Goal: Transaction & Acquisition: Obtain resource

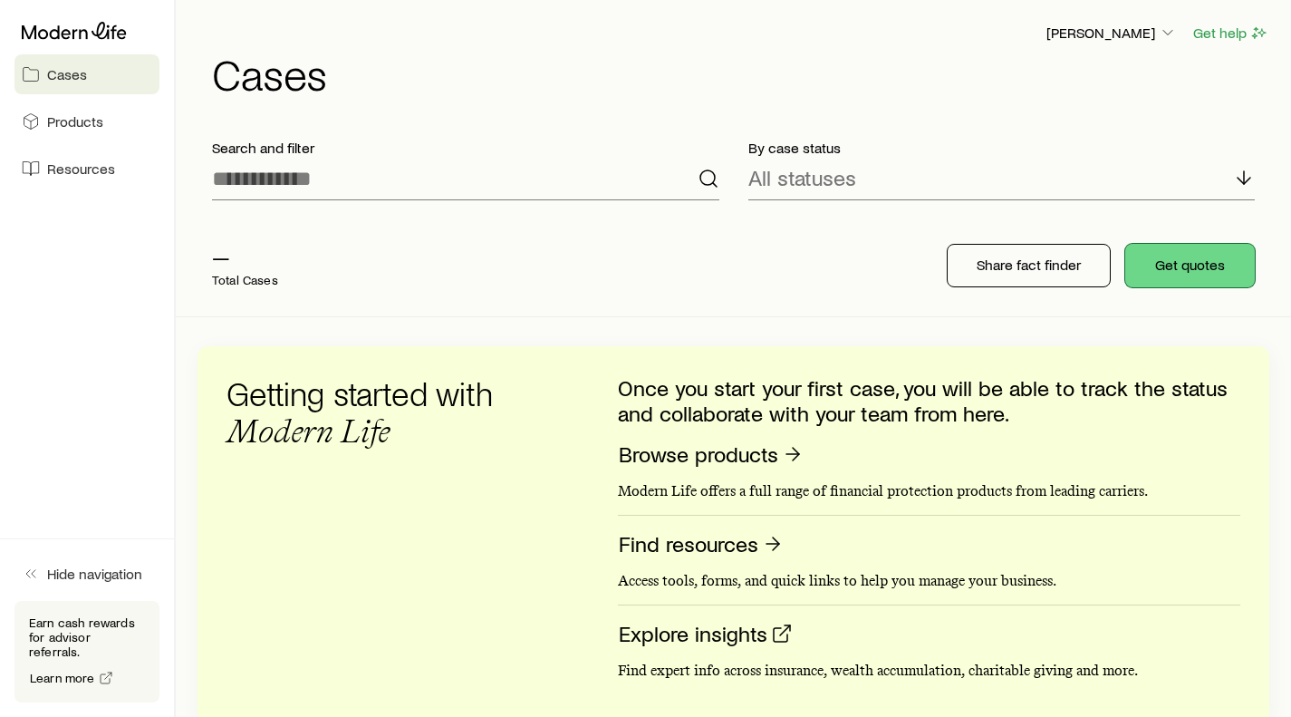
click at [1222, 266] on button "Get quotes" at bounding box center [1190, 265] width 130 height 43
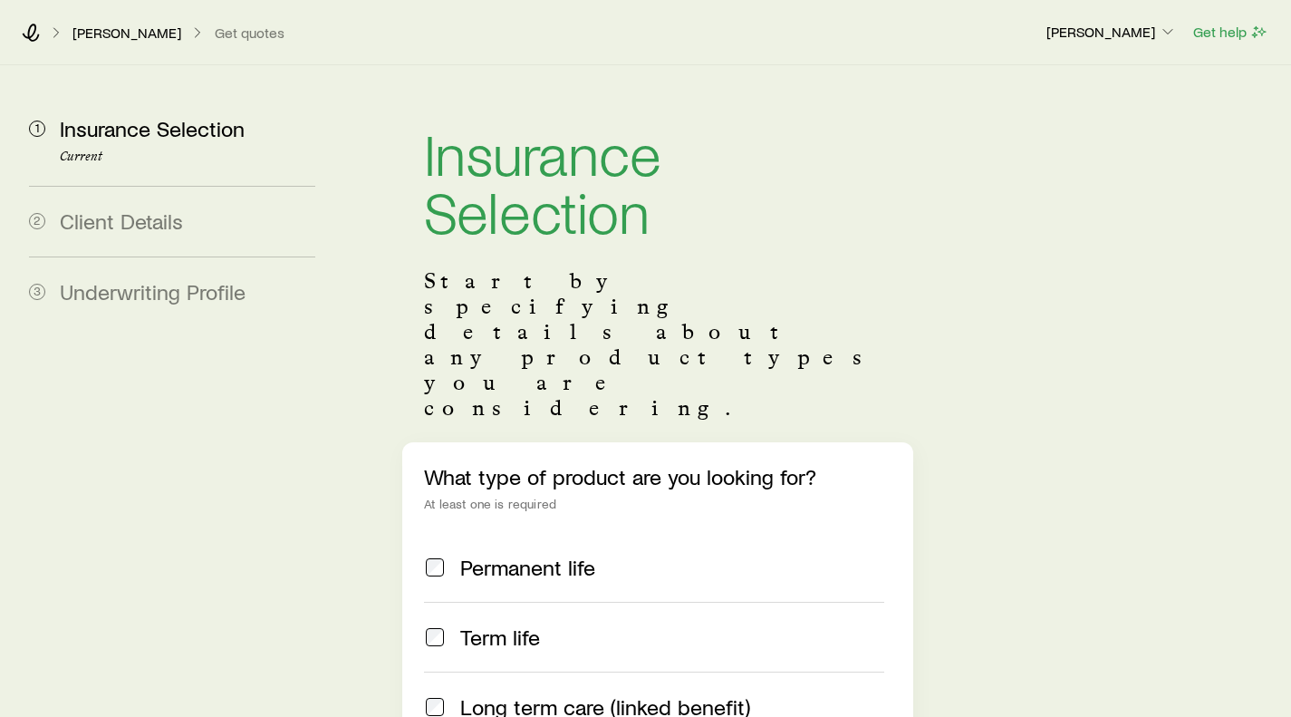
drag, startPoint x: 446, startPoint y: 538, endPoint x: 499, endPoint y: 534, distance: 53.6
click at [447, 624] on div "Term life" at bounding box center [653, 636] width 459 height 25
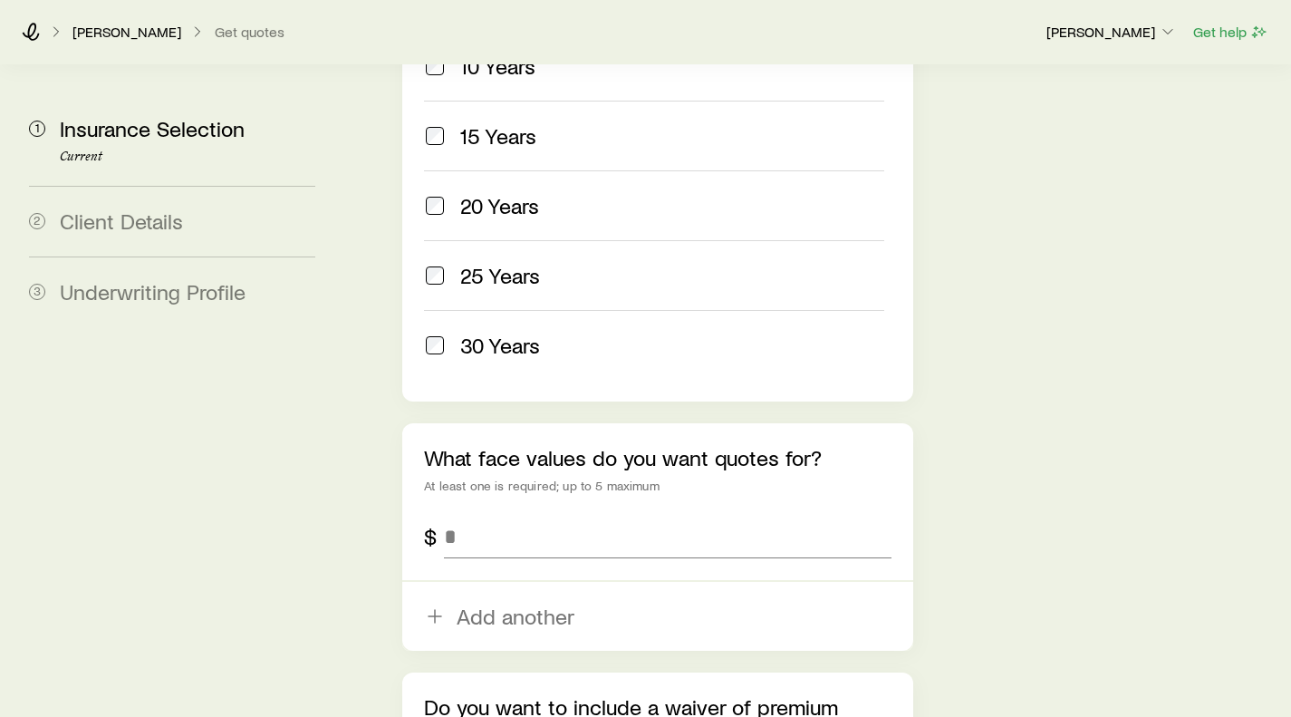
scroll to position [1056, 0]
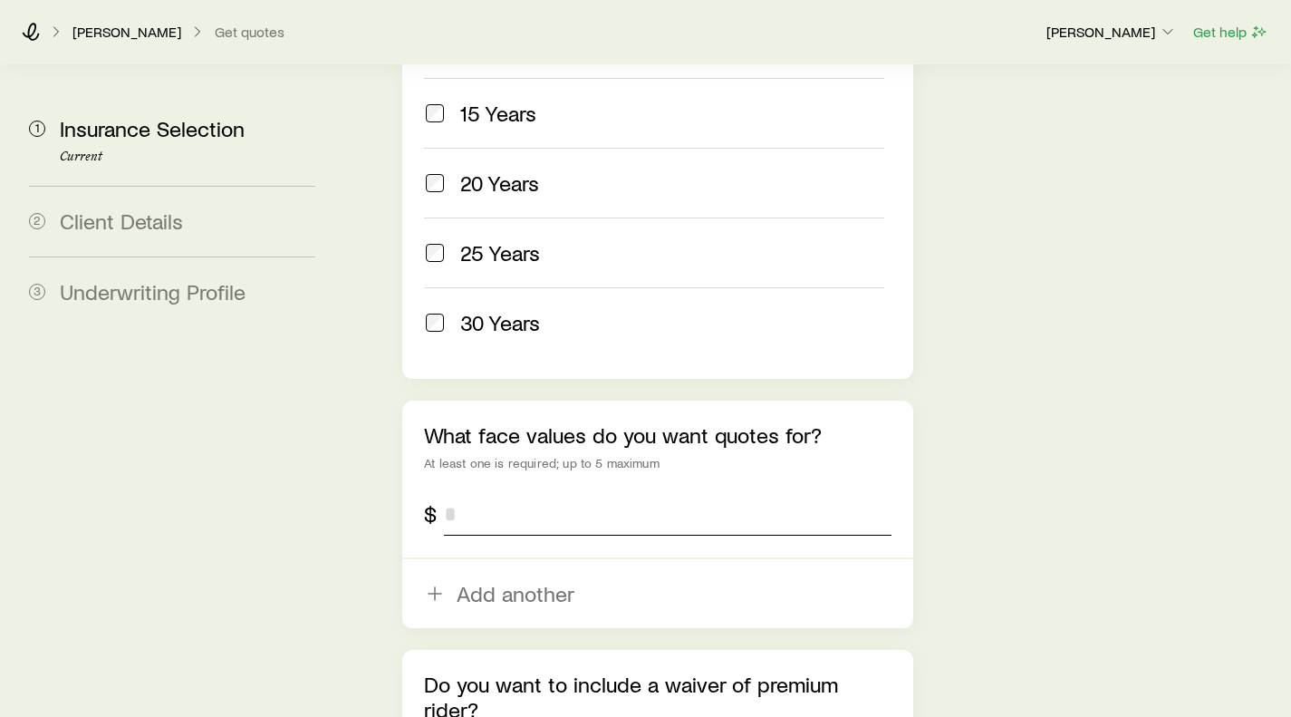
click at [537, 492] on input "tel" at bounding box center [667, 513] width 447 height 43
type input "*******"
drag, startPoint x: 1053, startPoint y: 493, endPoint x: 853, endPoint y: 567, distance: 212.7
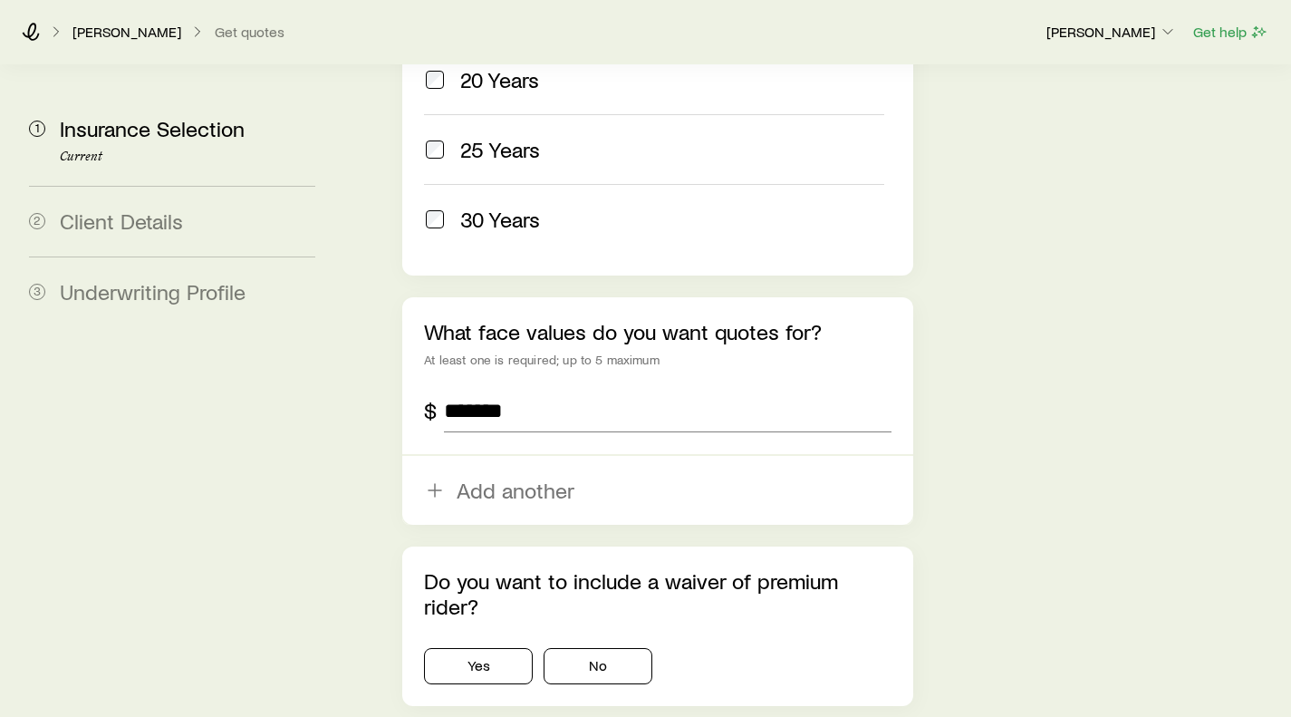
scroll to position [1236, 0]
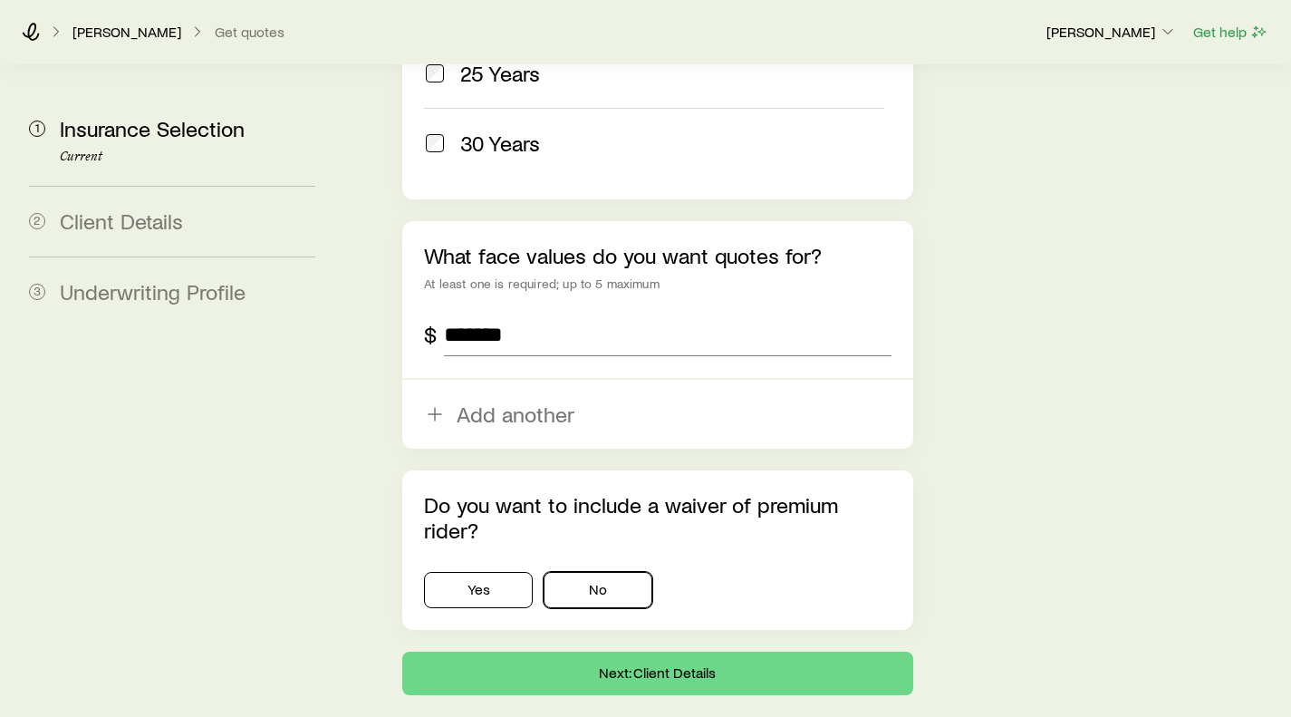
click at [616, 572] on button "No" at bounding box center [598, 590] width 109 height 36
click at [649, 651] on button "Next: Client Details" at bounding box center [657, 672] width 510 height 43
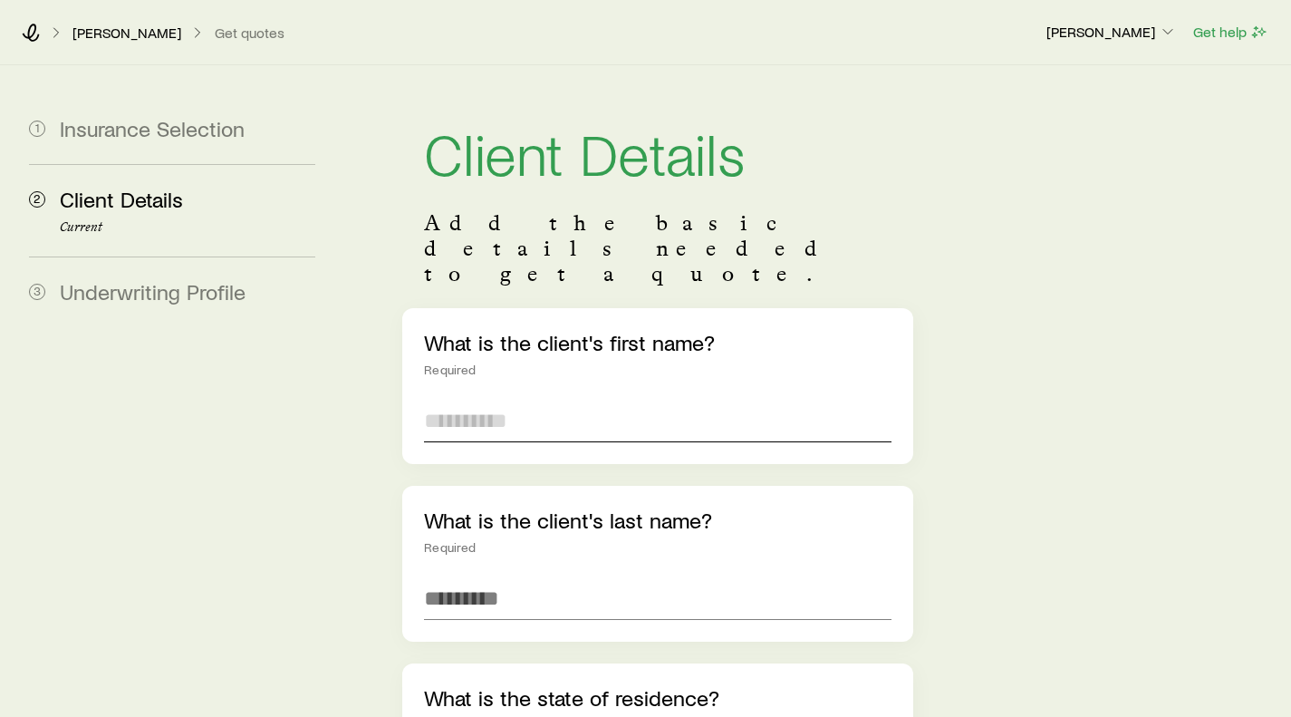
click at [534, 399] on input "text" at bounding box center [657, 420] width 467 height 43
type input "***"
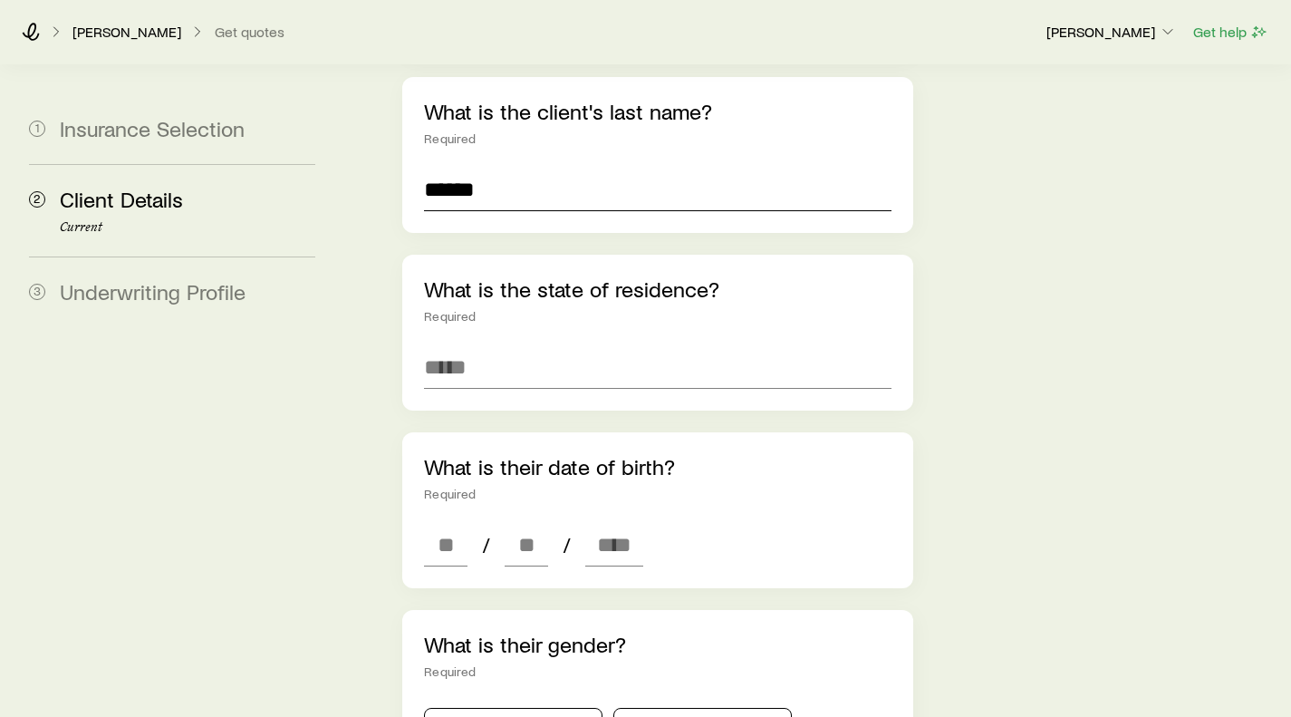
scroll to position [418, 0]
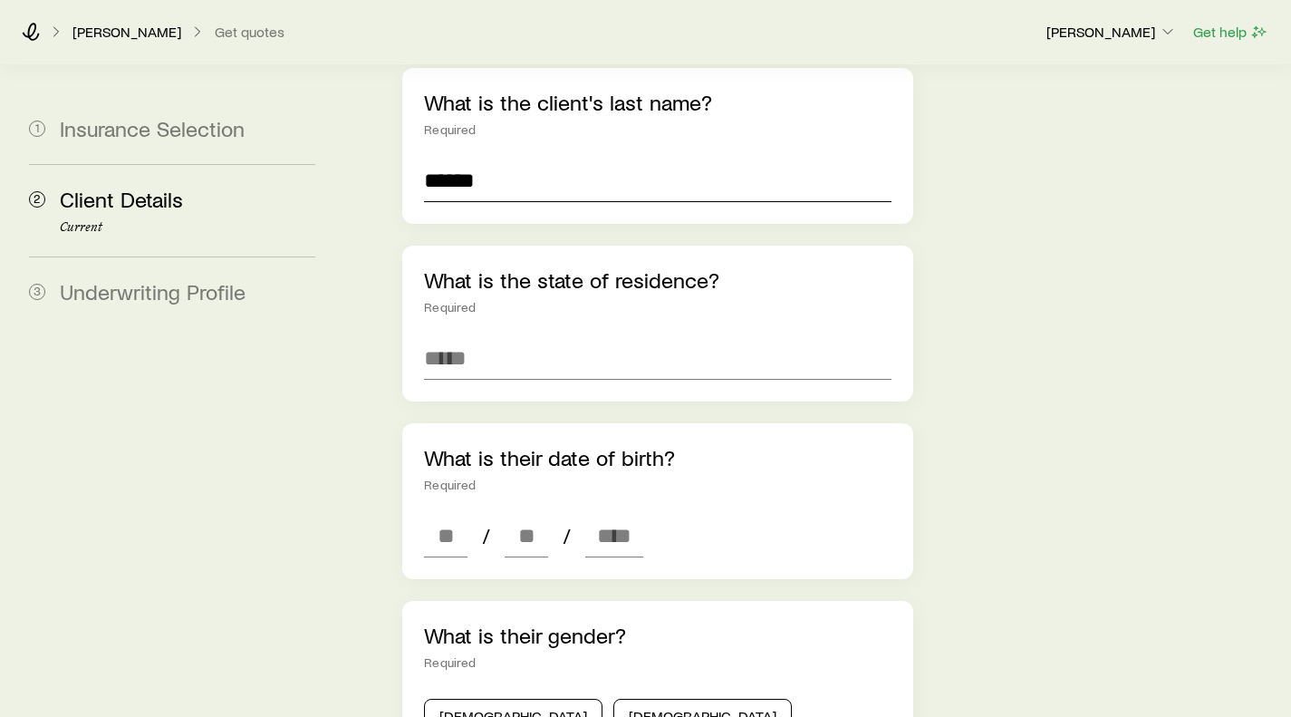
type input "******"
click at [477, 336] on input at bounding box center [657, 357] width 467 height 43
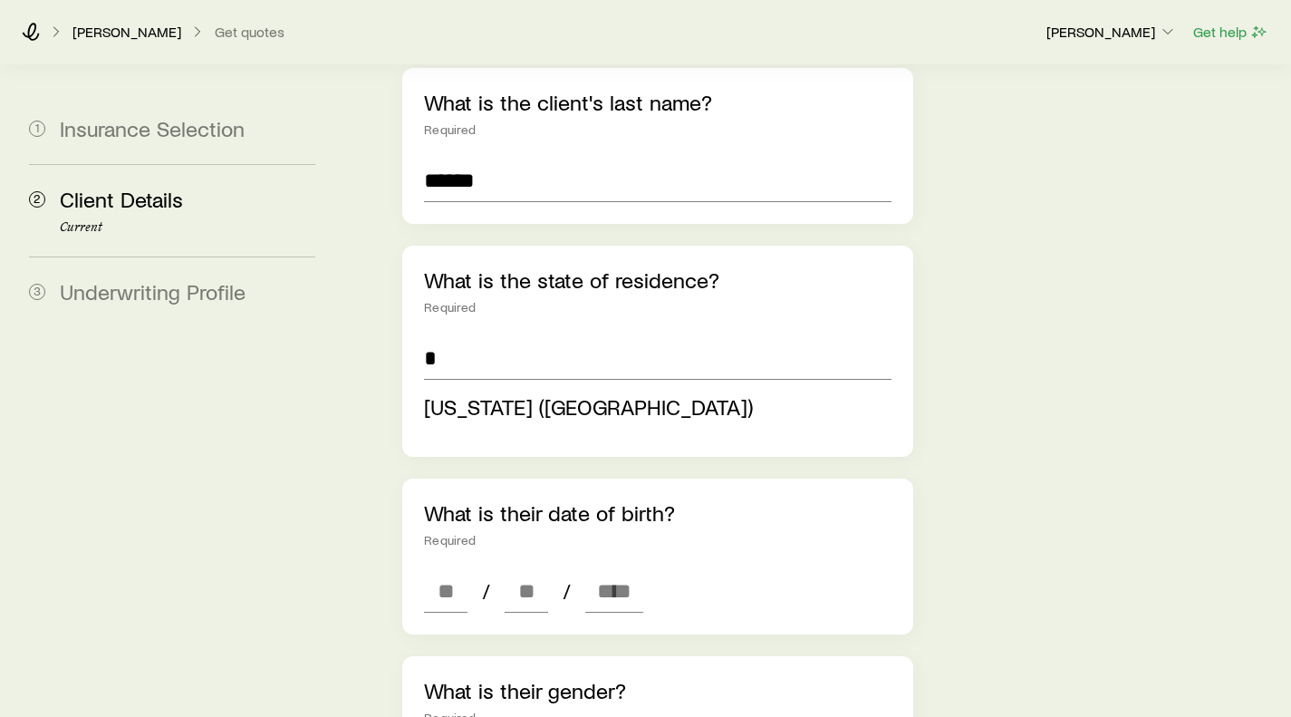
click at [496, 393] on span "[US_STATE] ([GEOGRAPHIC_DATA])" at bounding box center [588, 406] width 329 height 26
type input "**********"
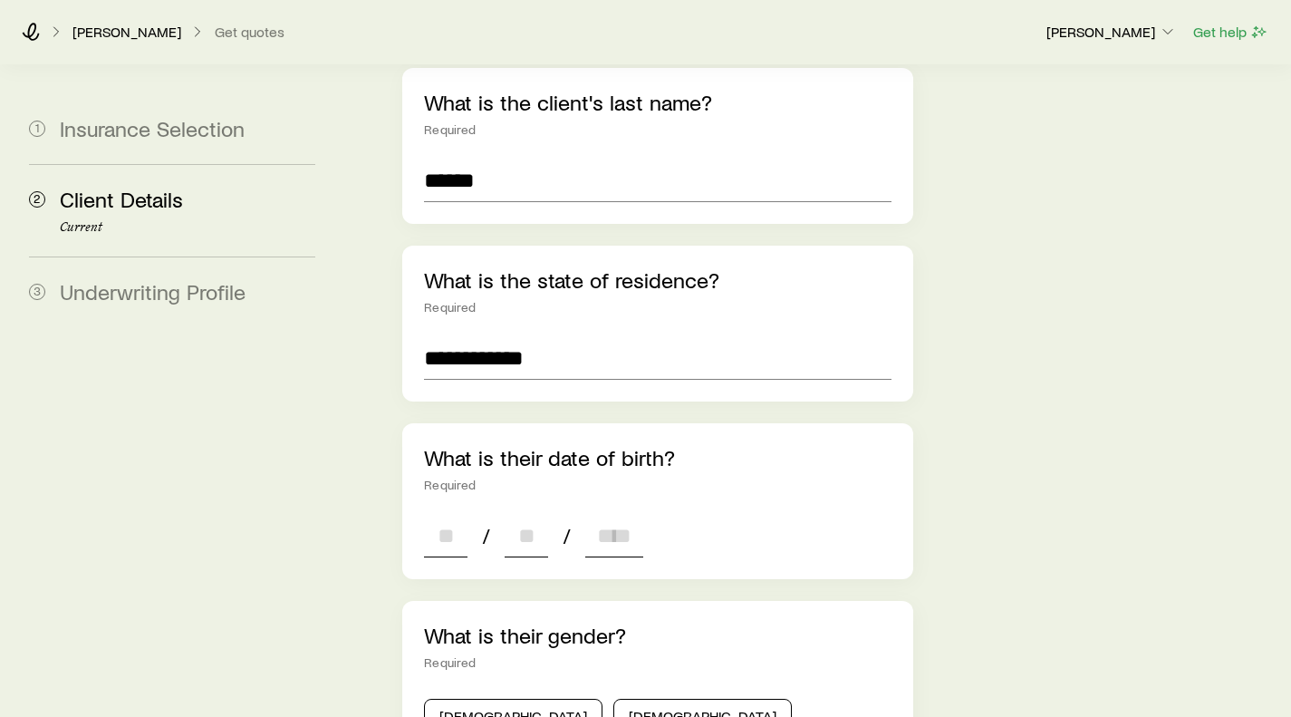
click at [453, 514] on input at bounding box center [445, 535] width 43 height 43
type input "**"
type input "****"
type input "*"
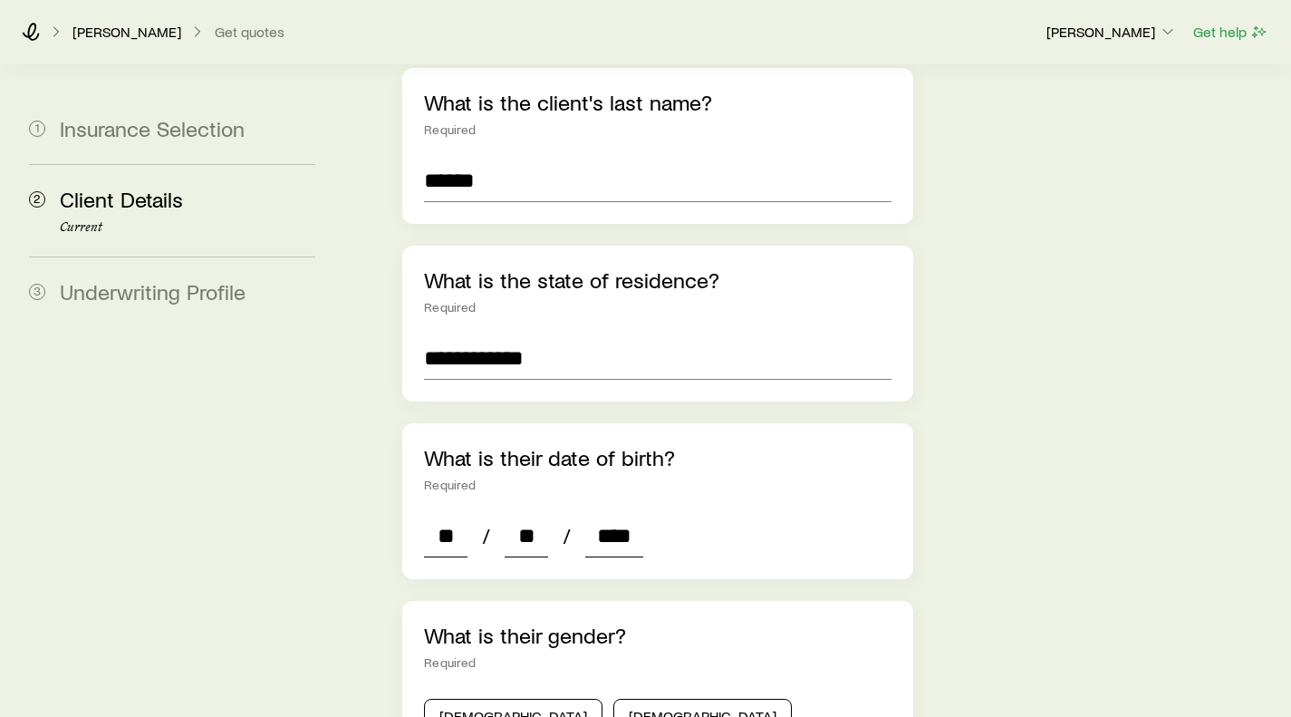
type input "*"
type input "****"
click at [716, 601] on div "What is their gender? Required [DEMOGRAPHIC_DATA] [DEMOGRAPHIC_DATA] For [DEMOG…" at bounding box center [657, 702] width 510 height 202
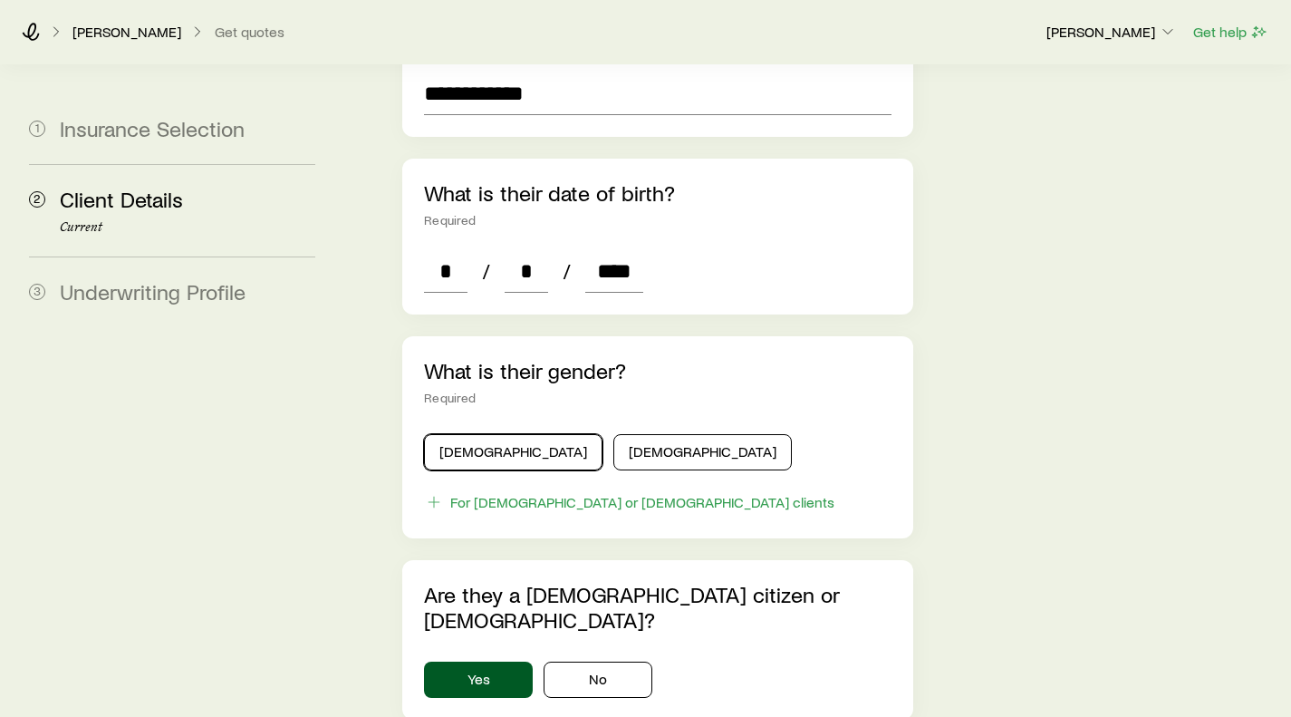
click at [457, 434] on button "[DEMOGRAPHIC_DATA]" at bounding box center [513, 452] width 178 height 36
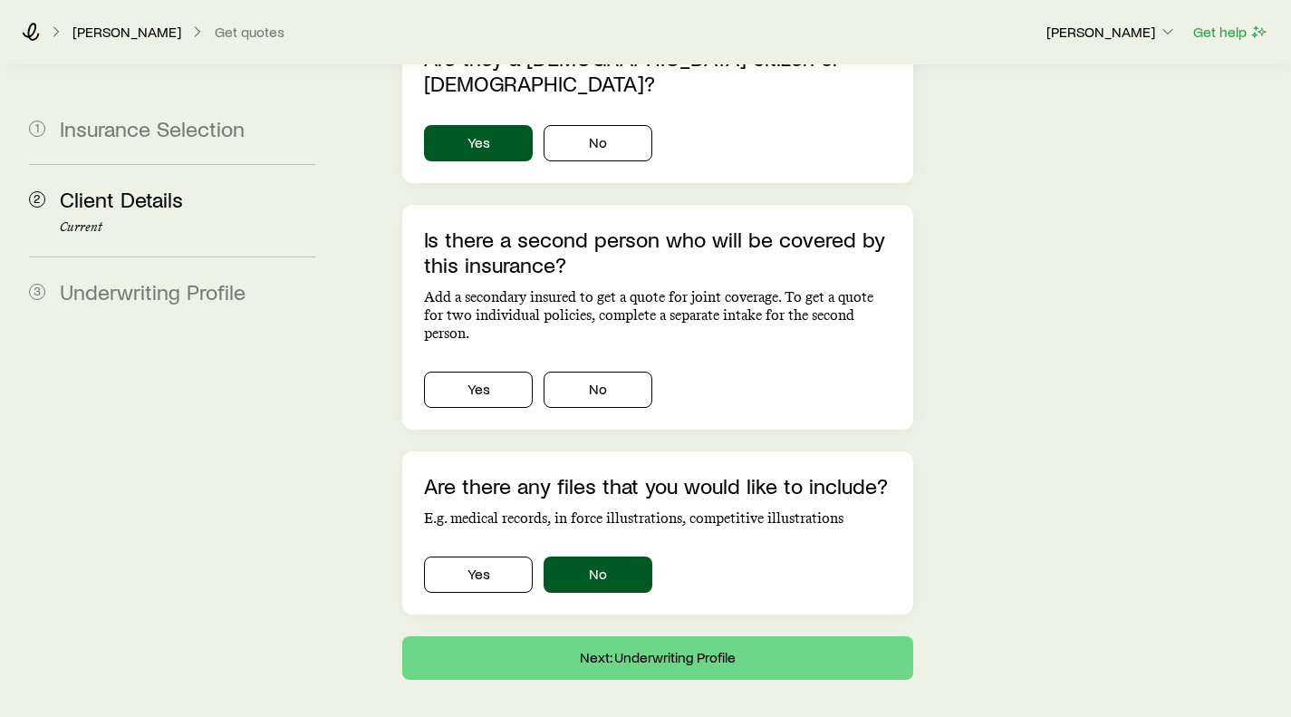
scroll to position [1228, 0]
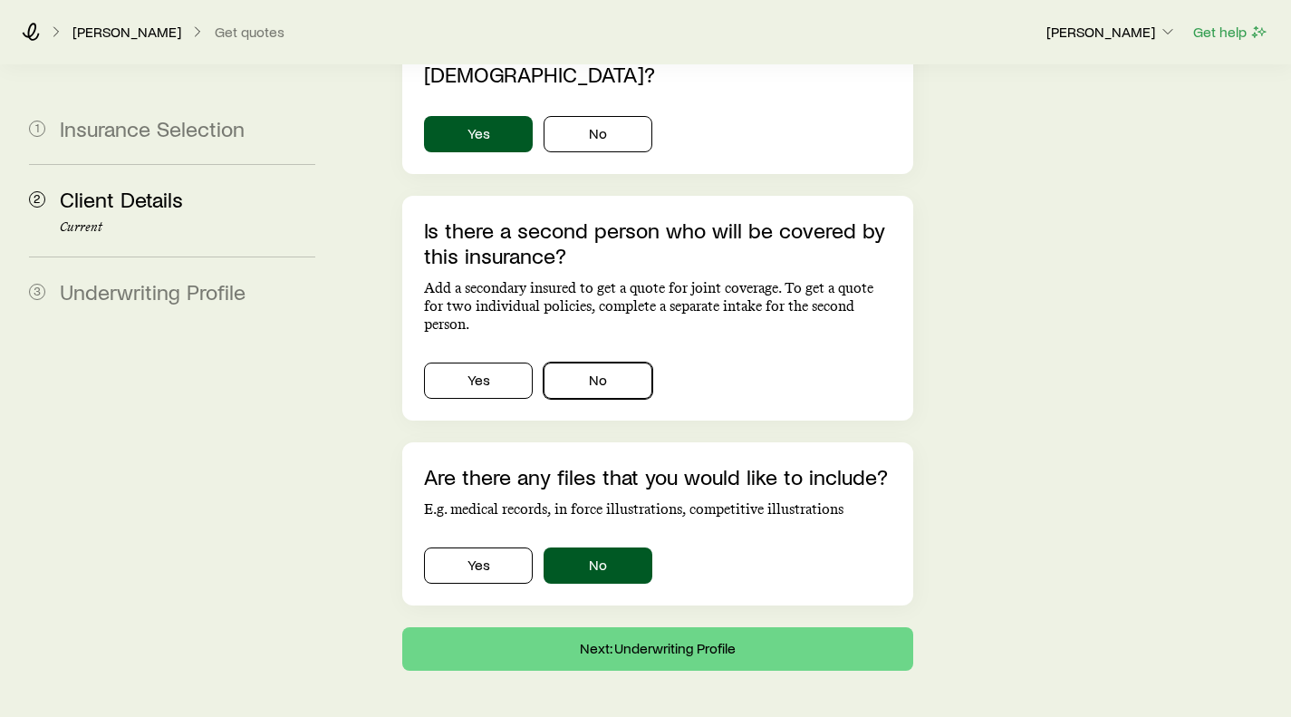
click at [594, 362] on button "No" at bounding box center [598, 380] width 109 height 36
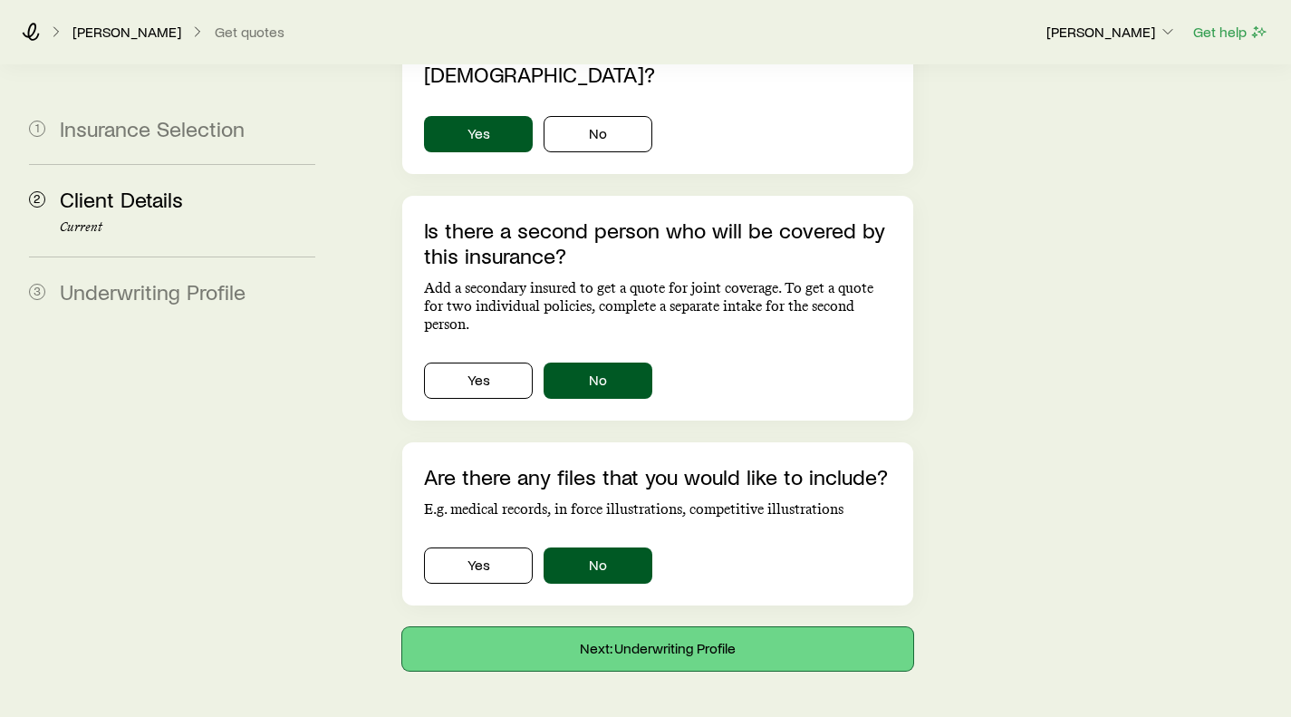
click at [646, 627] on button "Next: Underwriting Profile" at bounding box center [657, 648] width 510 height 43
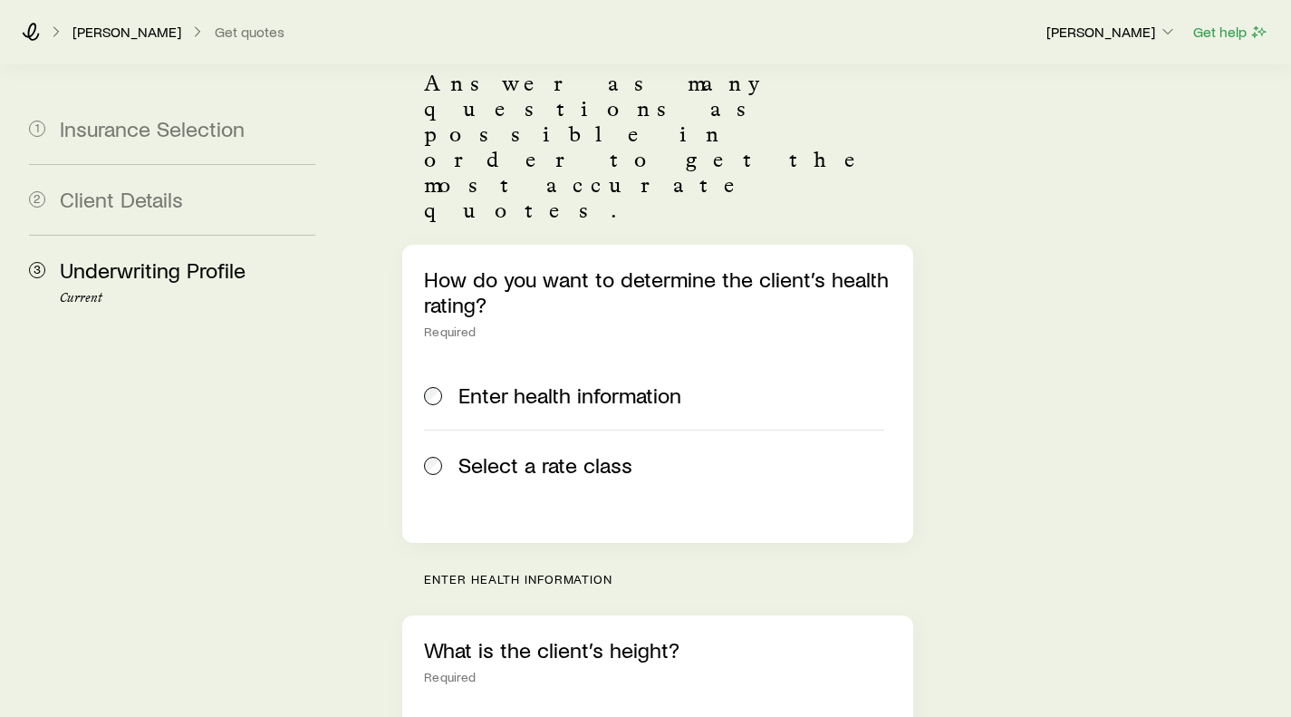
scroll to position [209, 0]
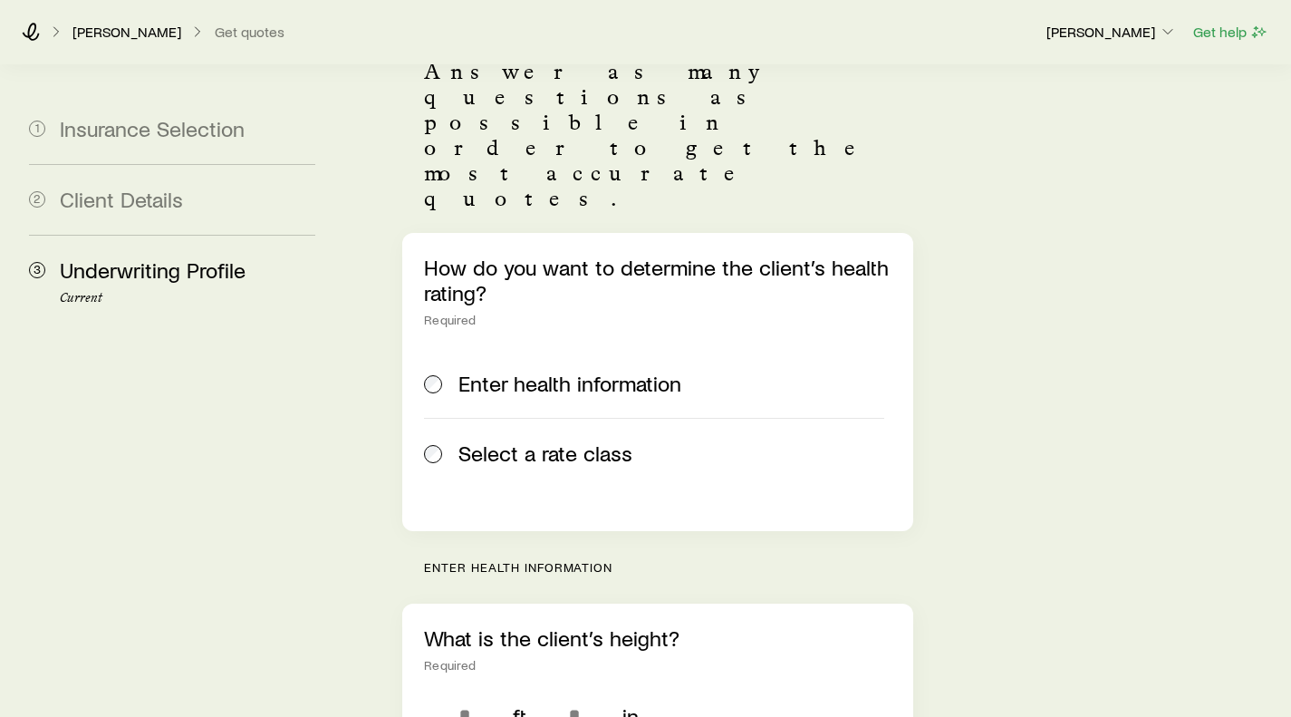
click at [423, 352] on div "How do you want to determine the client’s health rating? Required Enter health …" at bounding box center [657, 382] width 510 height 298
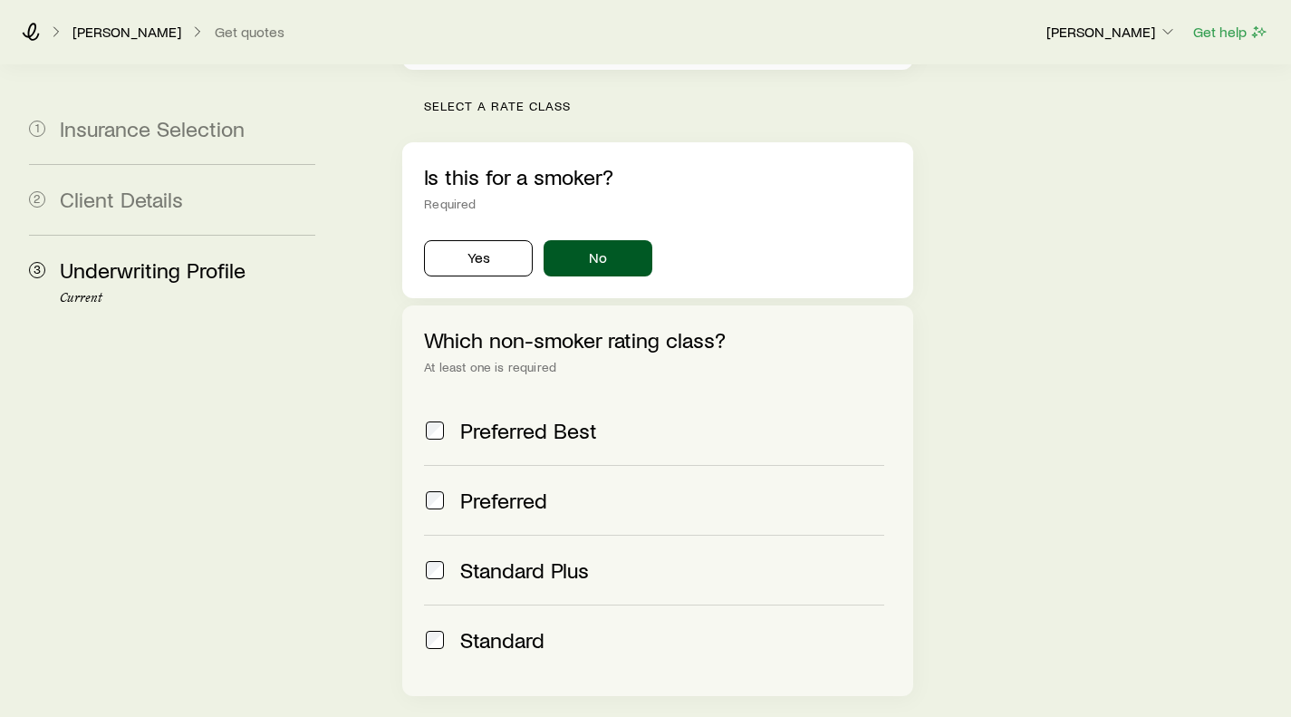
scroll to position [786, 0]
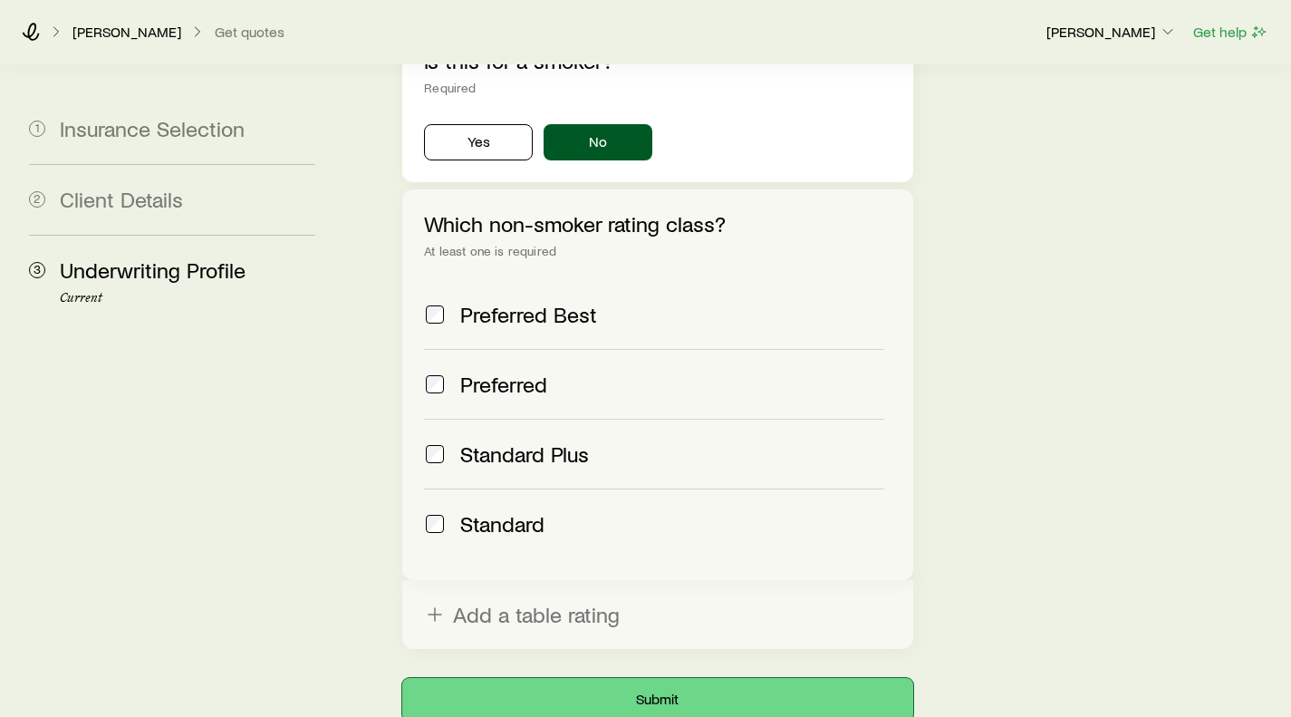
click at [661, 678] on button "Submit" at bounding box center [657, 699] width 510 height 43
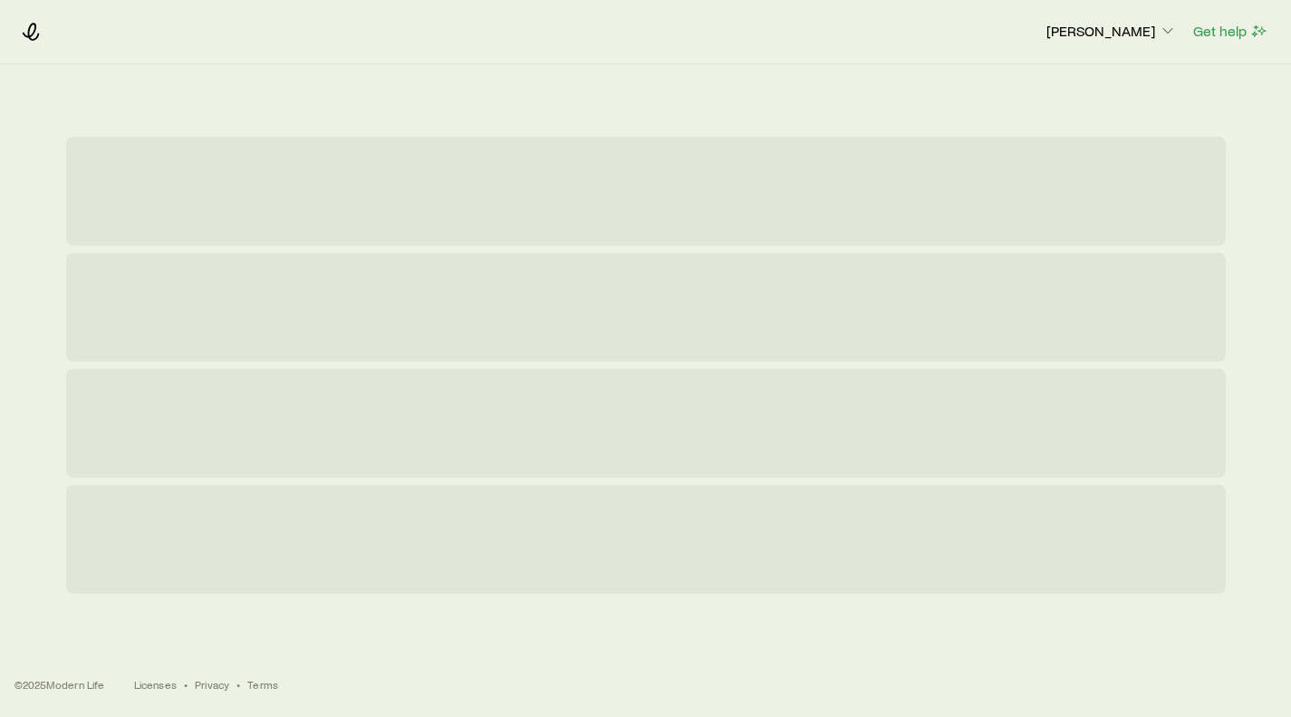
scroll to position [0, 0]
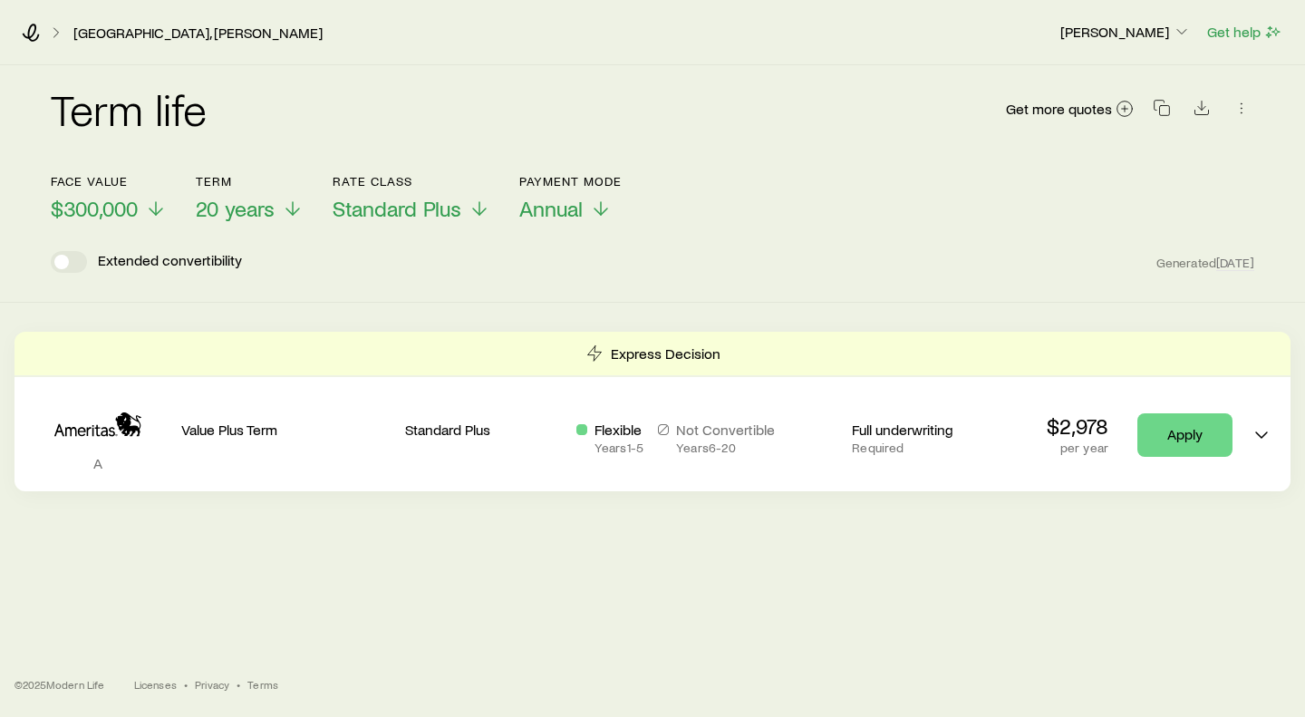
click at [285, 210] on icon at bounding box center [293, 209] width 22 height 22
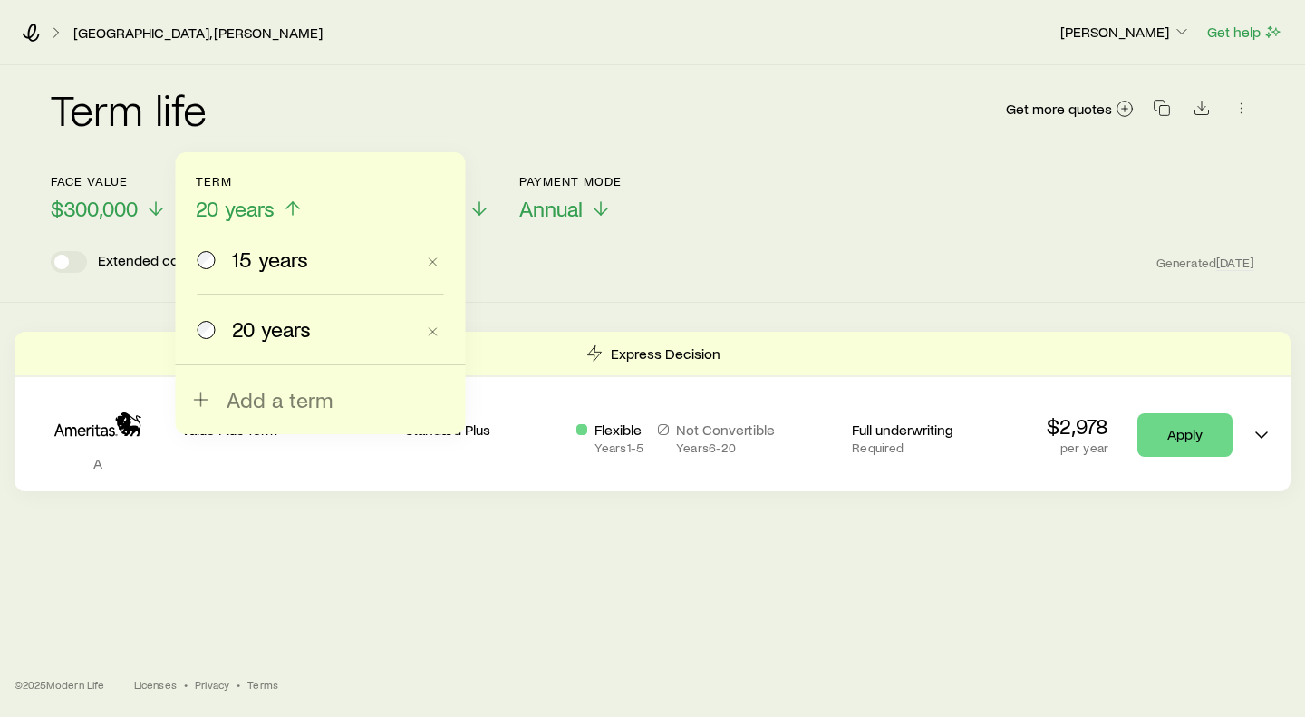
click at [216, 263] on span at bounding box center [208, 258] width 20 height 25
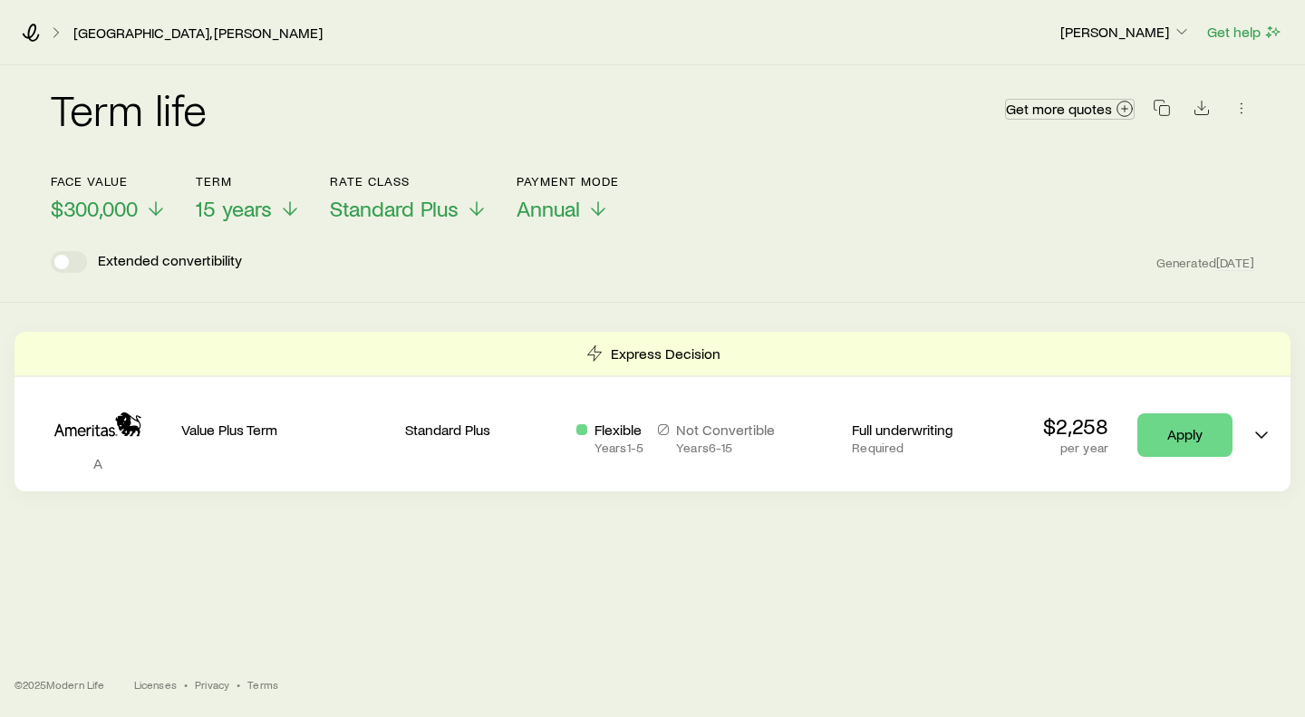
click at [1065, 108] on span "Get more quotes" at bounding box center [1059, 108] width 106 height 14
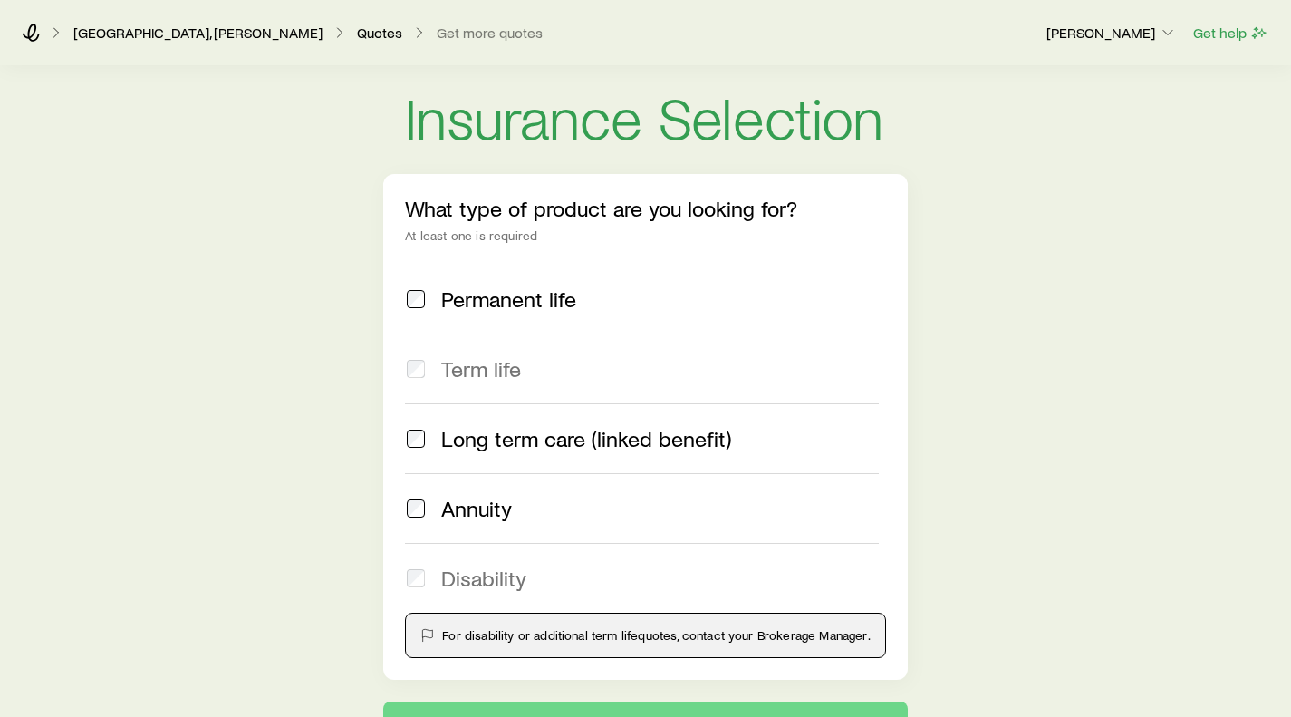
scroll to position [151, 0]
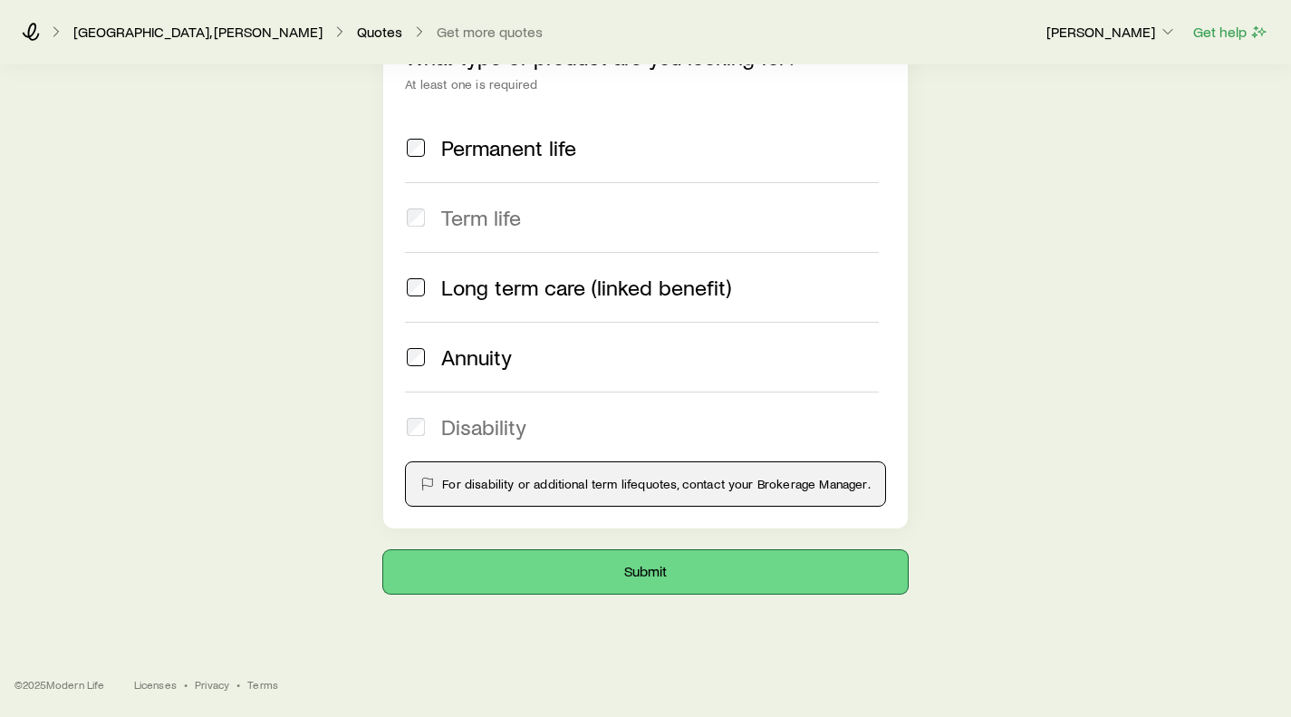
click at [621, 572] on button "Submit" at bounding box center [645, 571] width 524 height 43
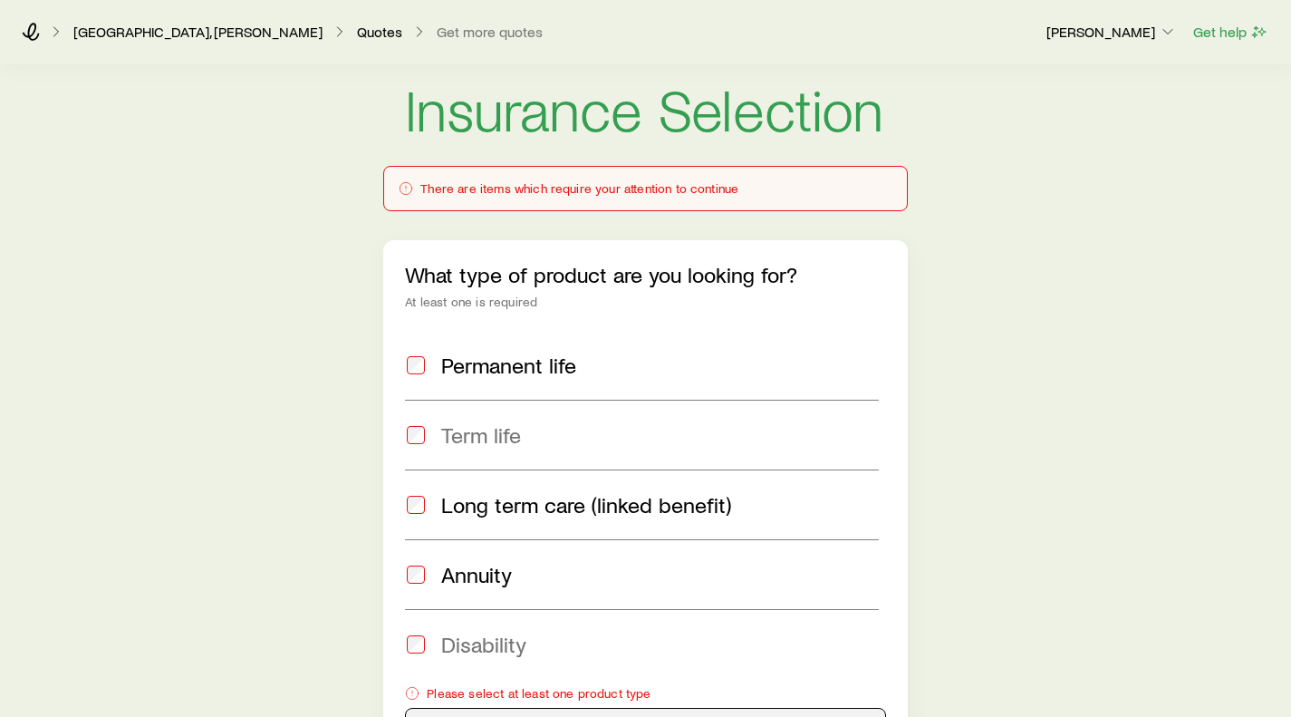
scroll to position [0, 0]
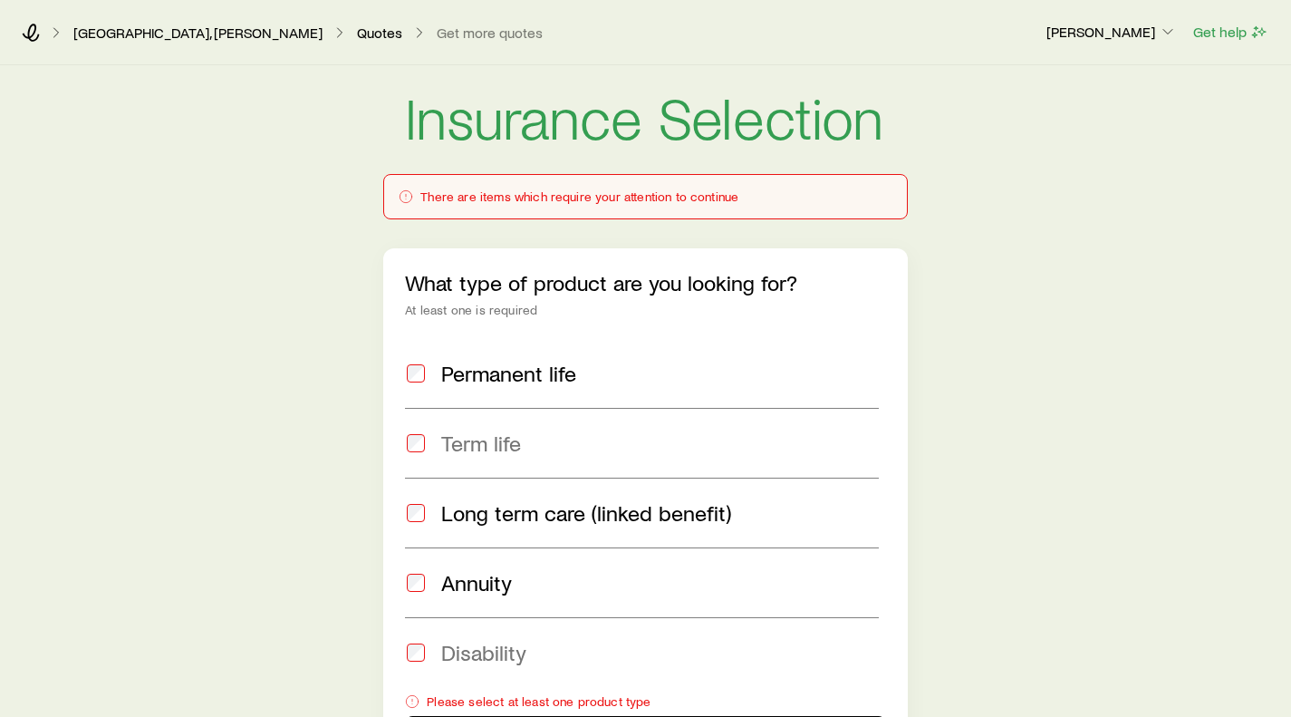
click at [427, 443] on span at bounding box center [416, 442] width 22 height 25
click at [356, 28] on link "Quotes" at bounding box center [379, 32] width 47 height 17
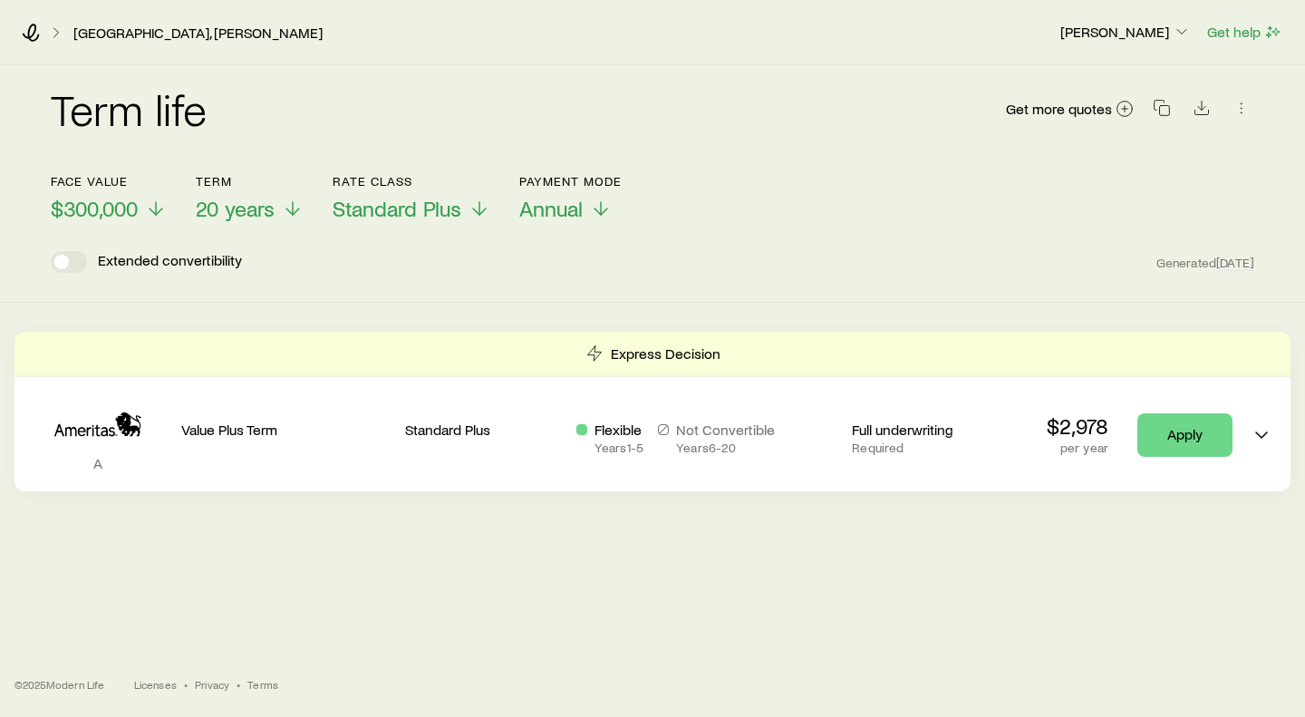
click at [442, 216] on span "Standard Plus" at bounding box center [397, 208] width 129 height 25
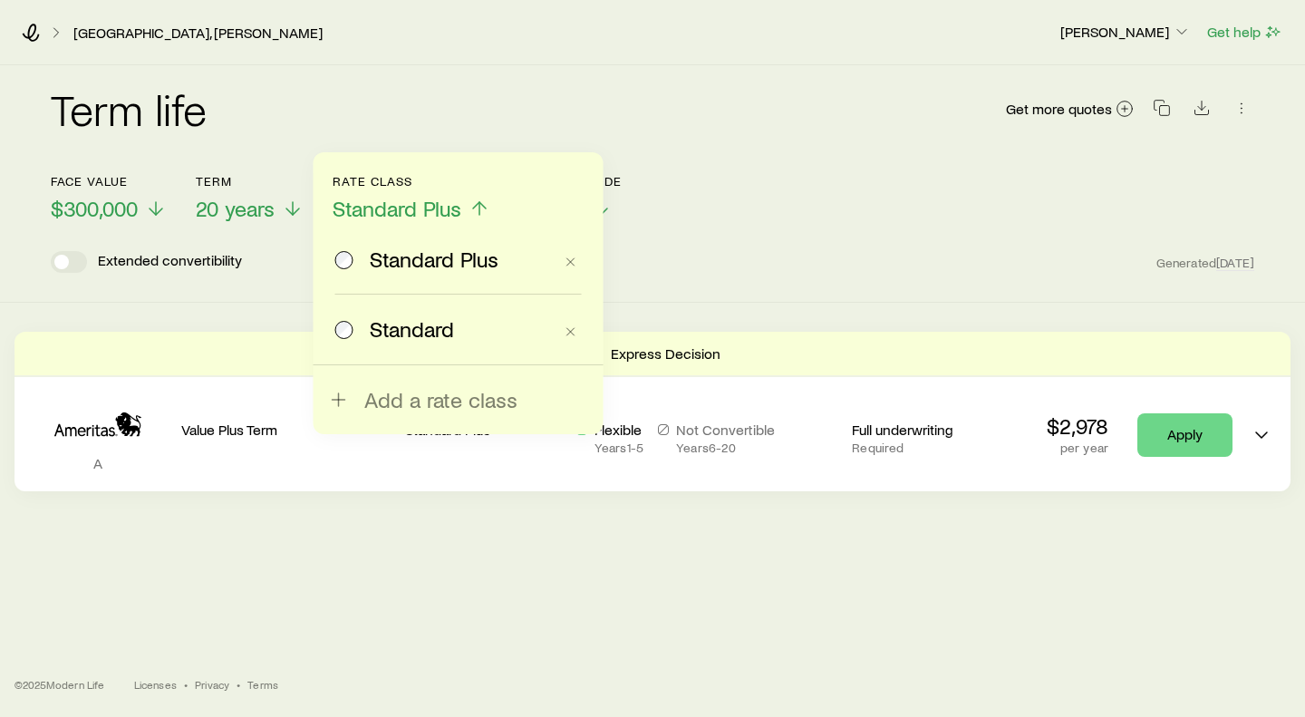
click at [332, 333] on div "Standard Plus Standard Add a rate class" at bounding box center [458, 293] width 290 height 282
click at [352, 333] on span at bounding box center [345, 328] width 20 height 25
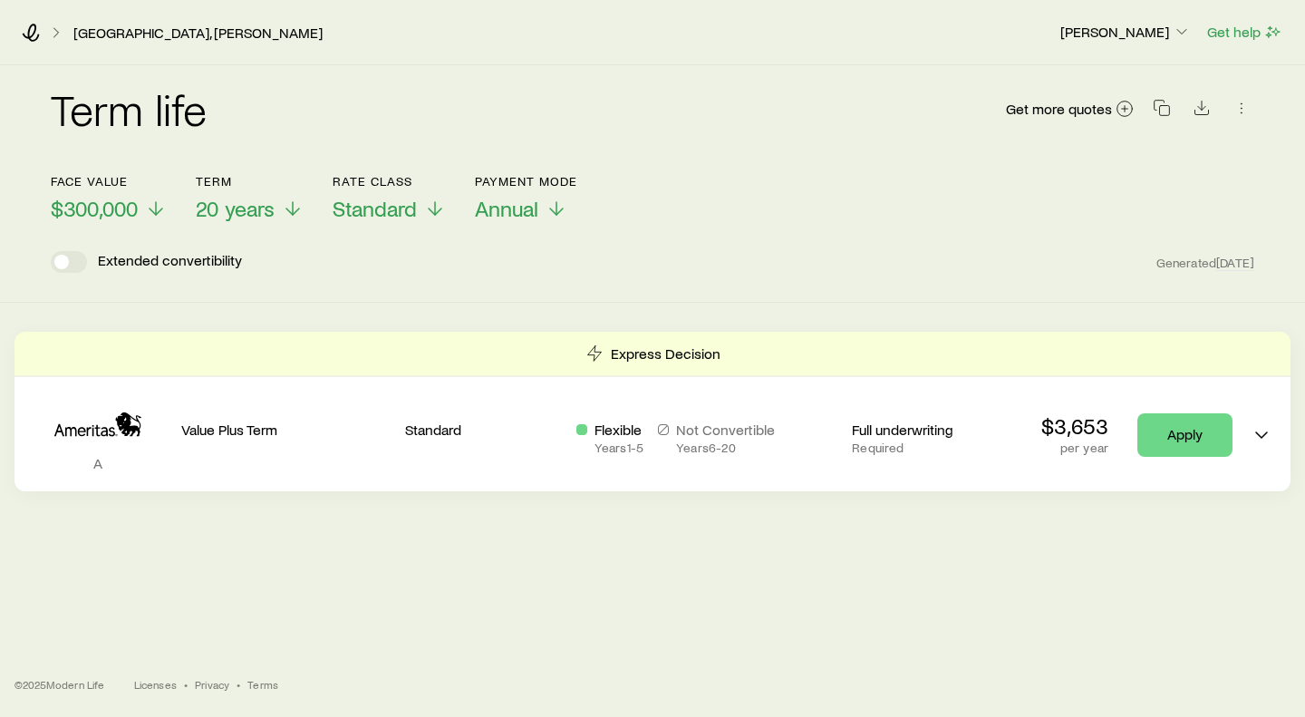
click at [425, 214] on p "Standard" at bounding box center [389, 208] width 113 height 25
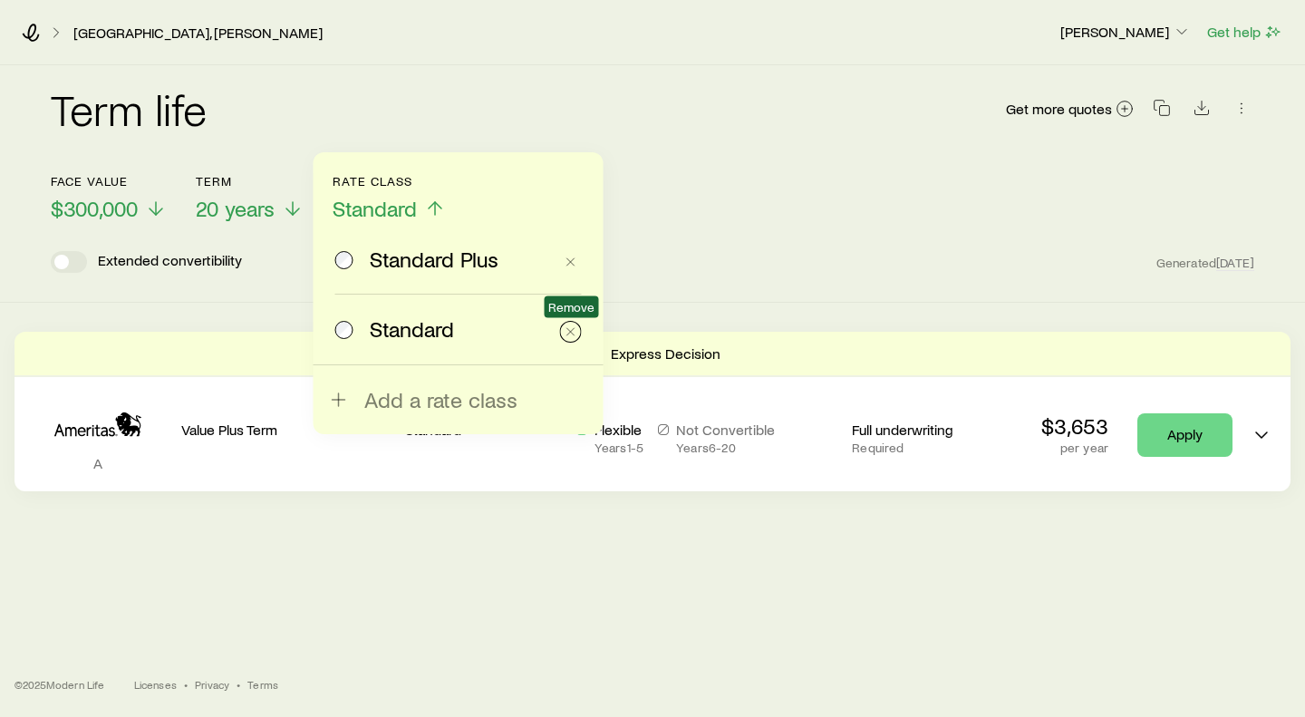
click at [569, 330] on icon "button" at bounding box center [571, 331] width 14 height 14
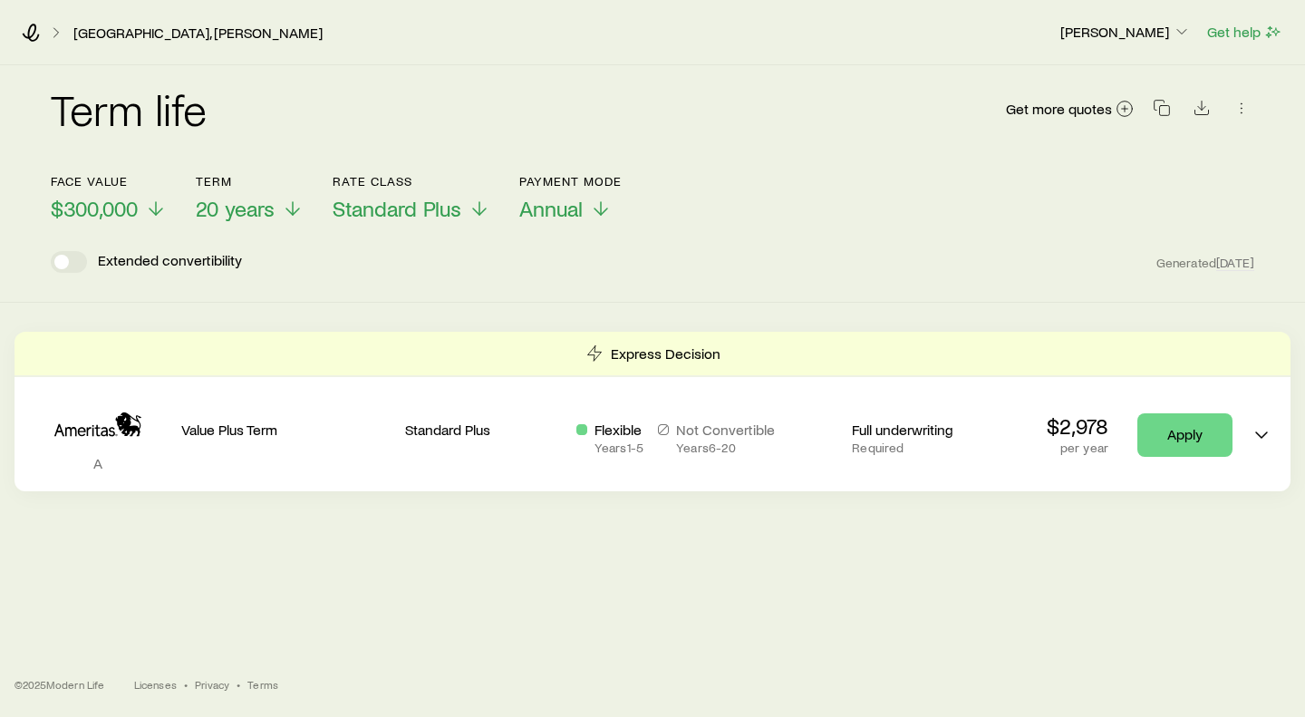
drag, startPoint x: 844, startPoint y: 267, endPoint x: 722, endPoint y: 300, distance: 126.6
click at [844, 267] on div "Extended convertibility Generated [DATE]" at bounding box center [652, 262] width 1203 height 22
click at [32, 34] on icon at bounding box center [31, 33] width 18 height 18
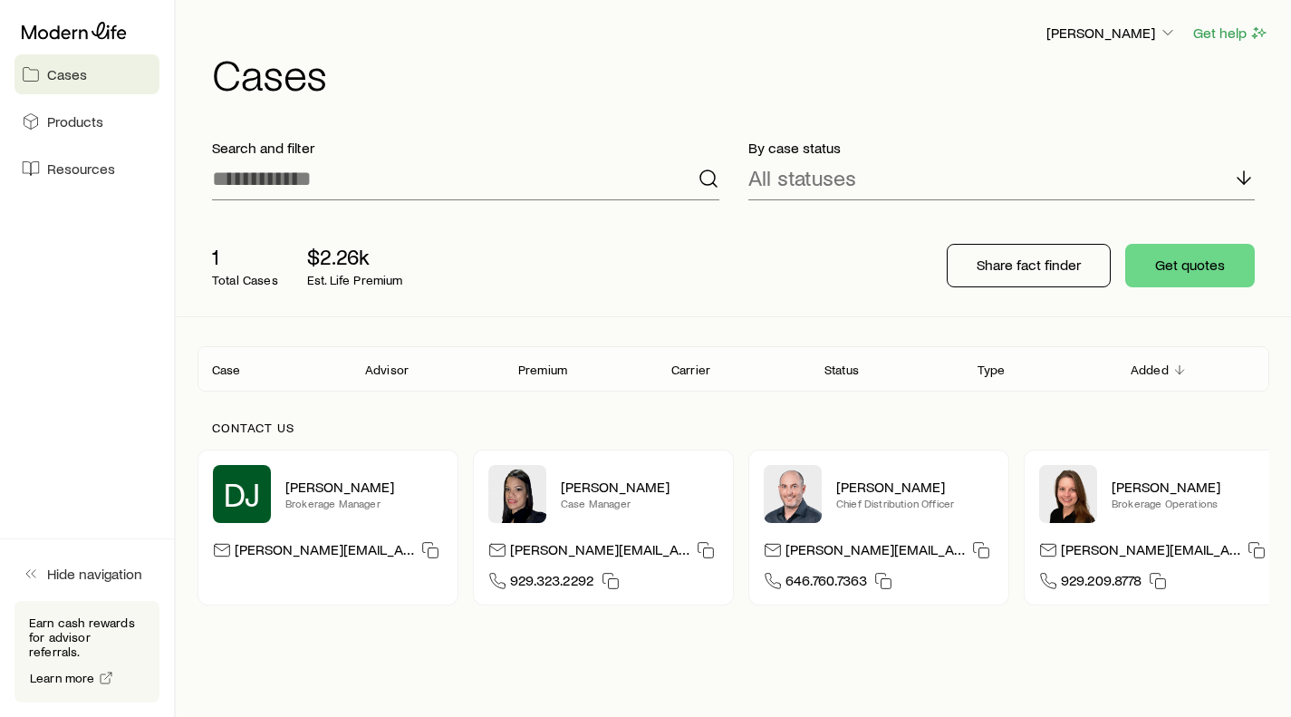
click at [58, 129] on span "Products" at bounding box center [75, 121] width 56 height 18
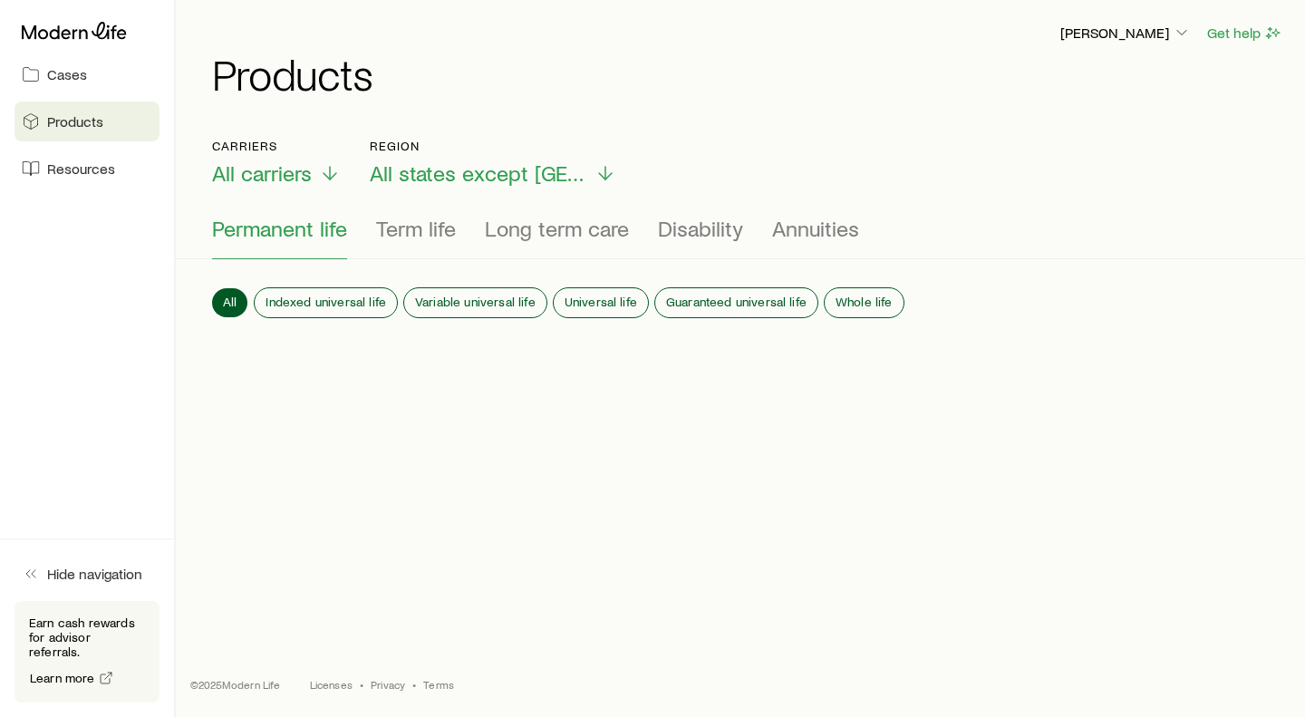
click at [420, 233] on span "Term life" at bounding box center [416, 228] width 80 height 25
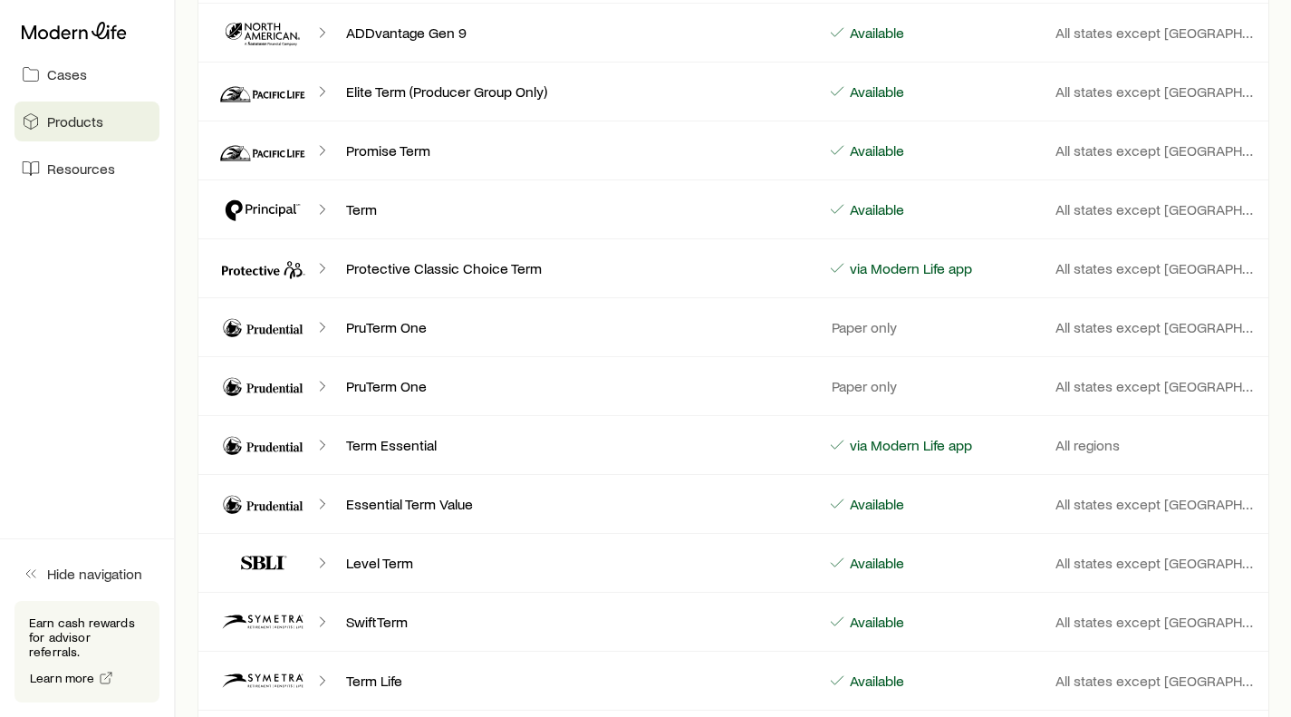
scroll to position [1511, 0]
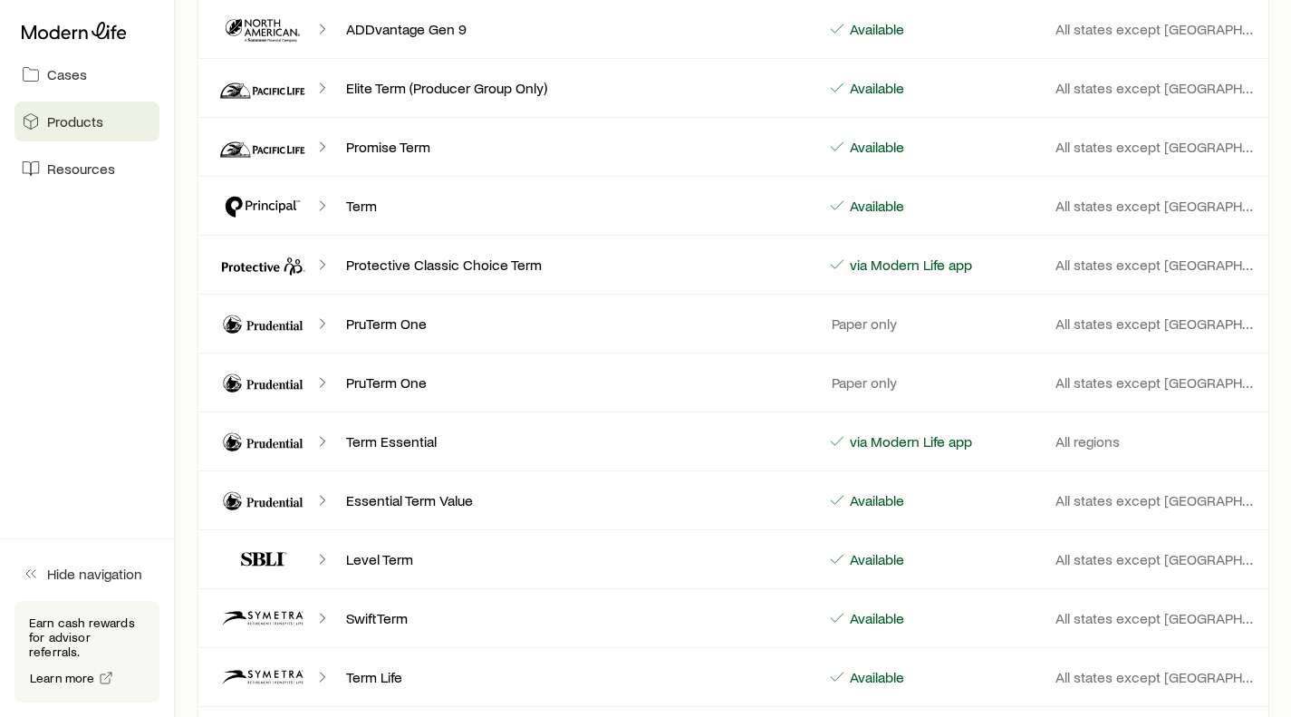
click at [323, 149] on icon "Client cases" at bounding box center [322, 147] width 18 height 18
click at [252, 143] on icon "Client cases" at bounding box center [262, 146] width 101 height 43
click at [898, 146] on p "Available" at bounding box center [875, 147] width 58 height 18
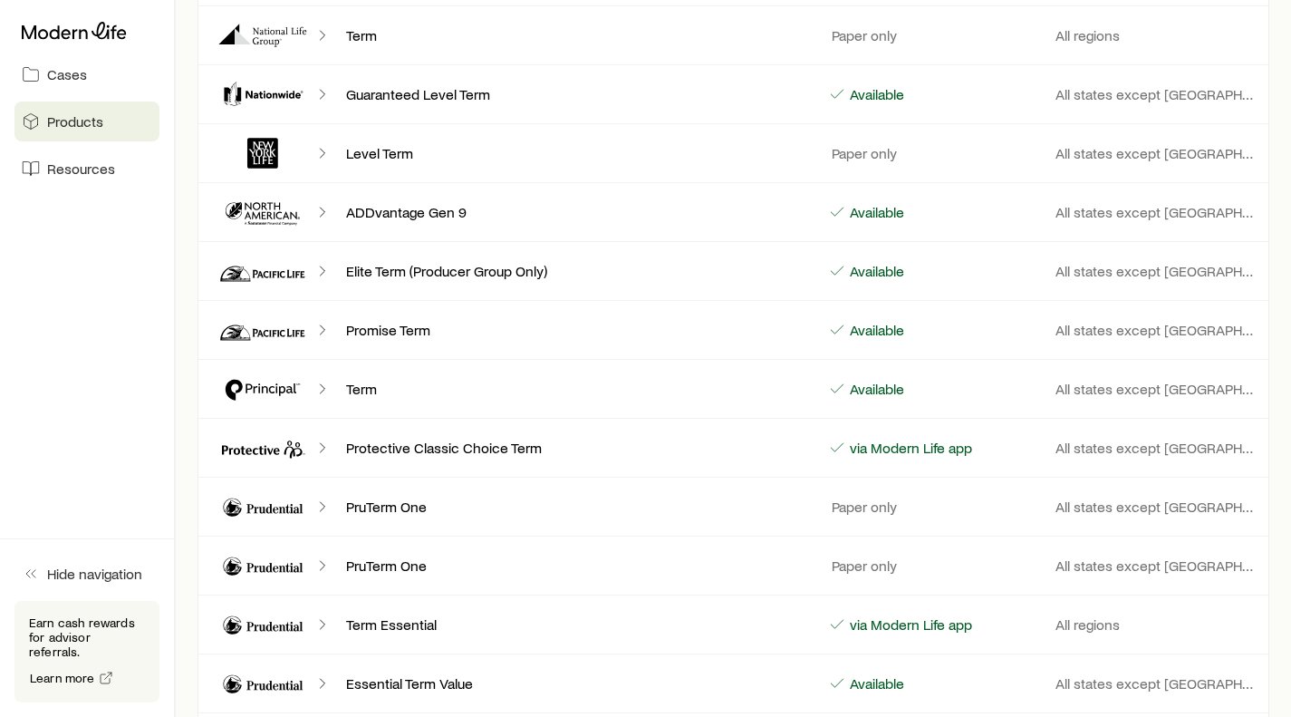
scroll to position [1172, 0]
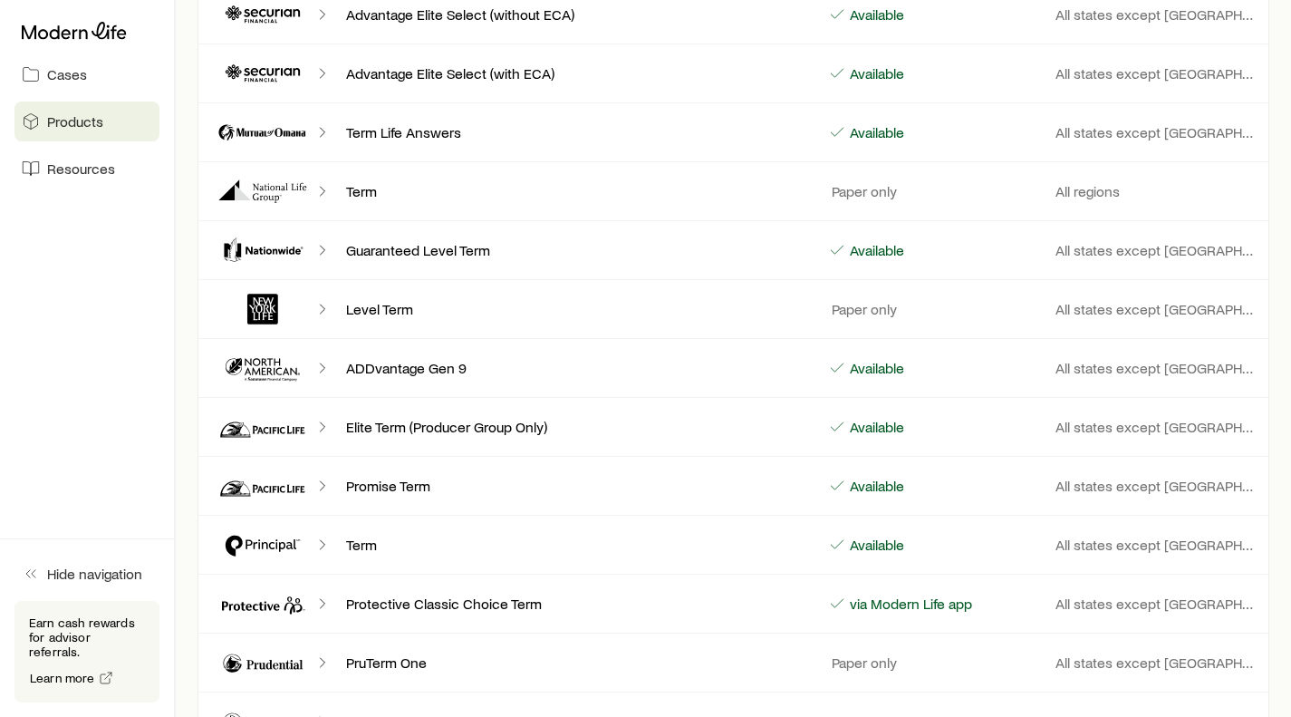
click at [320, 490] on icon "Client cases" at bounding box center [322, 486] width 18 height 18
click at [278, 489] on icon "Client cases" at bounding box center [278, 489] width 2 height 6
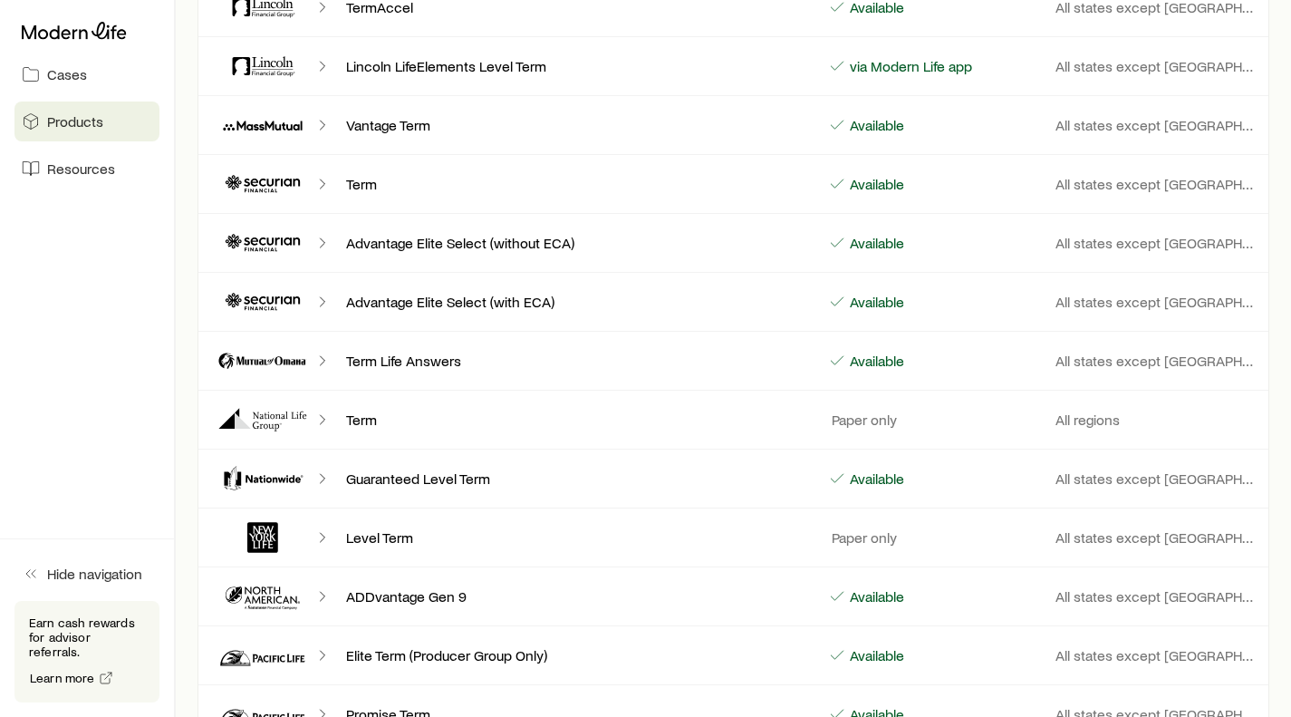
scroll to position [0, 0]
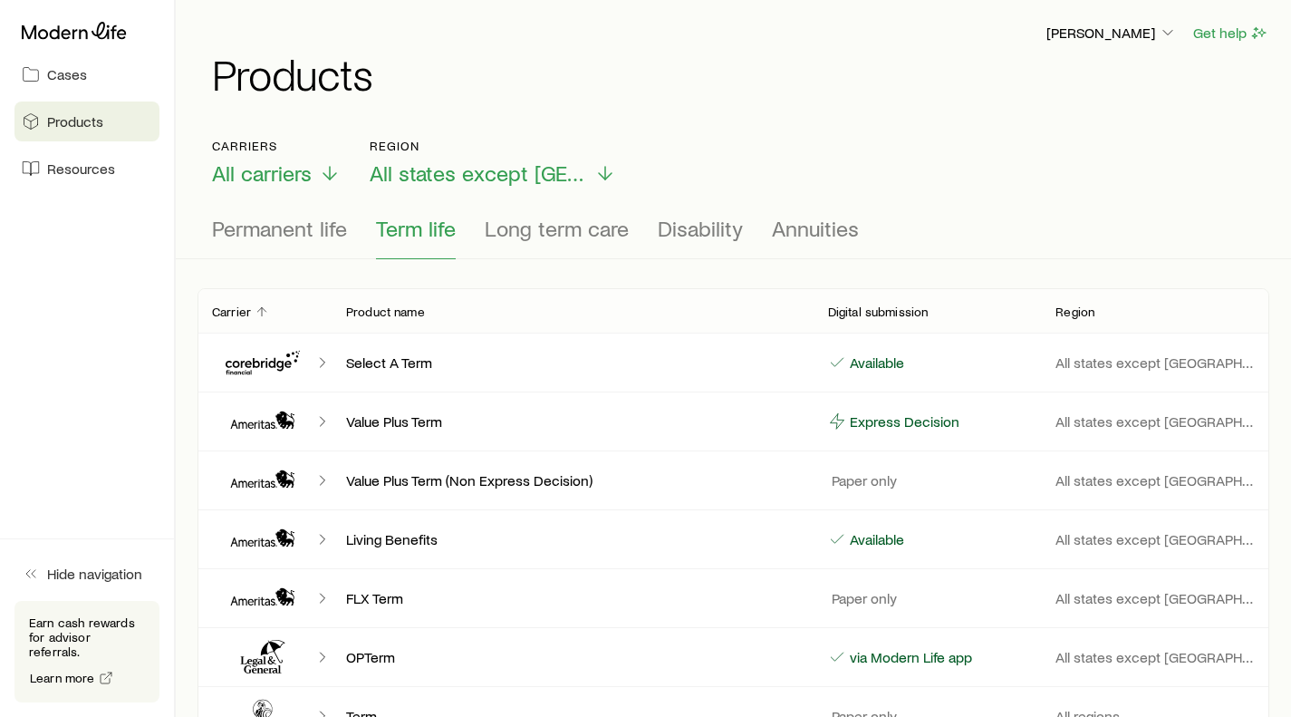
click at [61, 66] on span "Cases" at bounding box center [67, 74] width 40 height 18
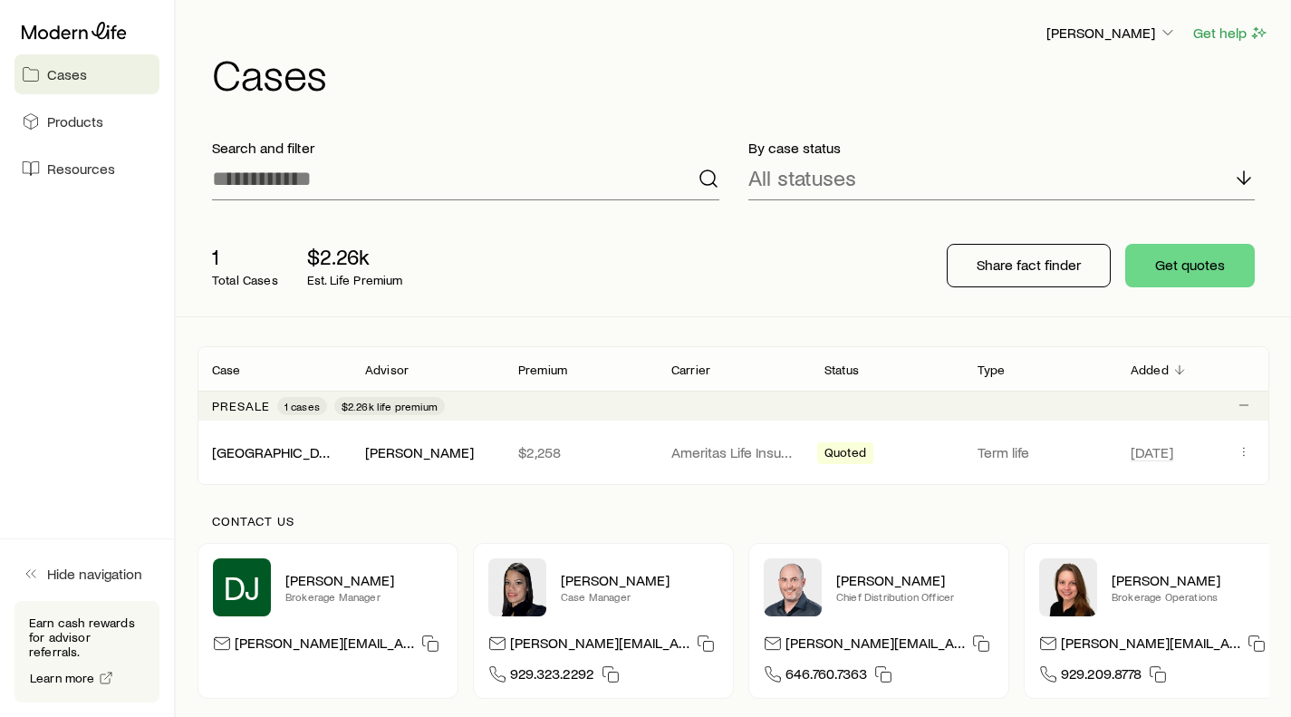
click at [314, 444] on div "[GEOGRAPHIC_DATA], [PERSON_NAME]" at bounding box center [274, 452] width 153 height 18
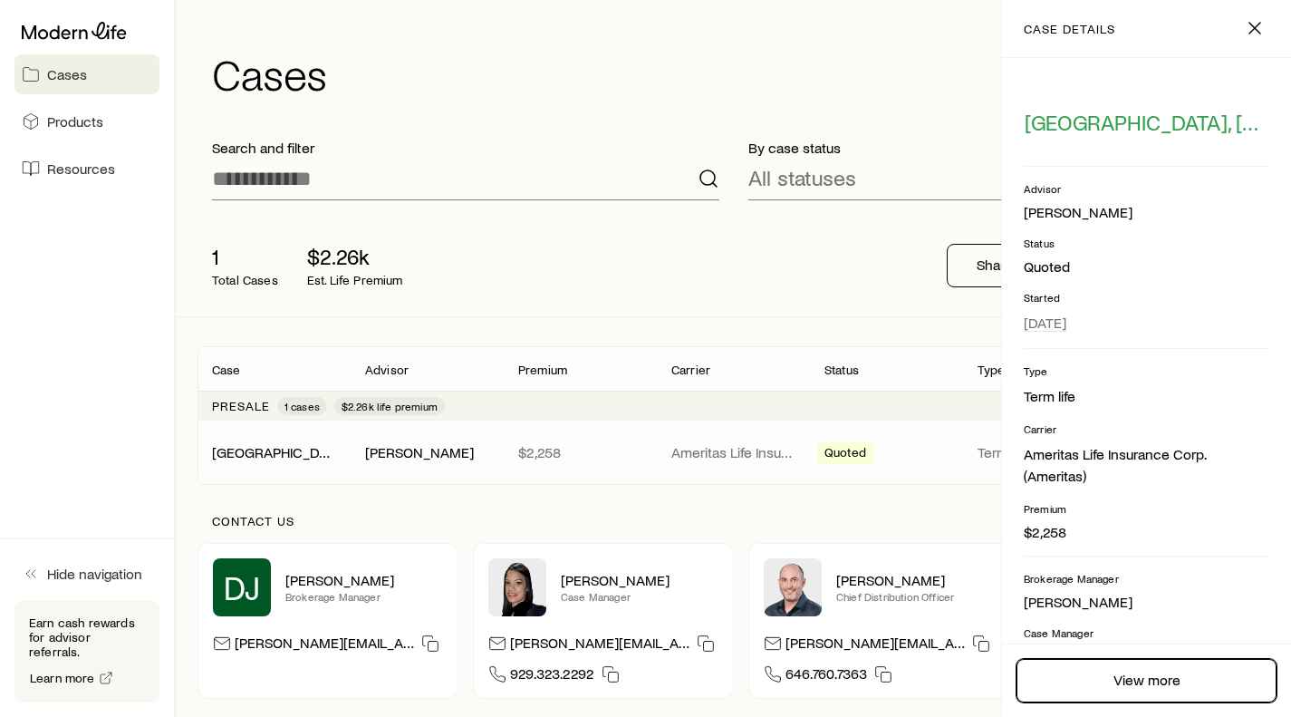
click at [1134, 680] on link "View more" at bounding box center [1147, 680] width 260 height 43
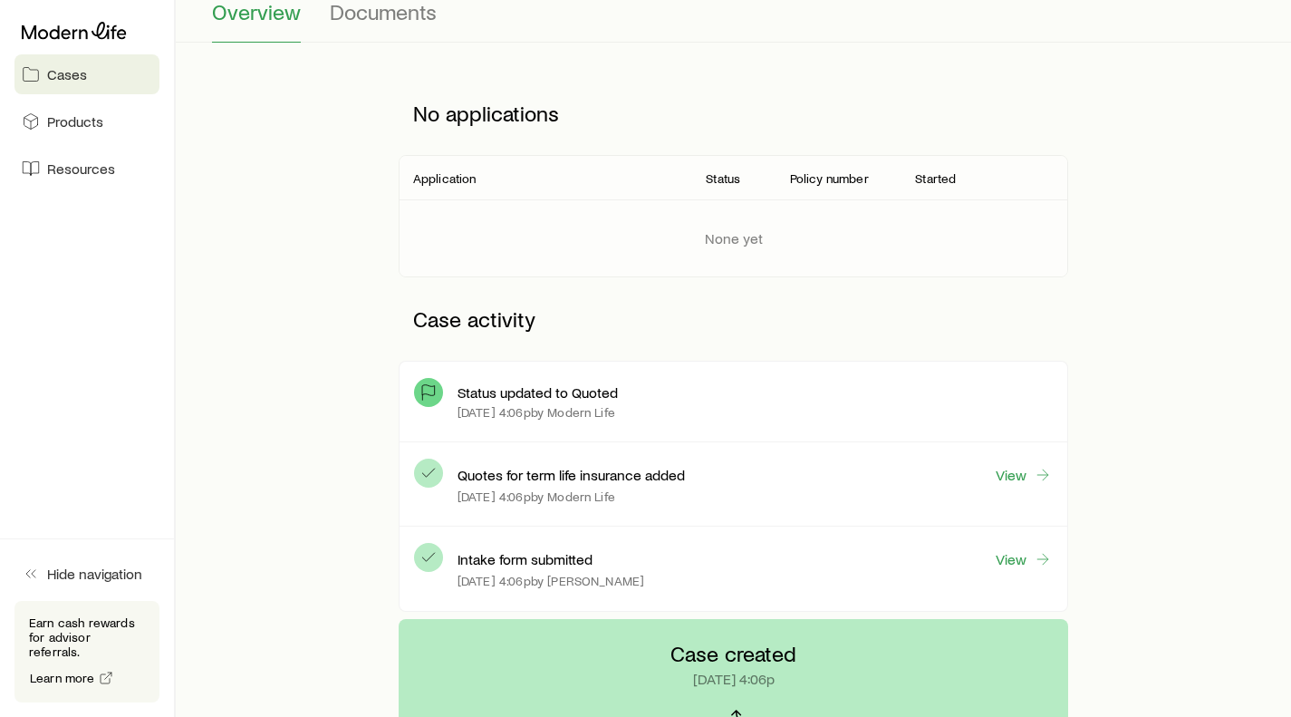
scroll to position [343, 0]
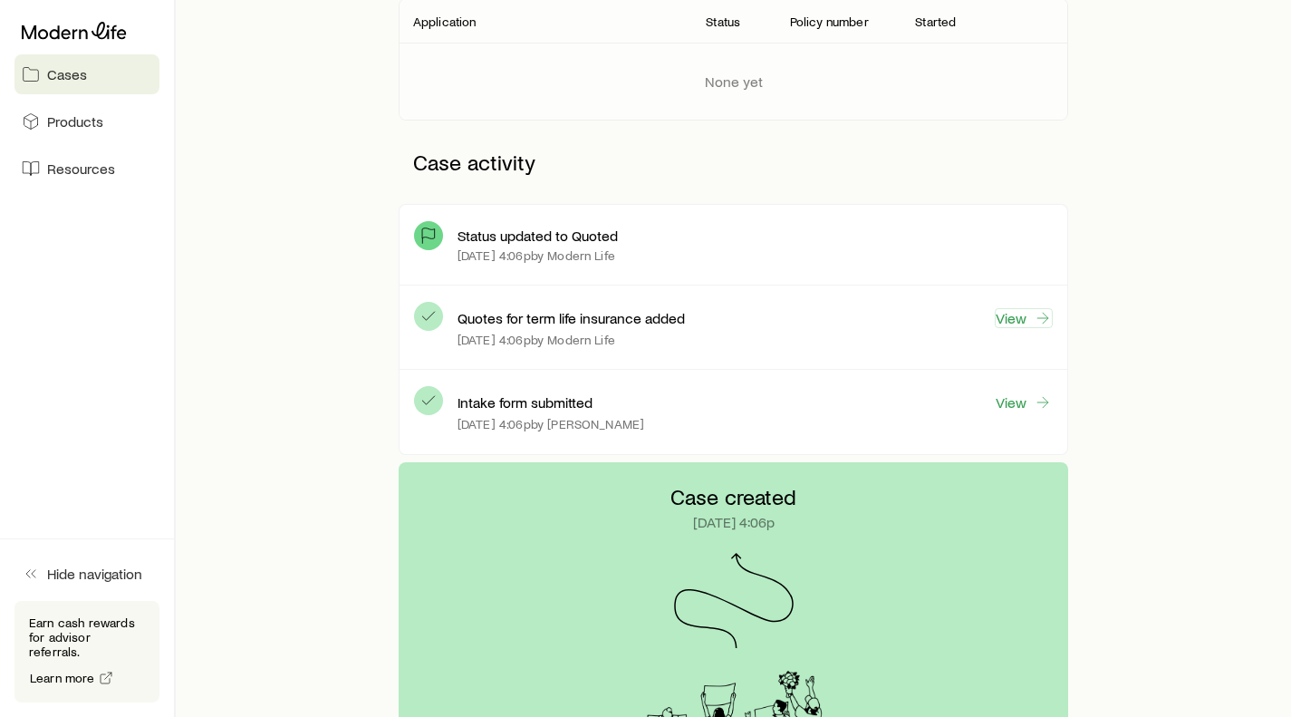
click at [1004, 322] on link "View" at bounding box center [1024, 318] width 58 height 20
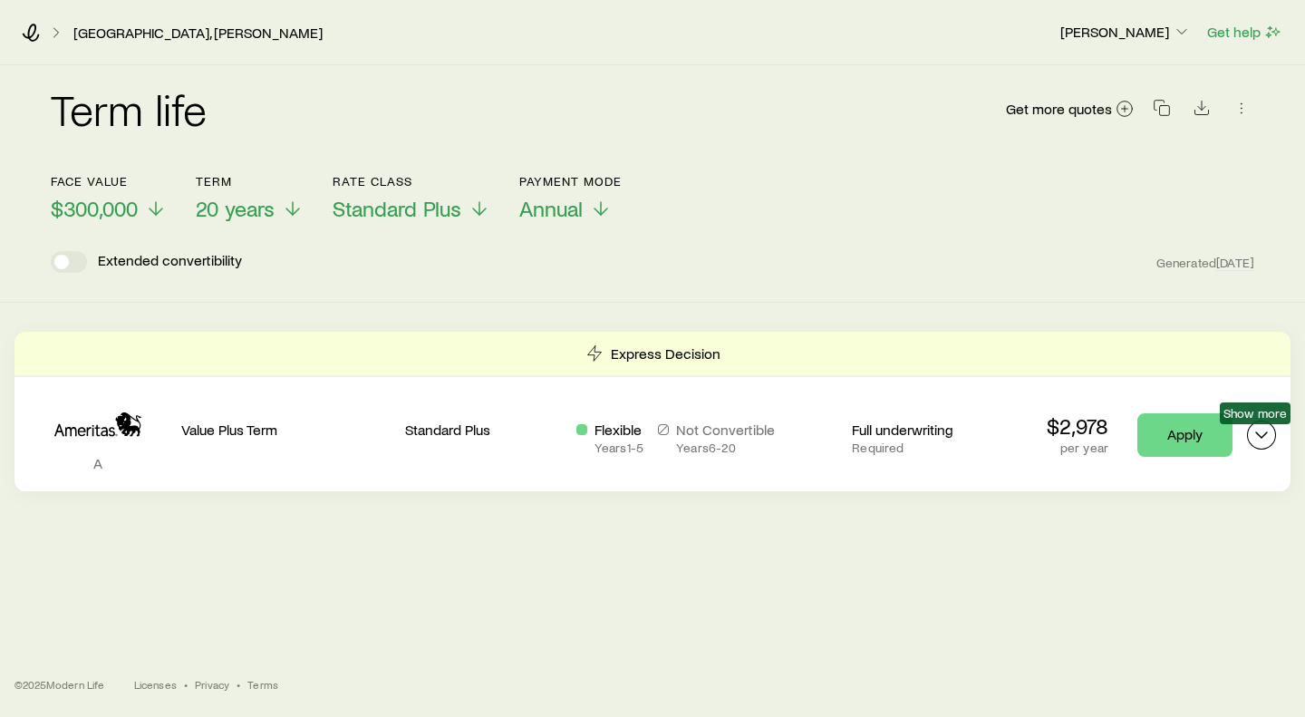
click at [1261, 440] on icon "Term quotes" at bounding box center [1261, 435] width 22 height 22
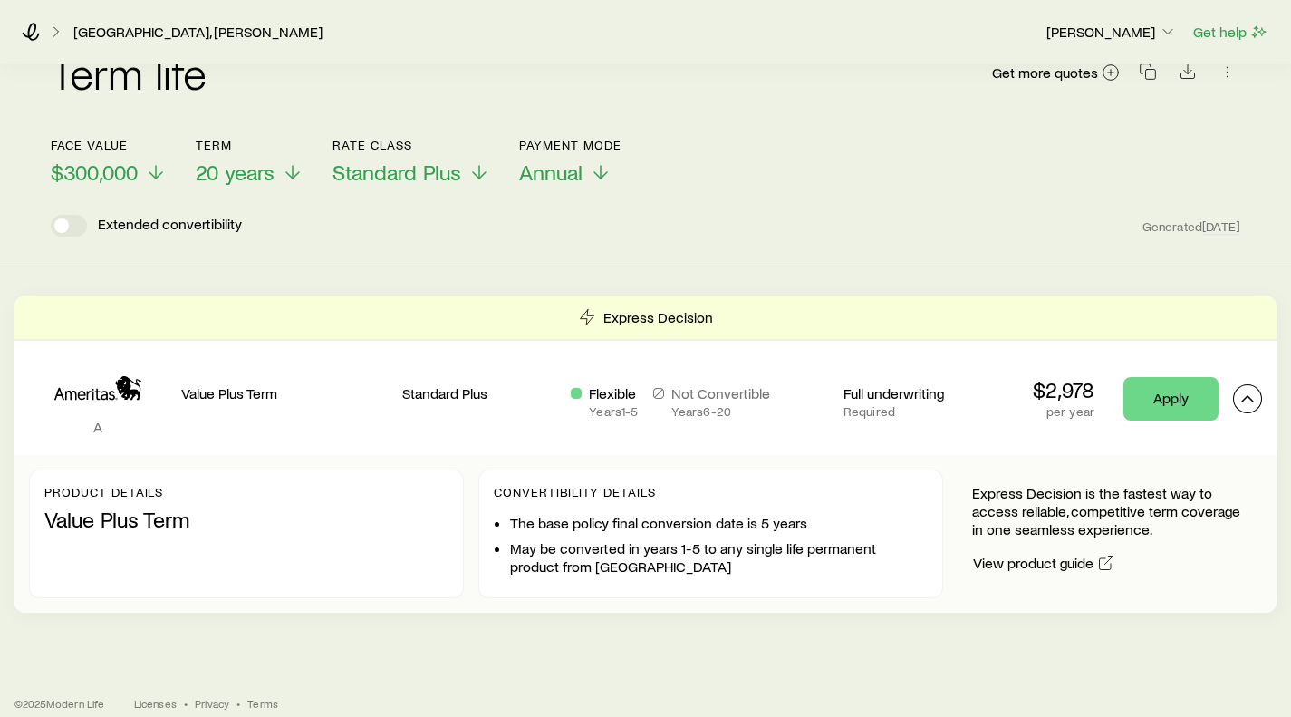
scroll to position [55, 0]
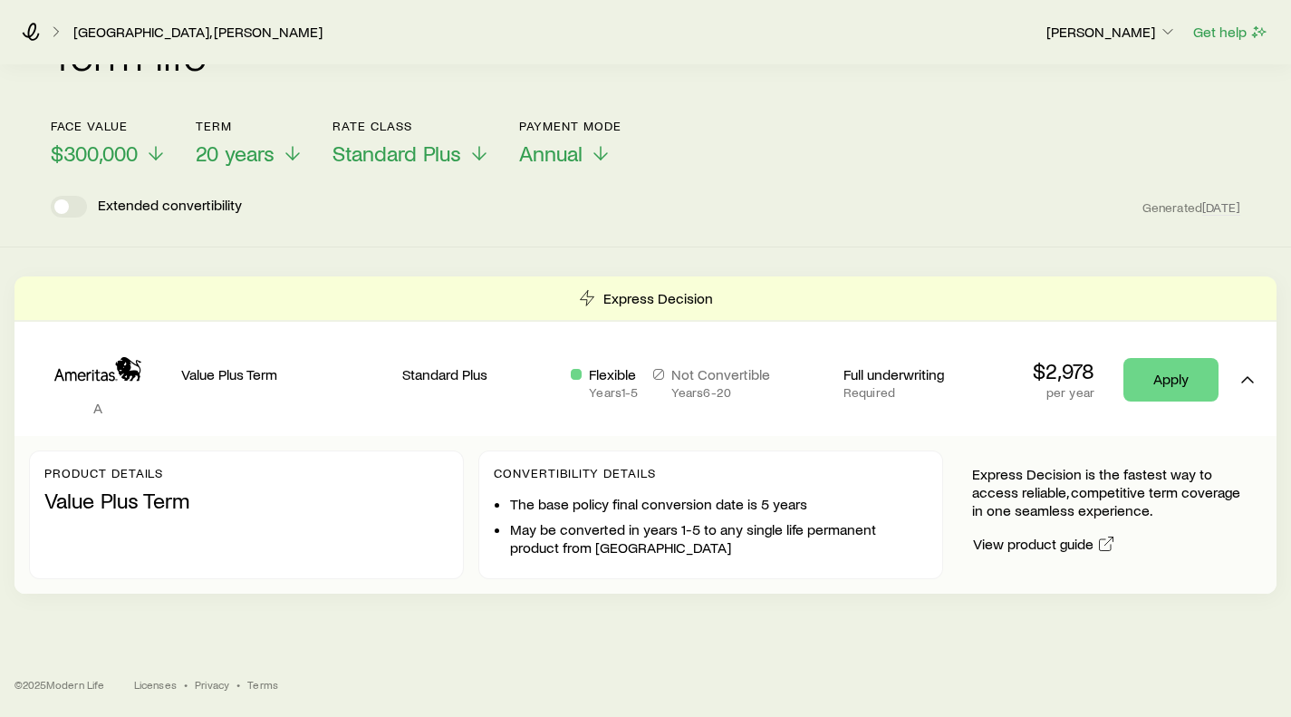
click at [590, 148] on p "Annual" at bounding box center [570, 152] width 102 height 25
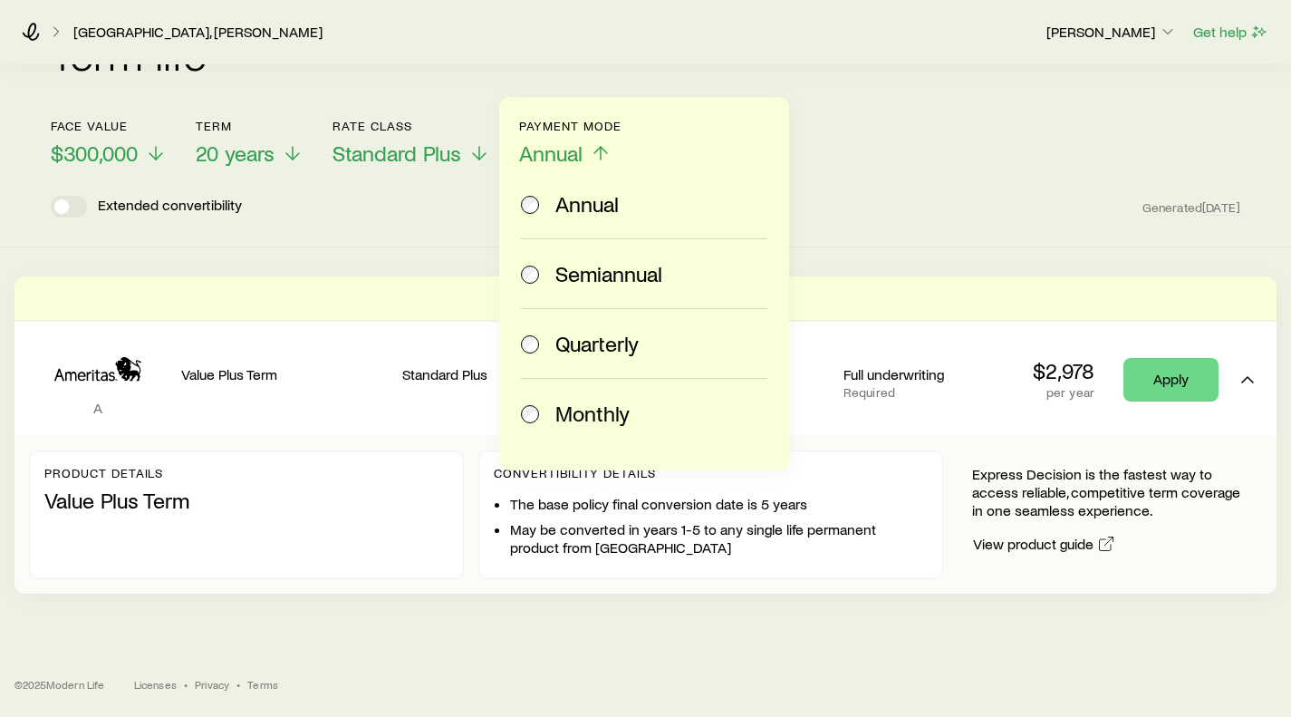
click at [525, 403] on span at bounding box center [531, 412] width 20 height 25
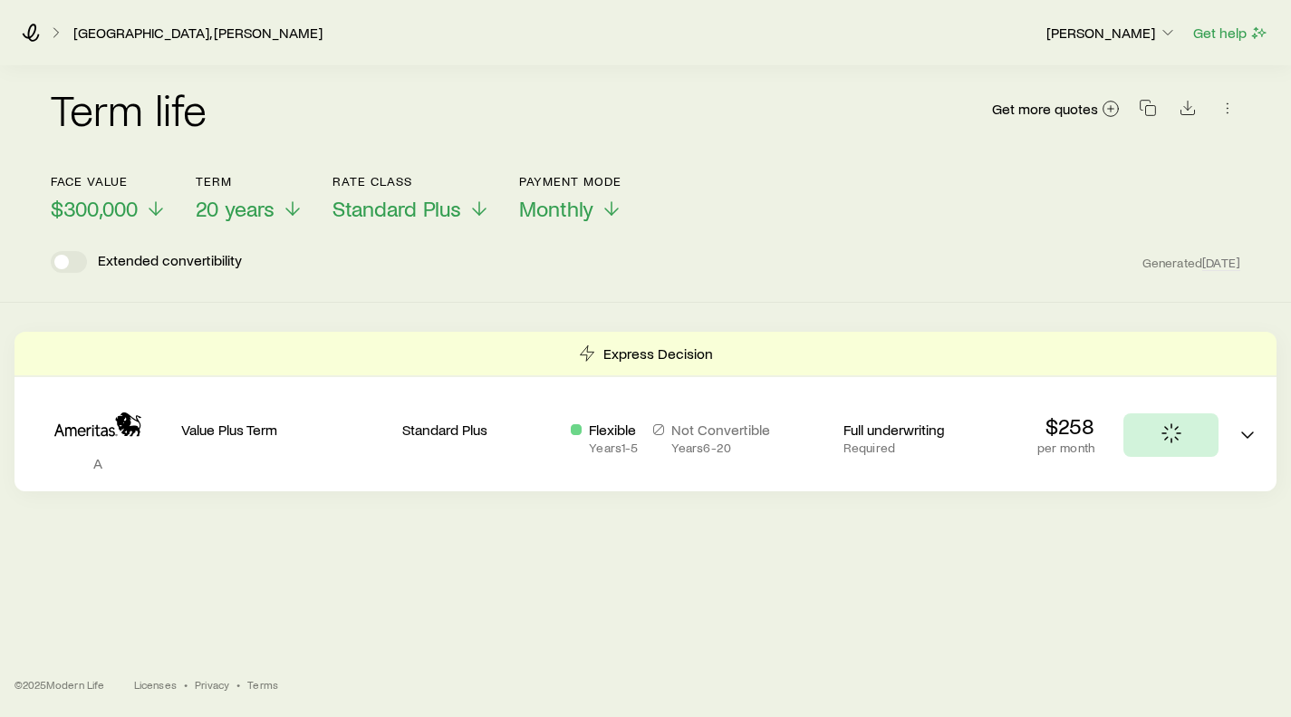
scroll to position [0, 0]
click at [156, 209] on line at bounding box center [156, 208] width 0 height 13
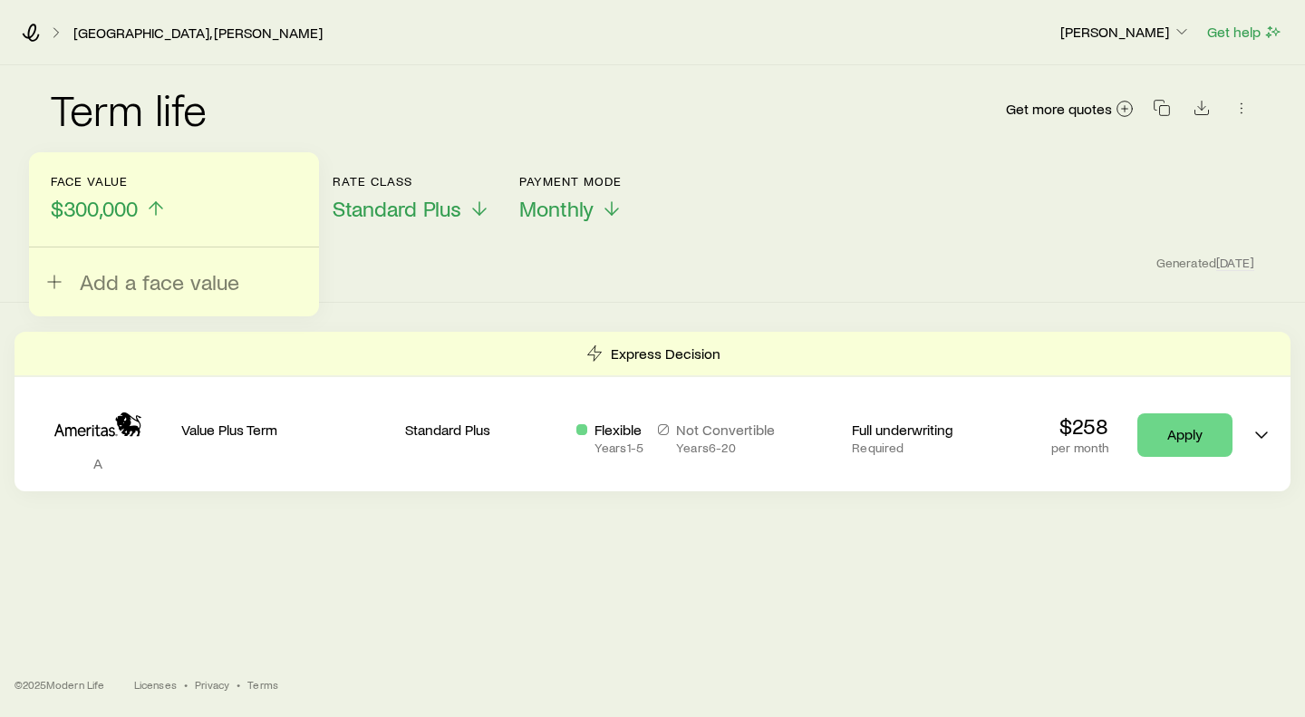
click at [107, 277] on span "Add a face value" at bounding box center [159, 281] width 159 height 25
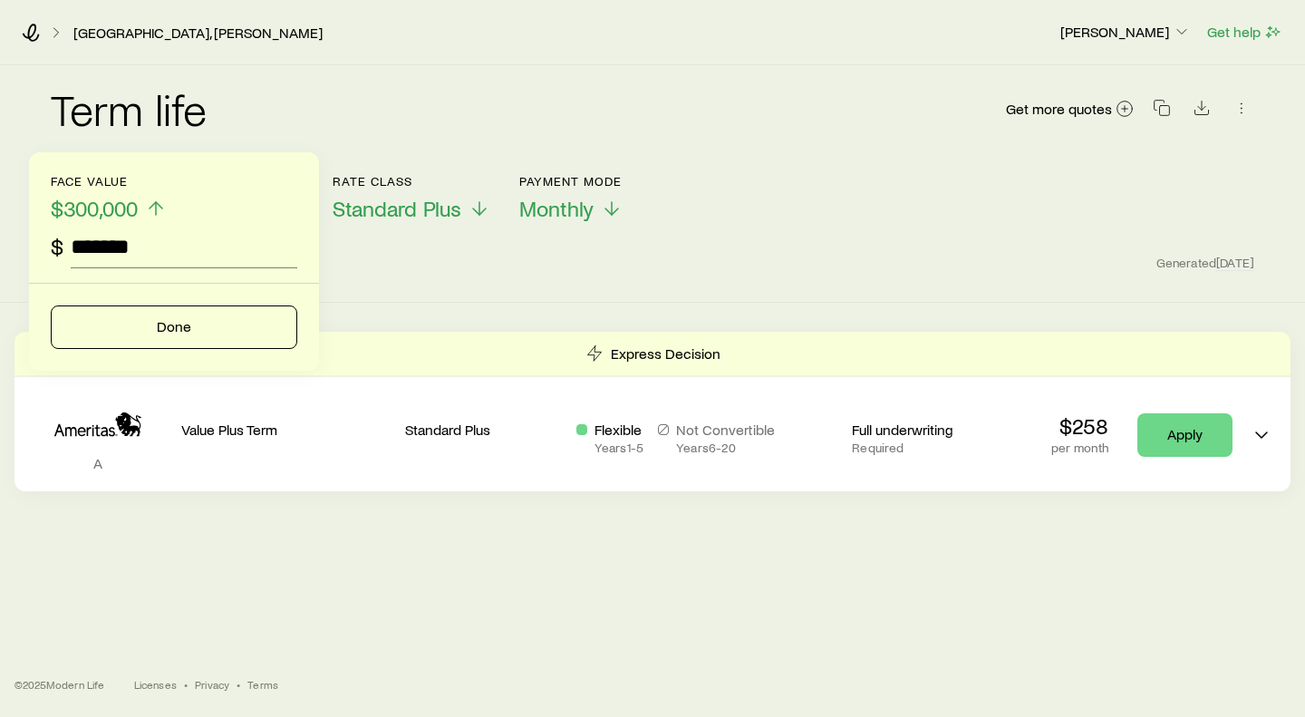
type input "*******"
click at [160, 313] on button "Done" at bounding box center [174, 326] width 246 height 43
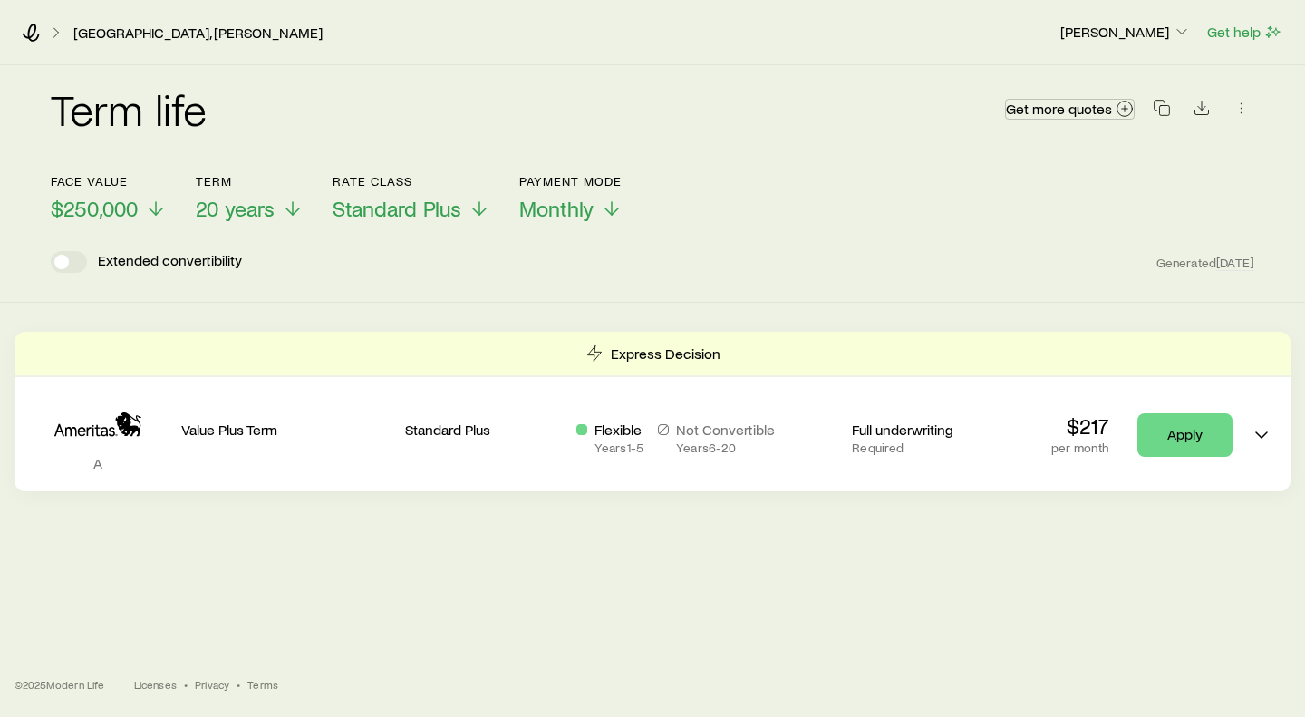
click at [1120, 104] on icon at bounding box center [1124, 109] width 18 height 18
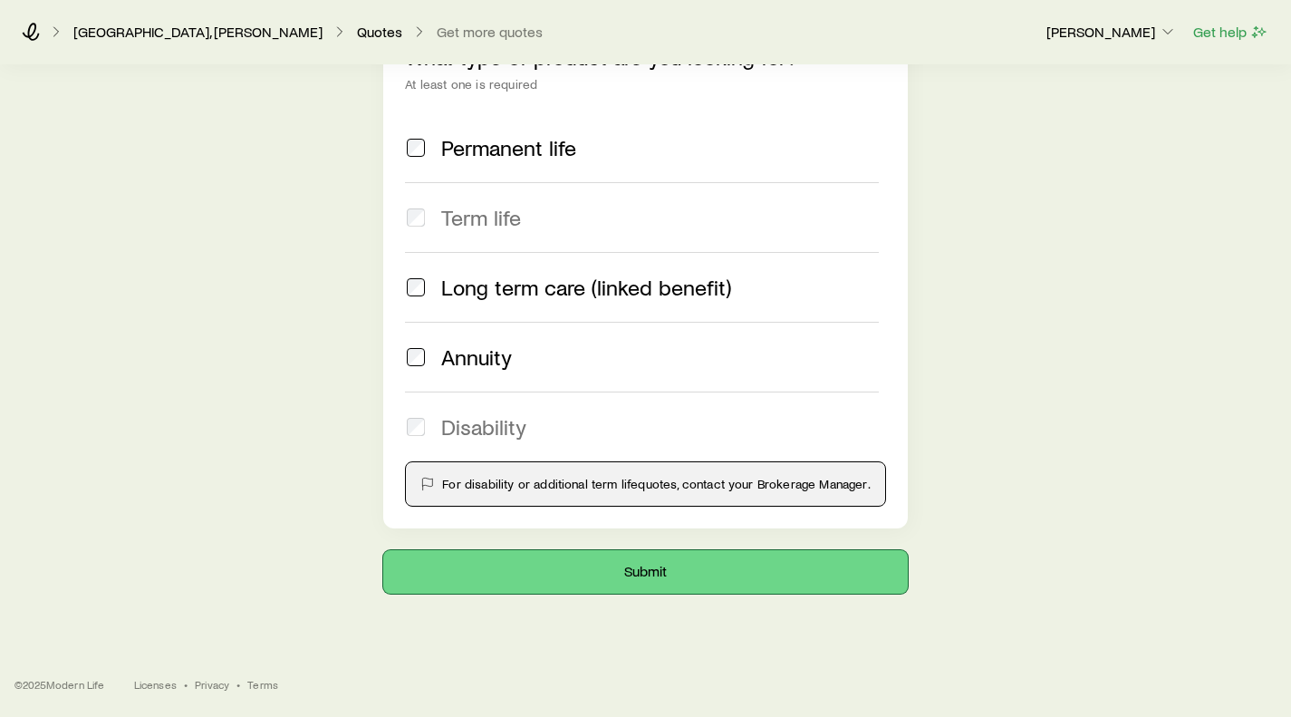
click at [625, 564] on button "Submit" at bounding box center [645, 571] width 524 height 43
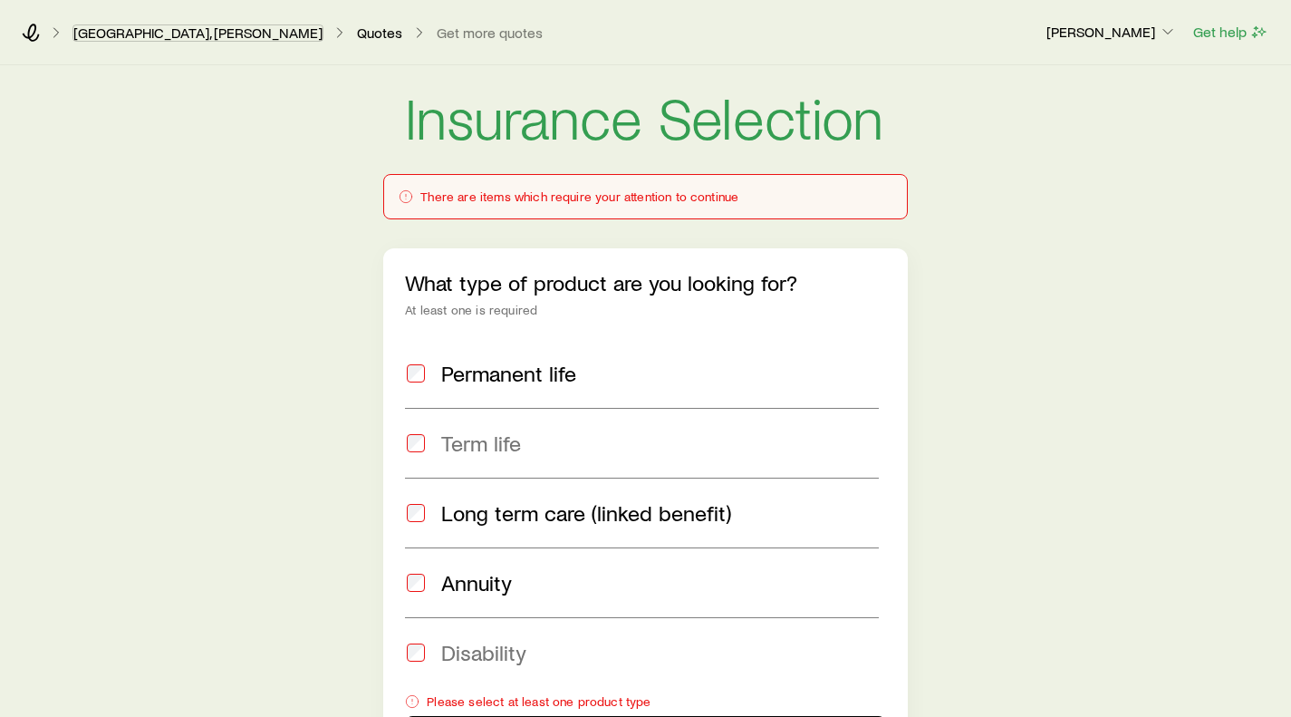
click at [122, 34] on link "[GEOGRAPHIC_DATA], [PERSON_NAME]" at bounding box center [197, 32] width 251 height 17
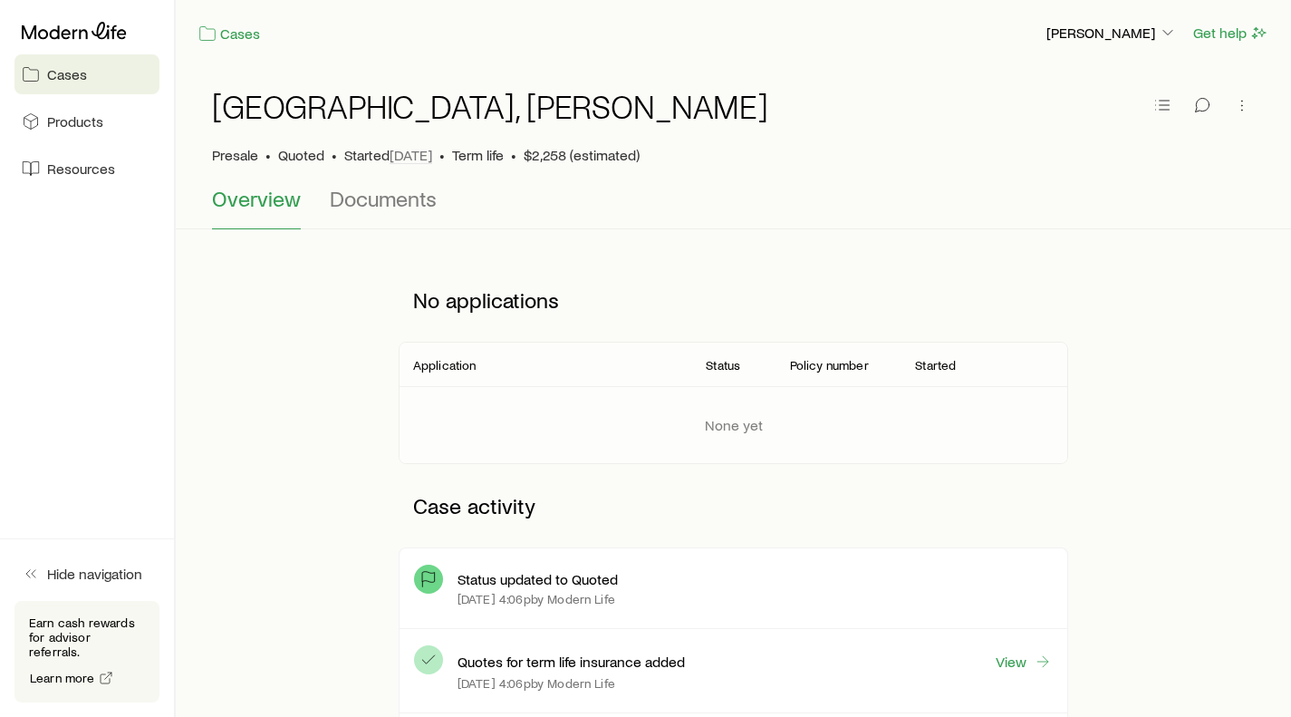
click at [66, 125] on span "Products" at bounding box center [75, 121] width 56 height 18
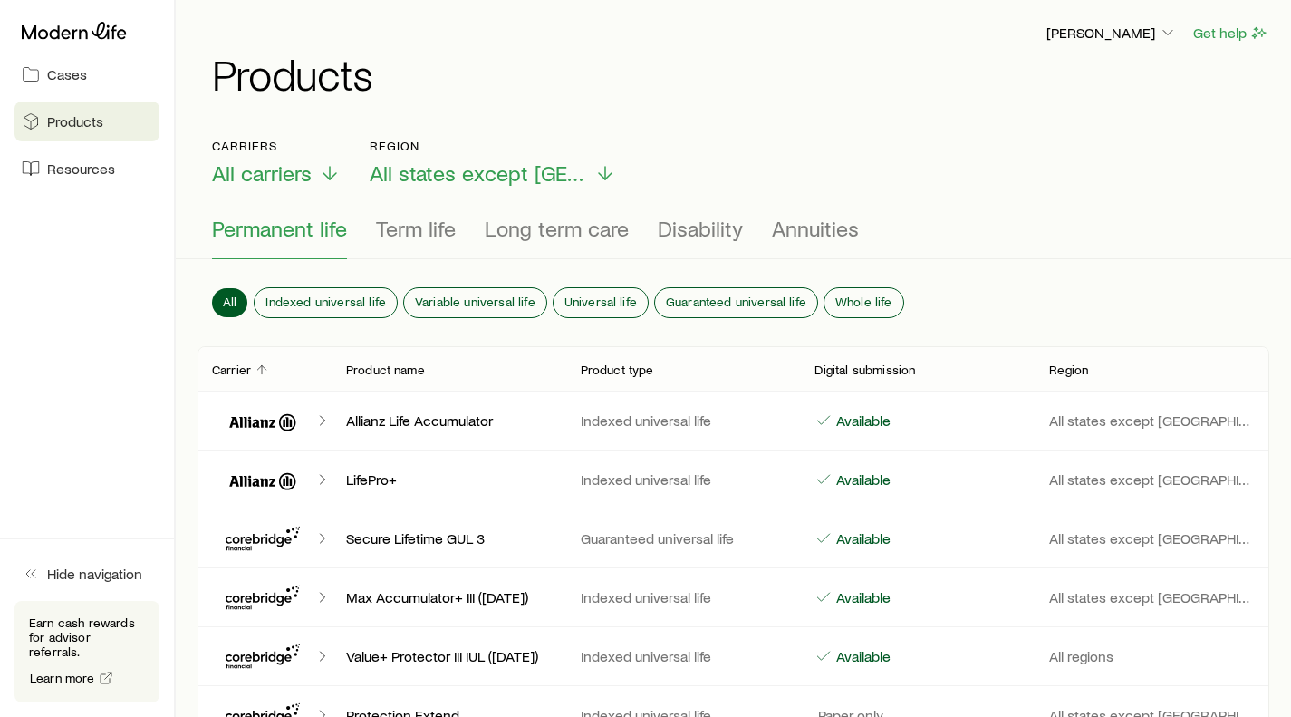
click at [446, 236] on span "Term life" at bounding box center [416, 228] width 80 height 25
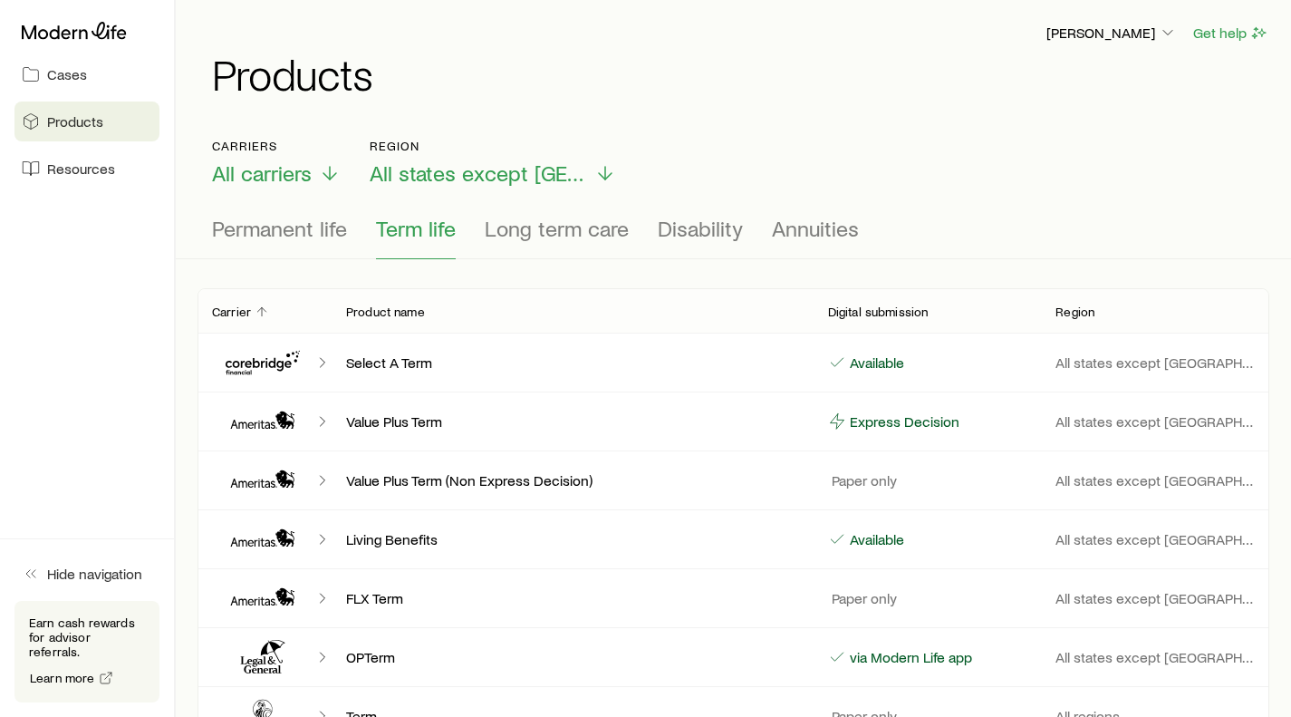
click at [75, 35] on icon at bounding box center [74, 31] width 105 height 18
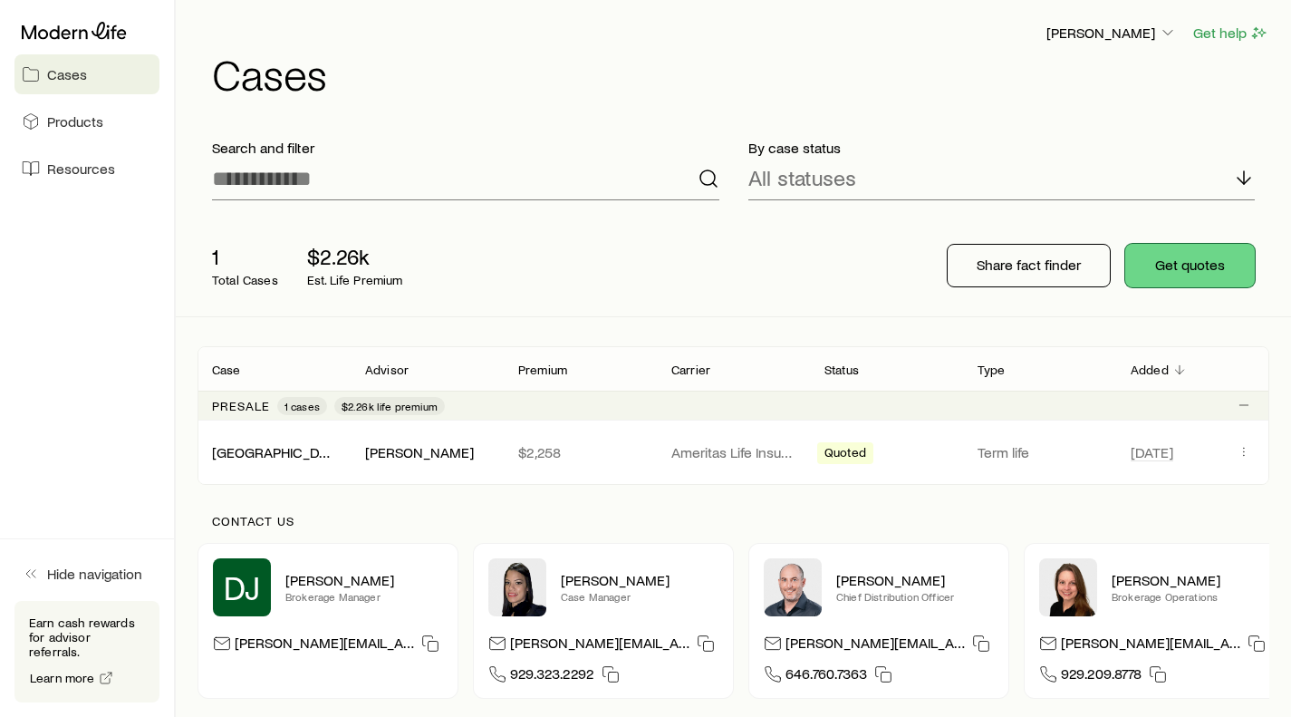
click at [1167, 266] on button "Get quotes" at bounding box center [1190, 265] width 130 height 43
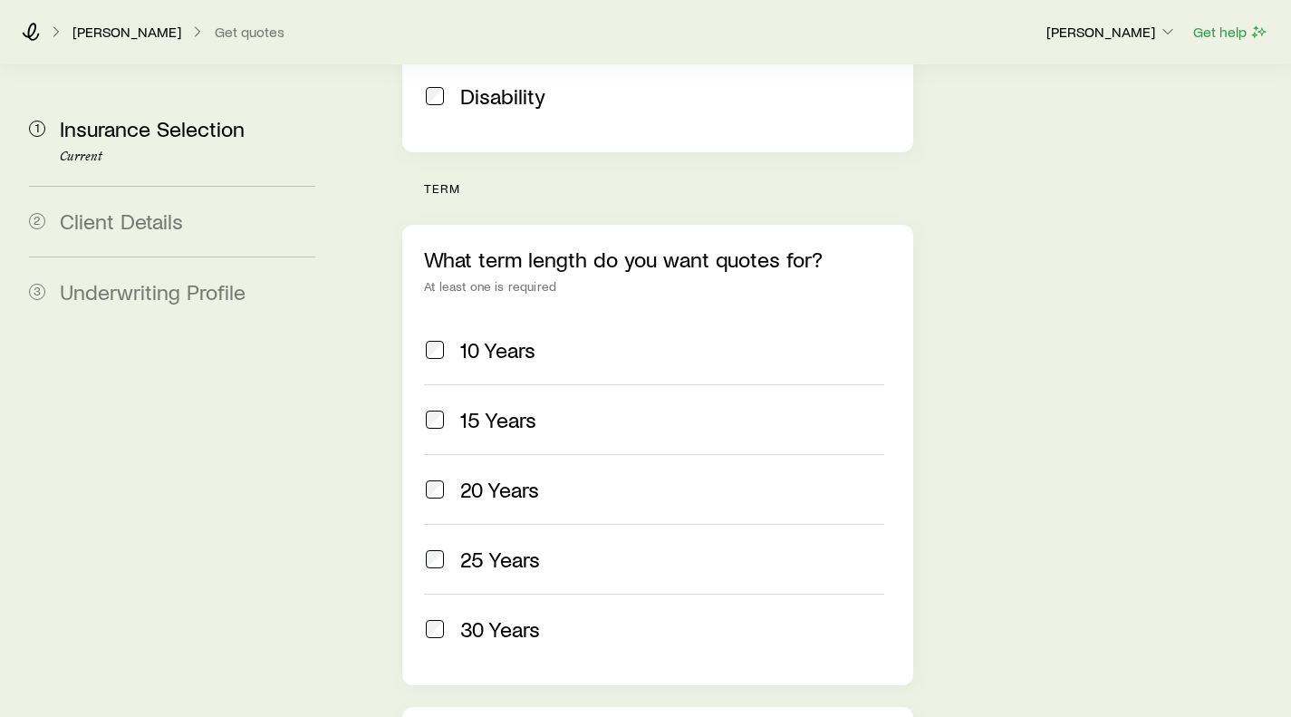
scroll to position [761, 0]
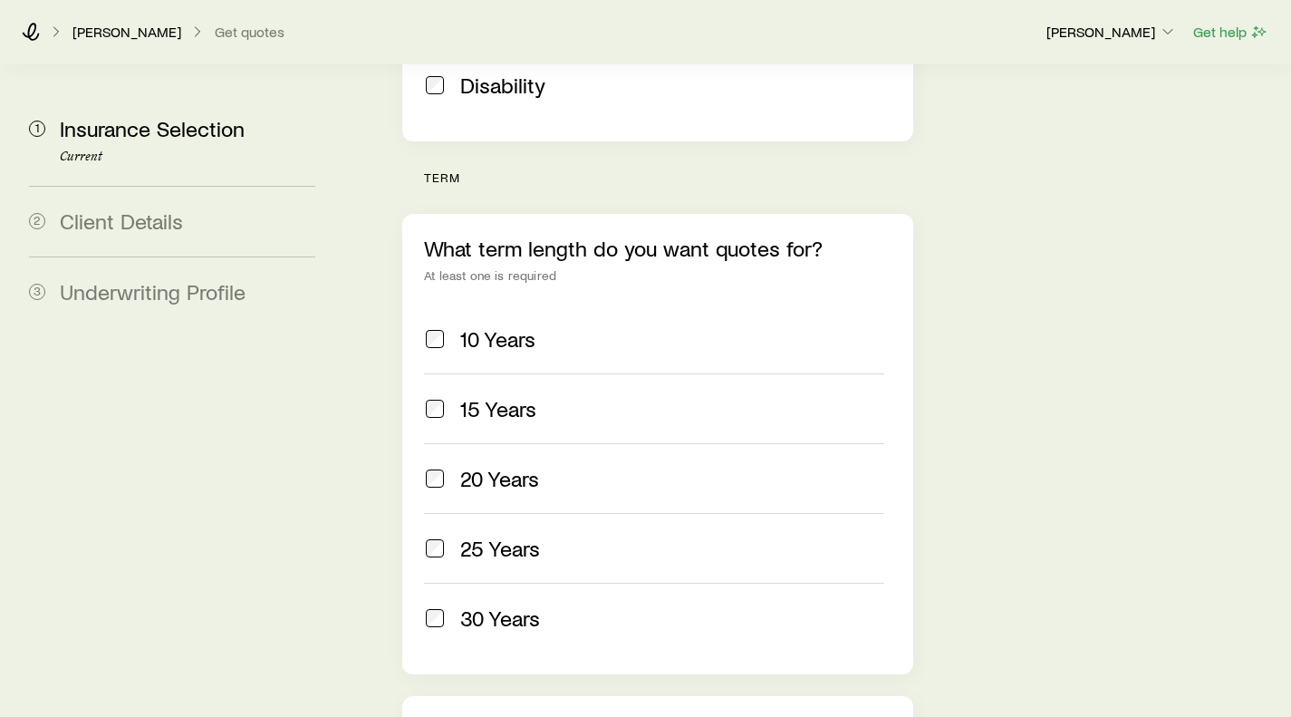
click at [447, 466] on div "20 Years" at bounding box center [653, 478] width 459 height 25
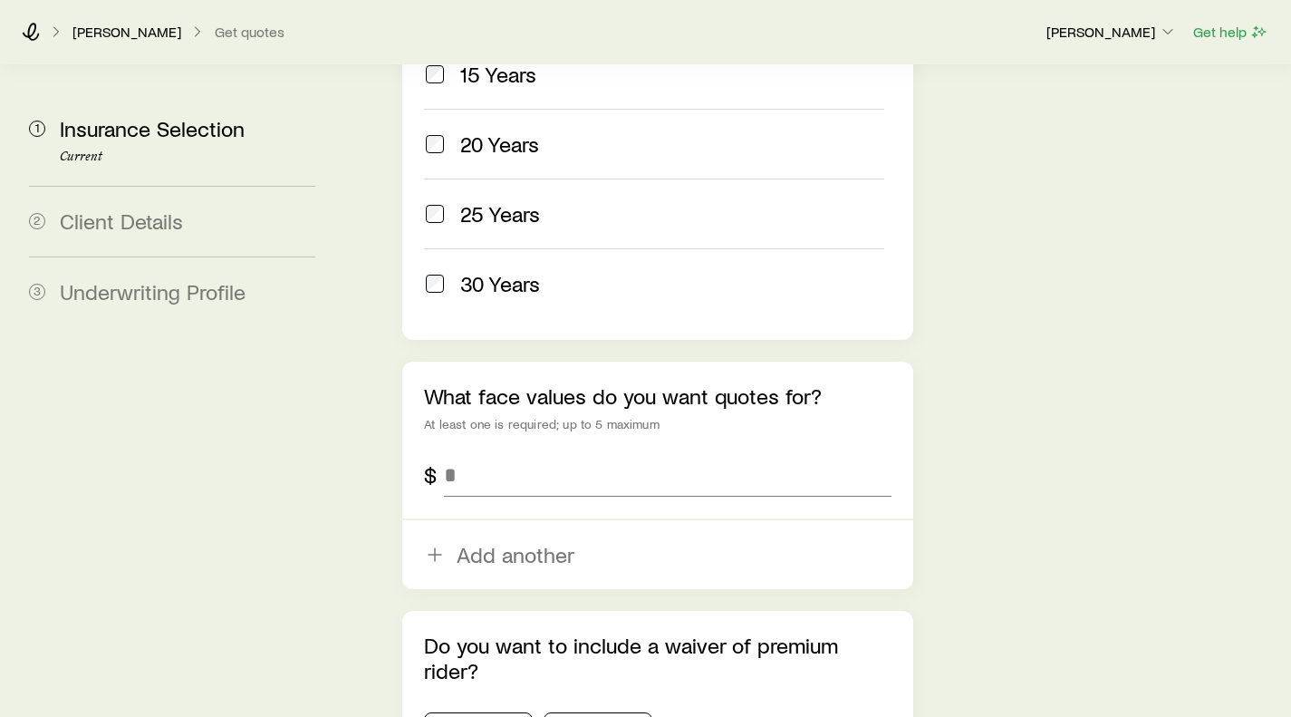
scroll to position [1236, 0]
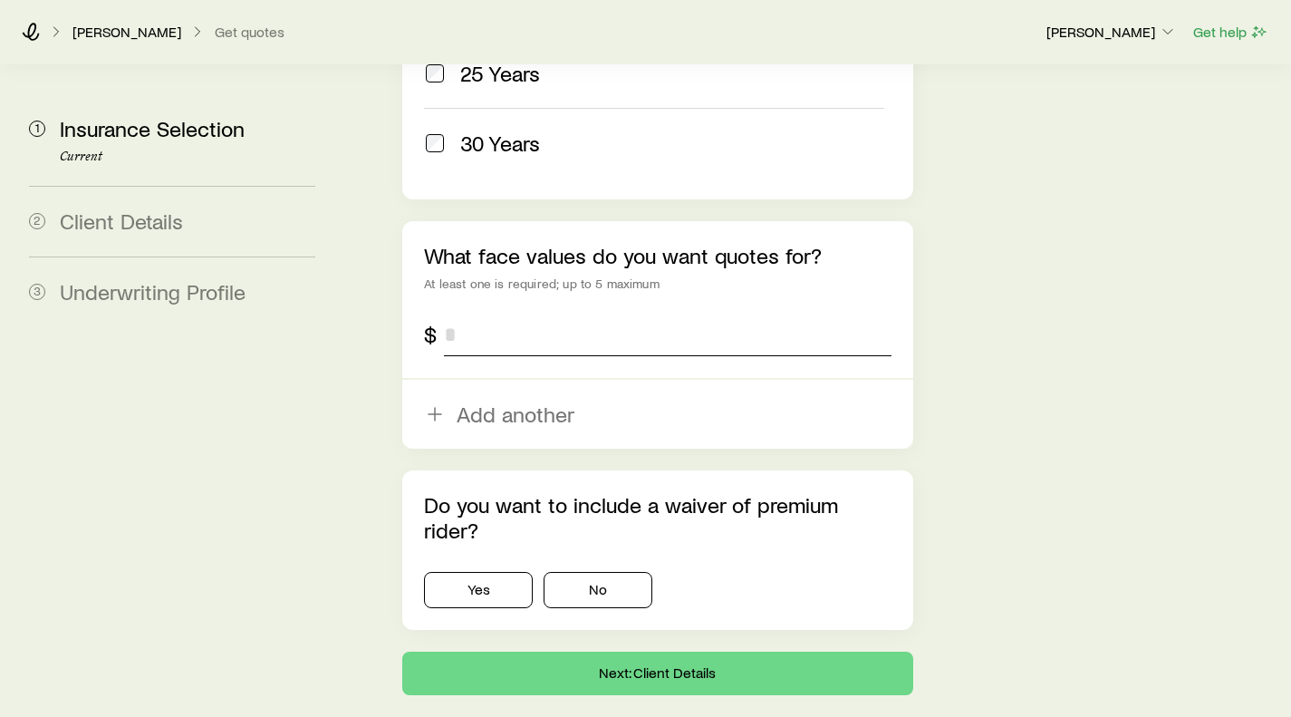
click at [490, 313] on input "tel" at bounding box center [667, 334] width 447 height 43
type input "*******"
click at [591, 572] on button "No" at bounding box center [598, 590] width 109 height 36
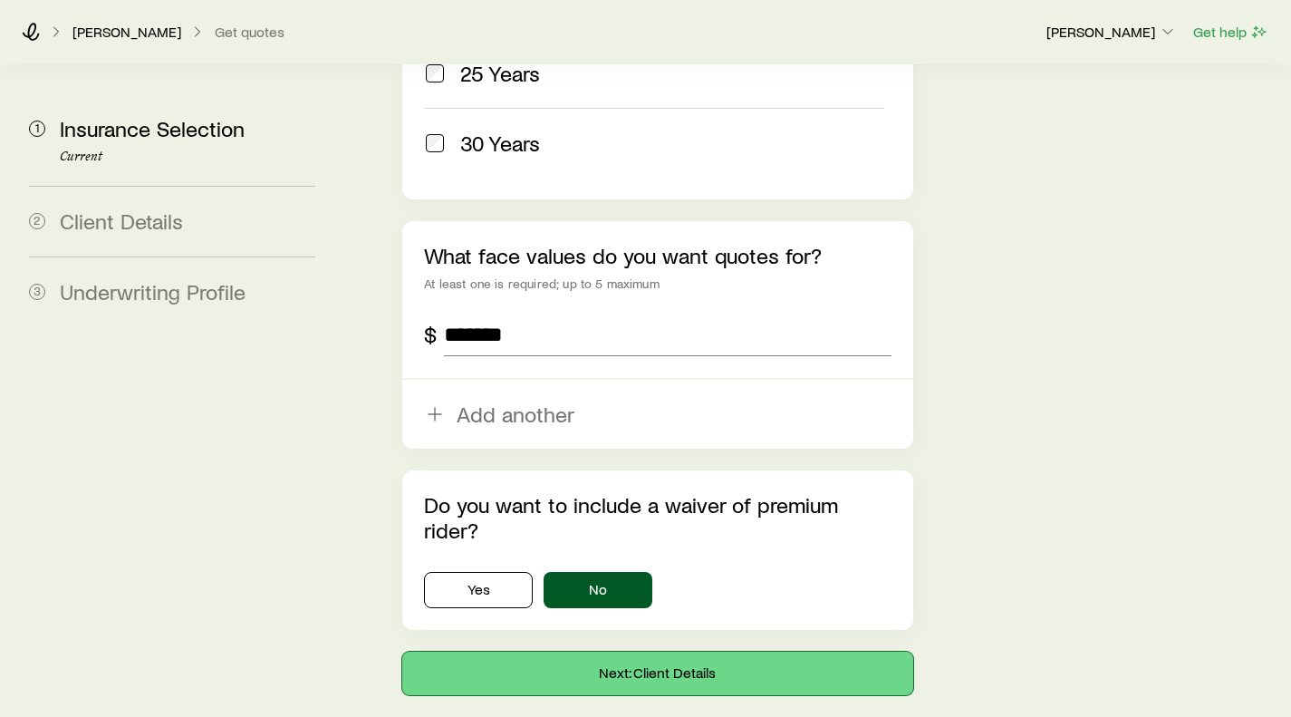
click at [615, 651] on button "Next: Client Details" at bounding box center [657, 672] width 510 height 43
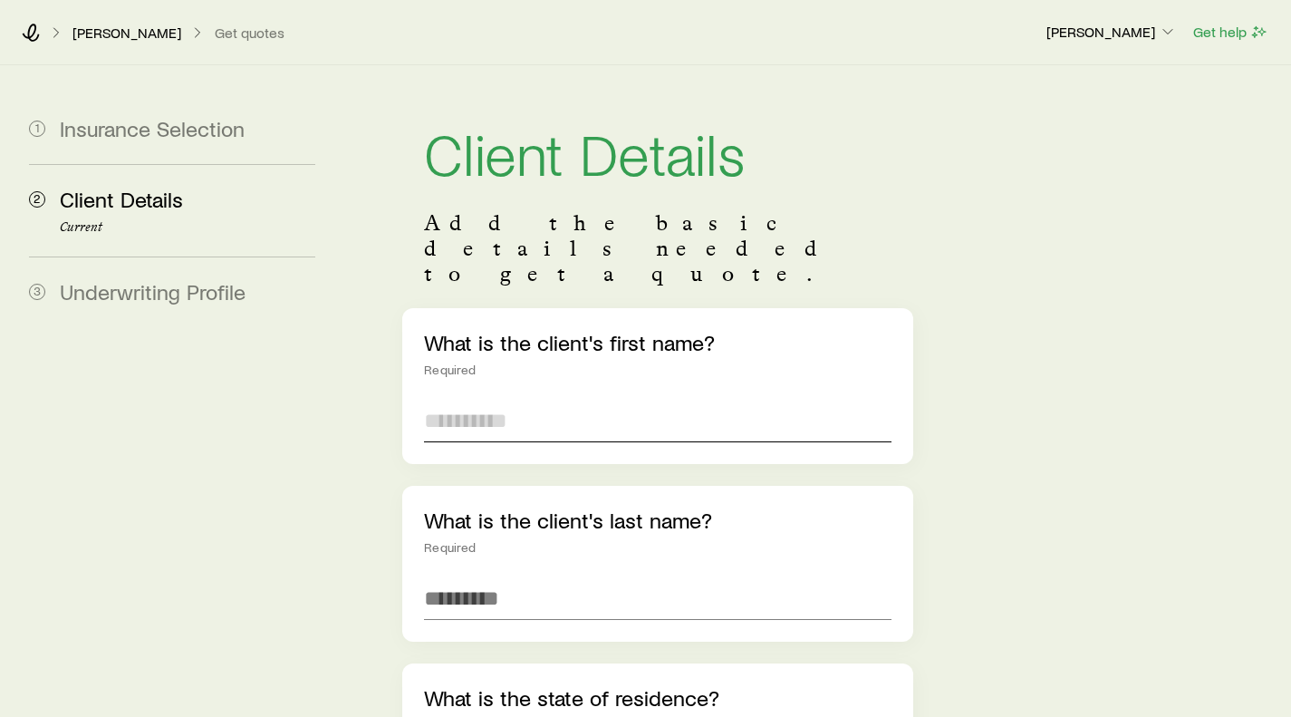
drag, startPoint x: 500, startPoint y: 363, endPoint x: 505, endPoint y: 372, distance: 10.1
click at [500, 399] on input "text" at bounding box center [657, 420] width 467 height 43
type input "***"
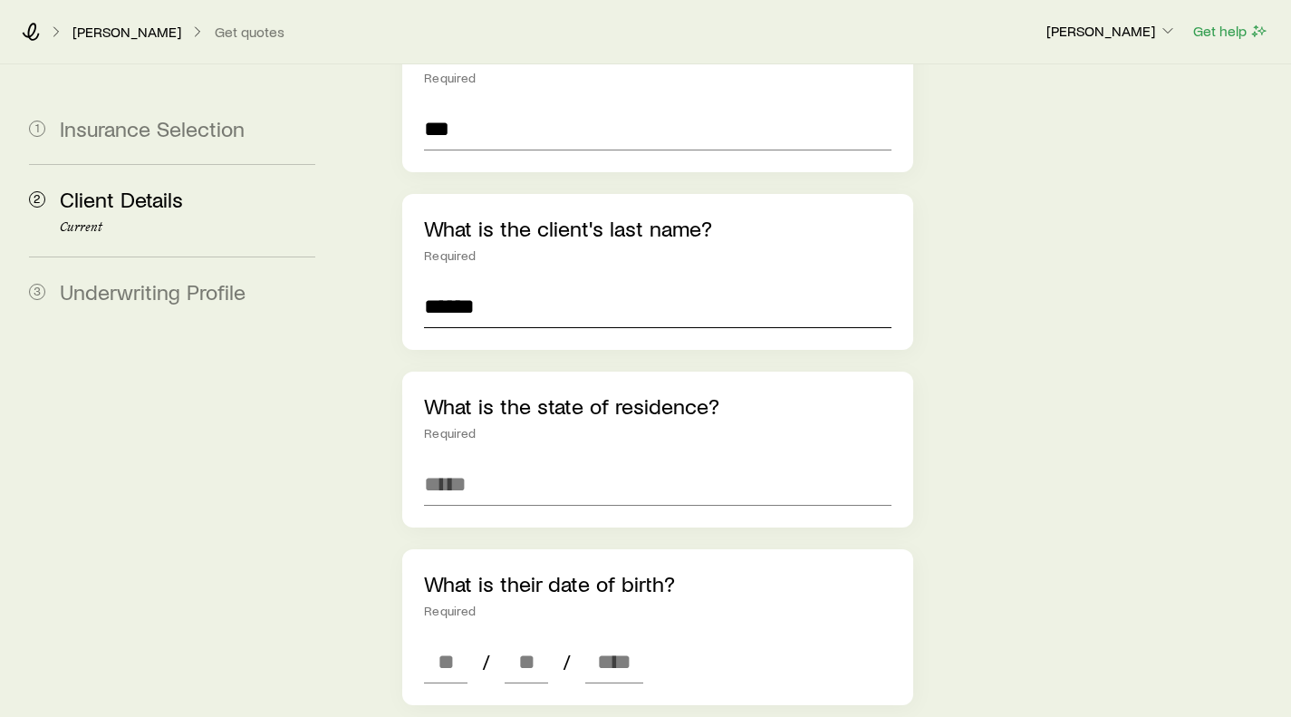
scroll to position [297, 0]
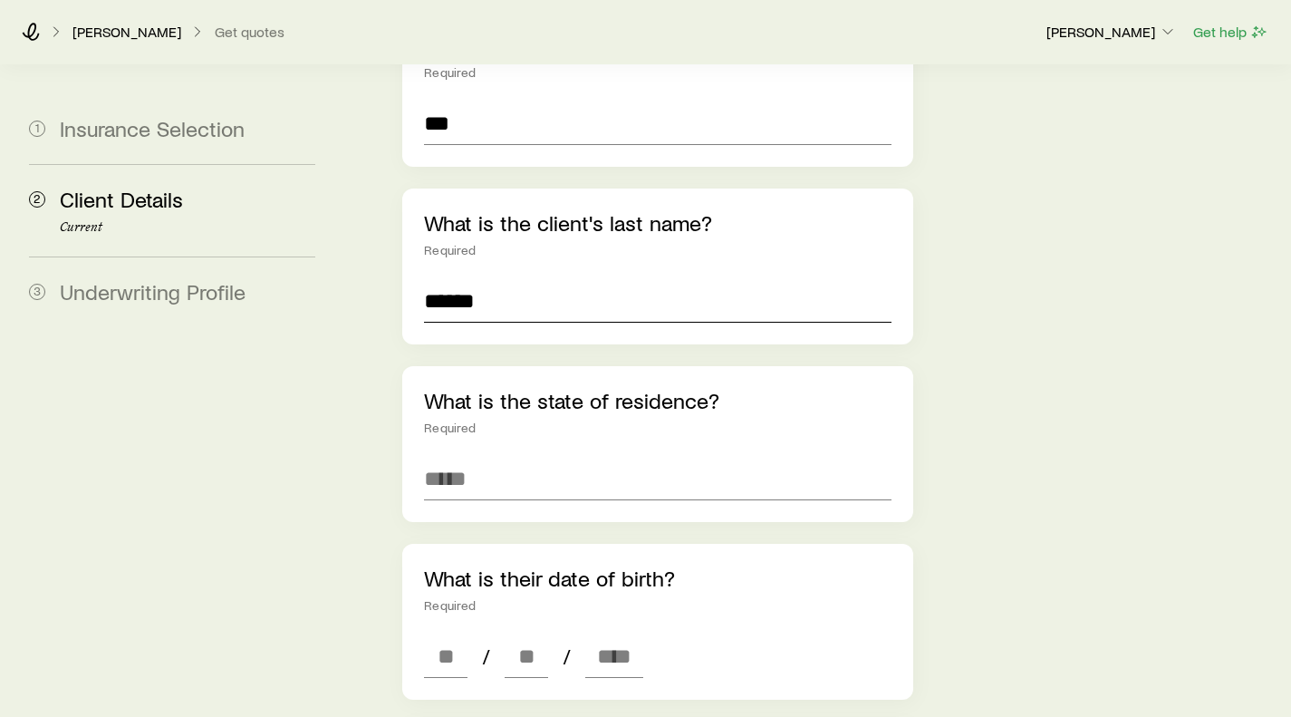
type input "******"
click at [491, 457] on input at bounding box center [657, 478] width 467 height 43
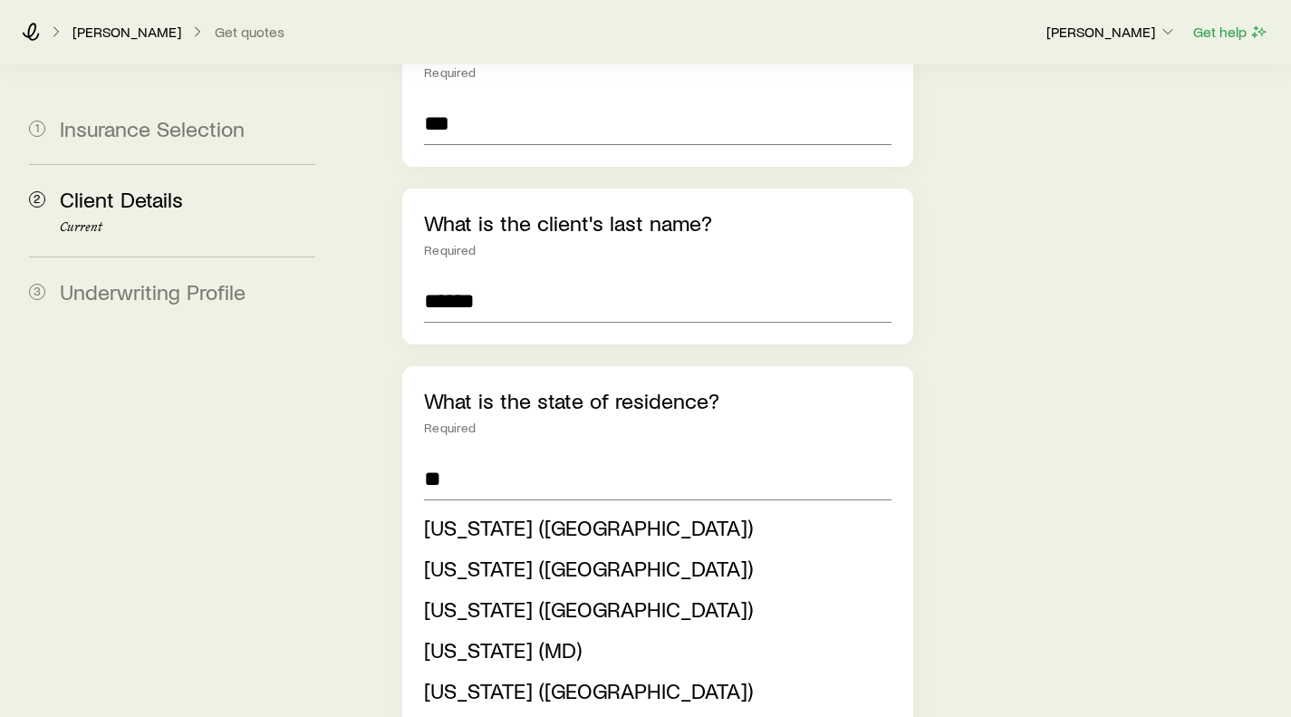
click at [483, 507] on li "[US_STATE] ([GEOGRAPHIC_DATA])" at bounding box center [652, 527] width 456 height 41
type input "**********"
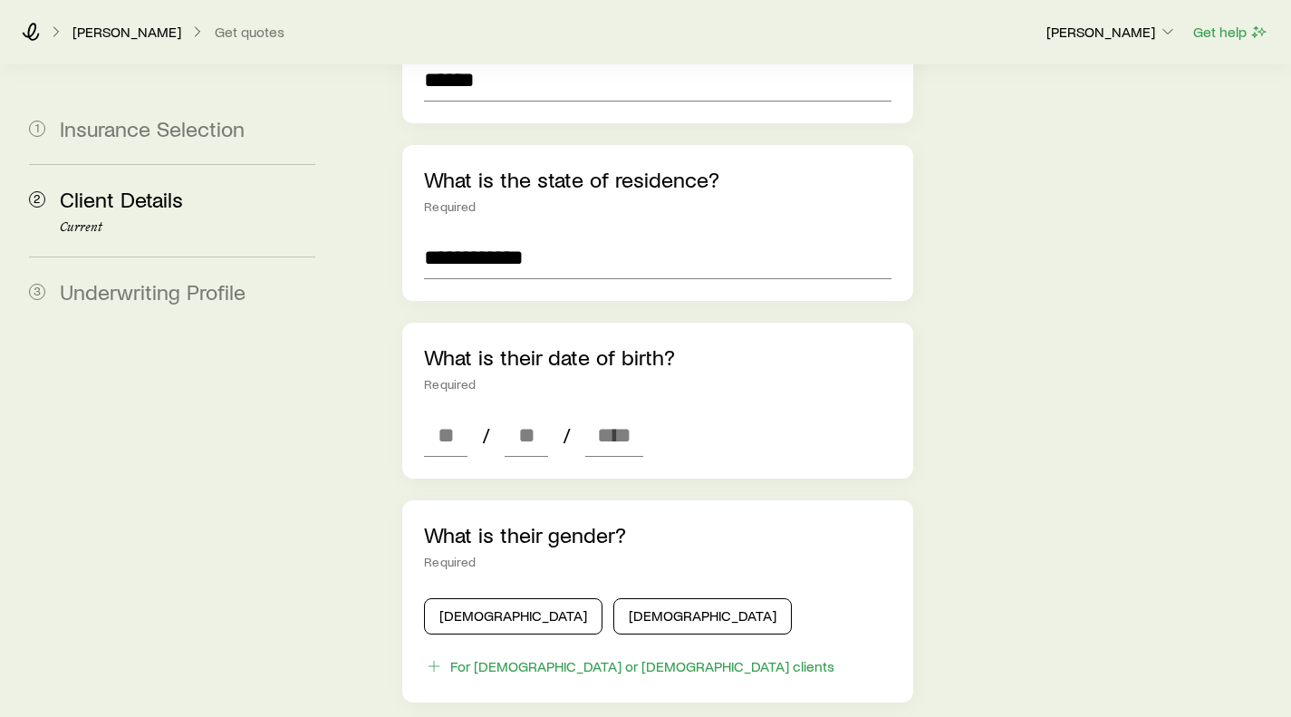
scroll to position [553, 0]
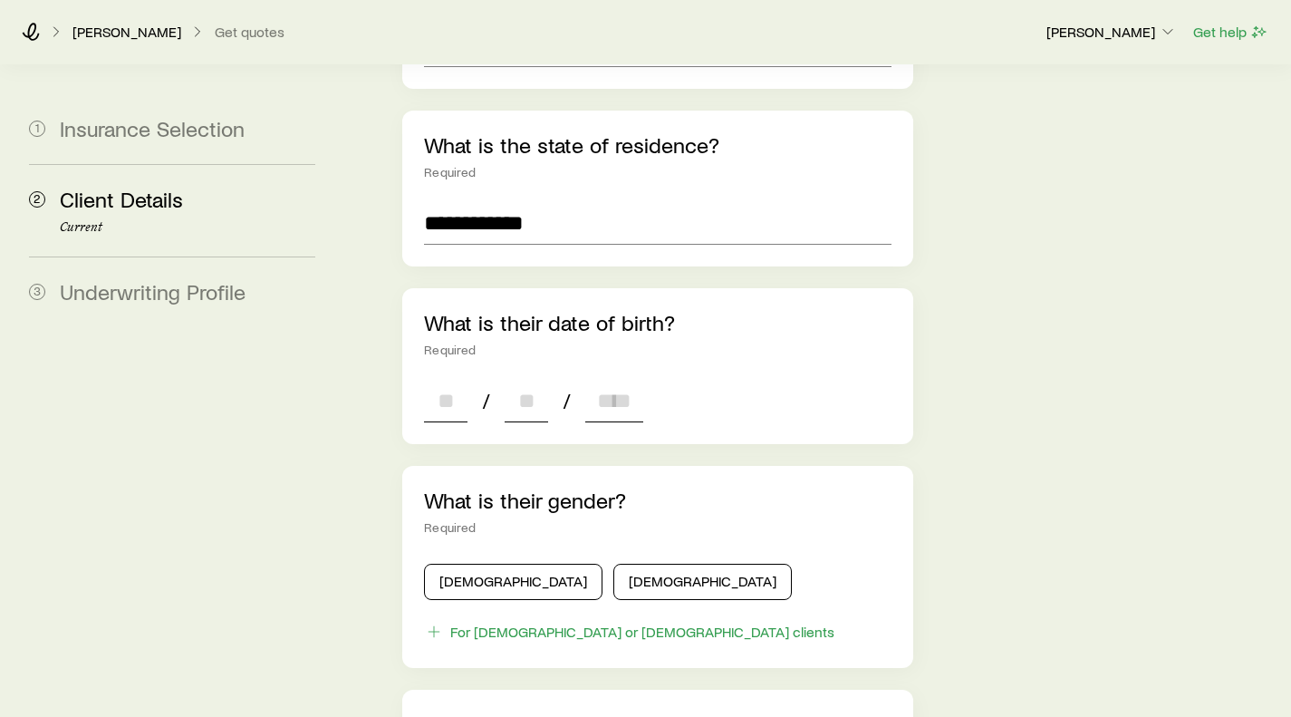
click at [458, 379] on input at bounding box center [445, 400] width 43 height 43
type input "**"
type input "****"
type input "*"
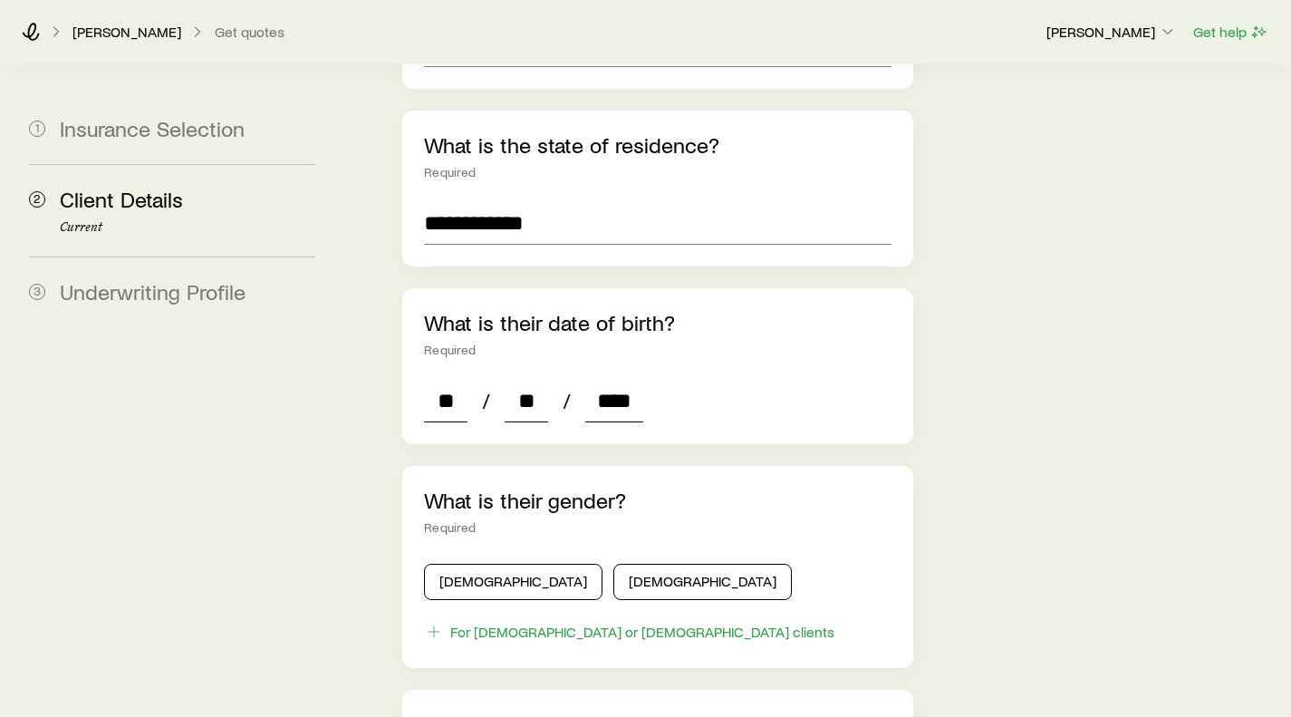
type input "*"
type input "****"
drag, startPoint x: 1018, startPoint y: 366, endPoint x: 888, endPoint y: 384, distance: 131.7
click at [1018, 366] on div "**********" at bounding box center [814, 429] width 925 height 1833
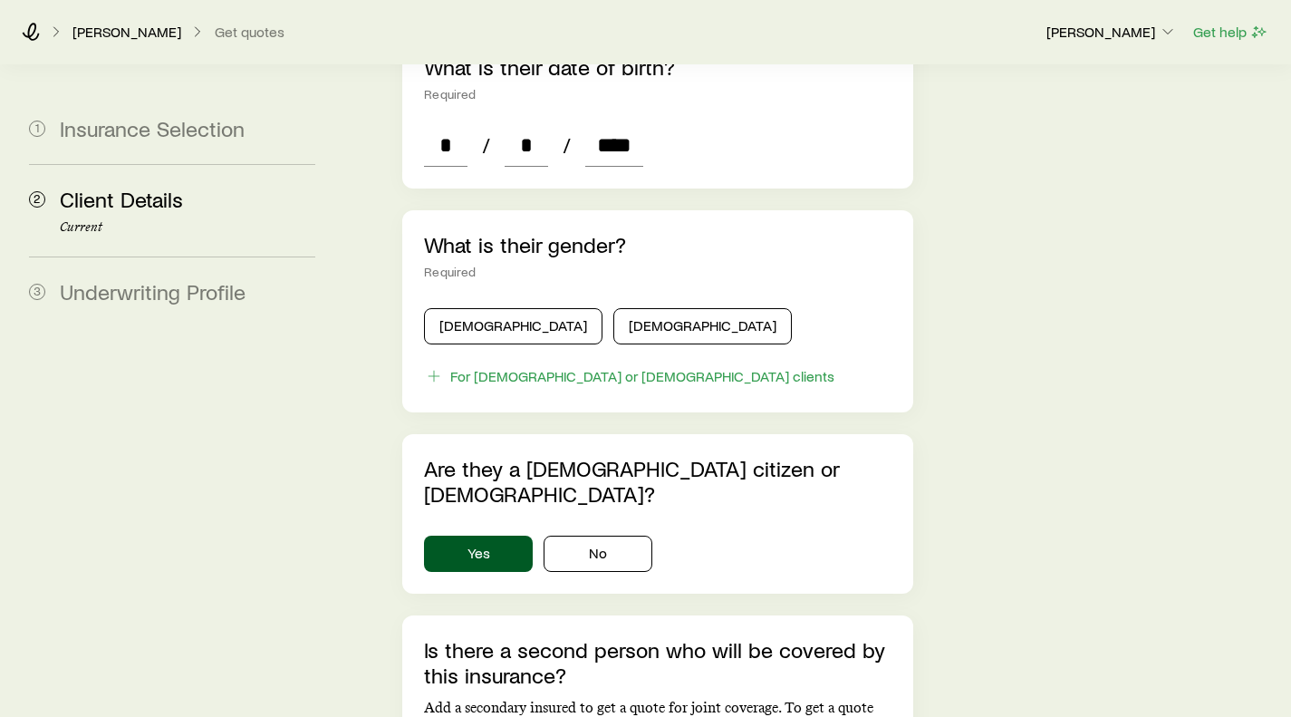
scroll to position [819, 0]
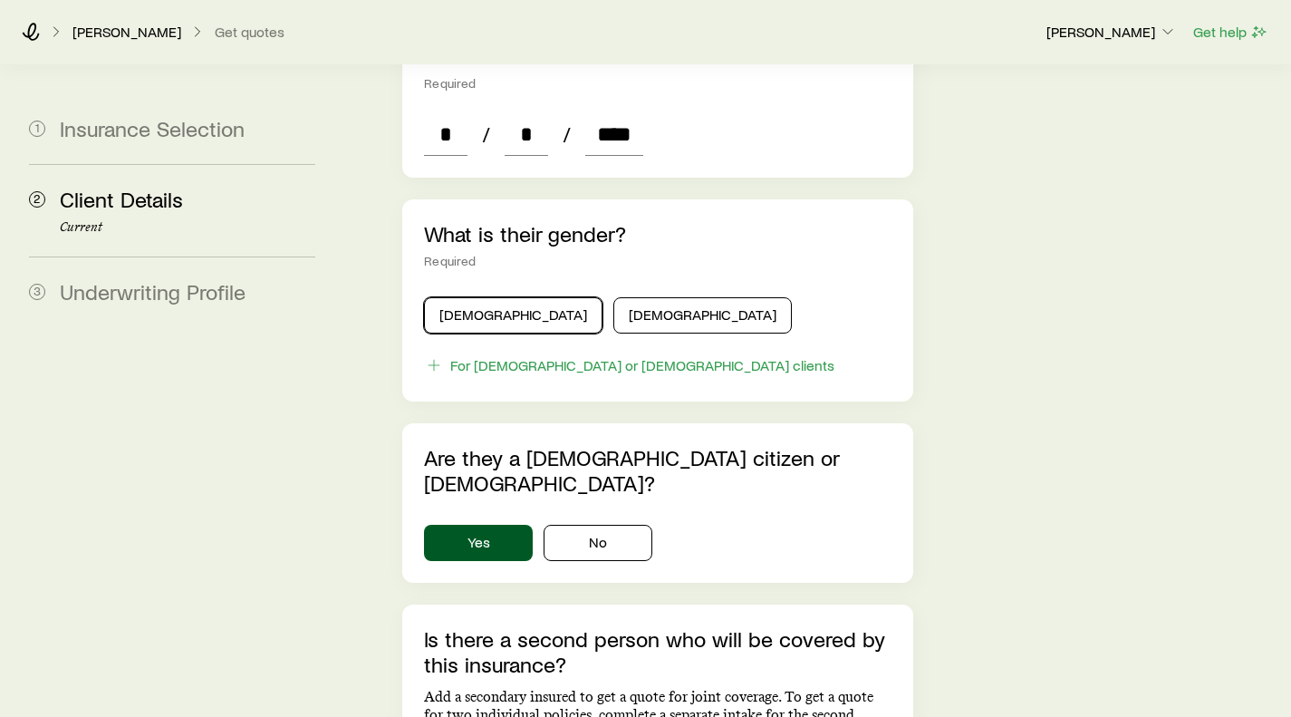
click at [473, 297] on button "[DEMOGRAPHIC_DATA]" at bounding box center [513, 315] width 178 height 36
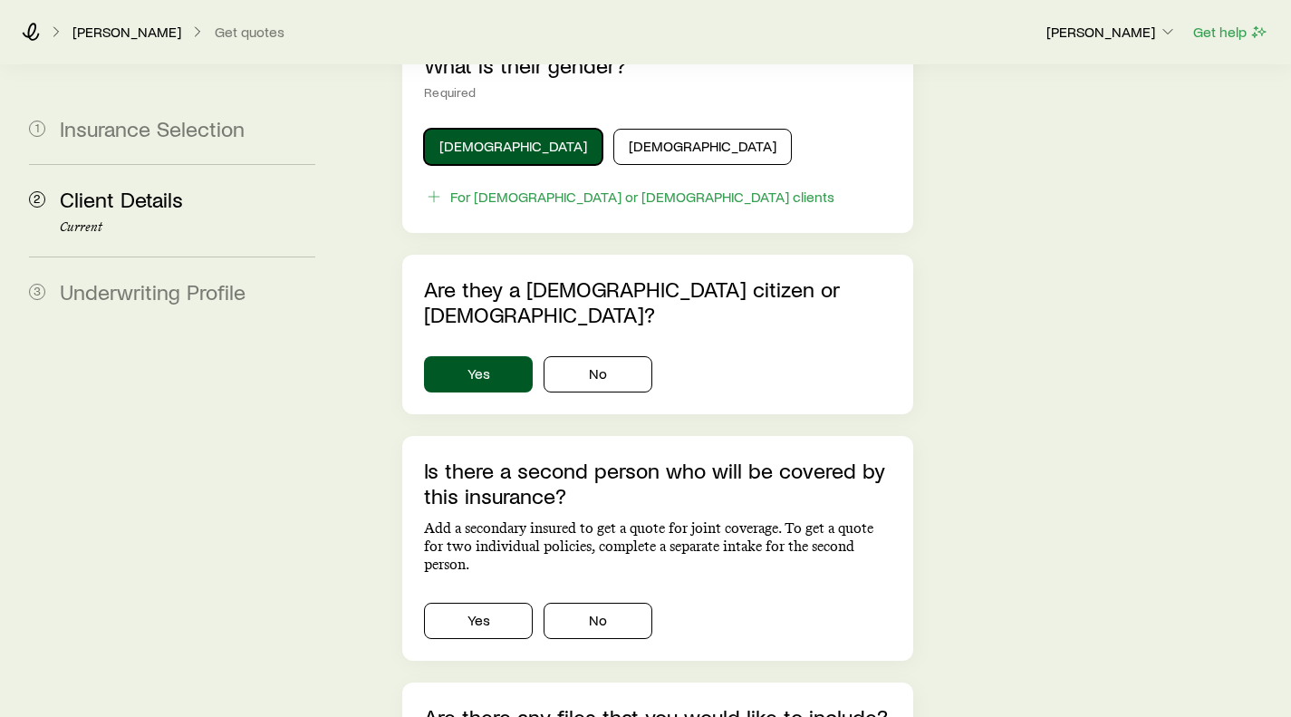
scroll to position [1008, 0]
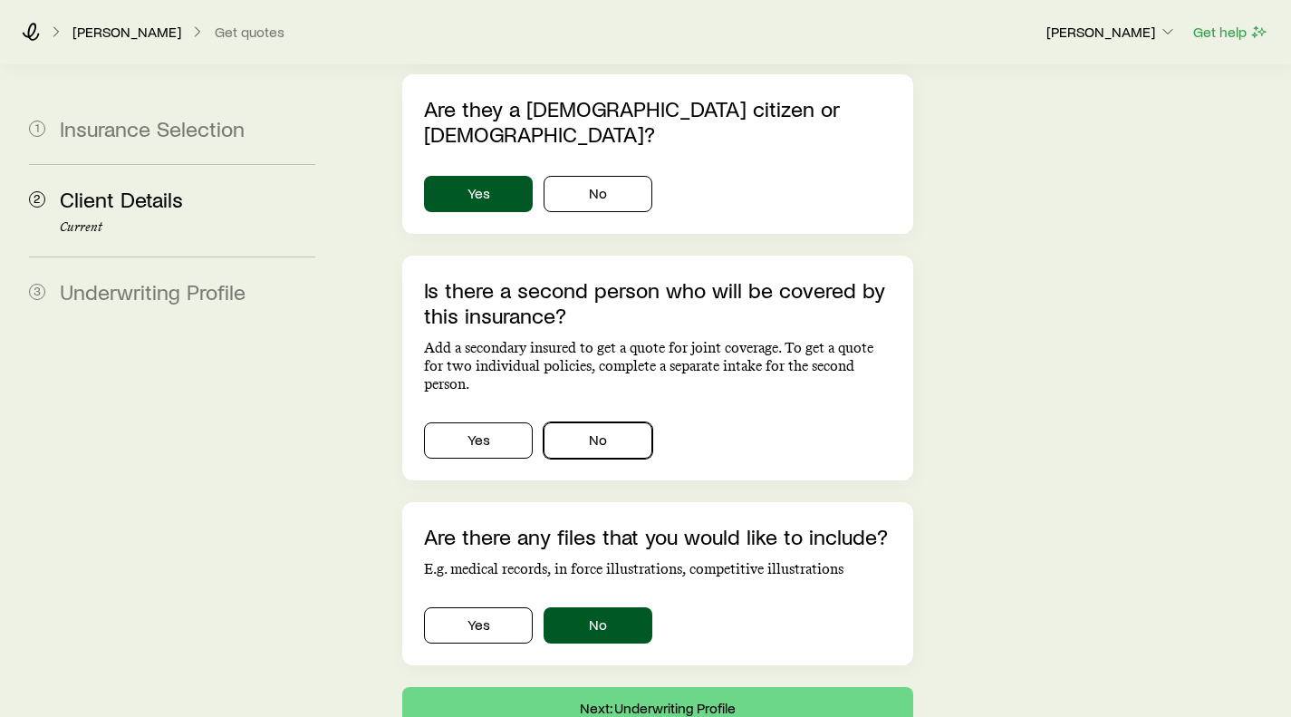
click at [610, 422] on button "No" at bounding box center [598, 440] width 109 height 36
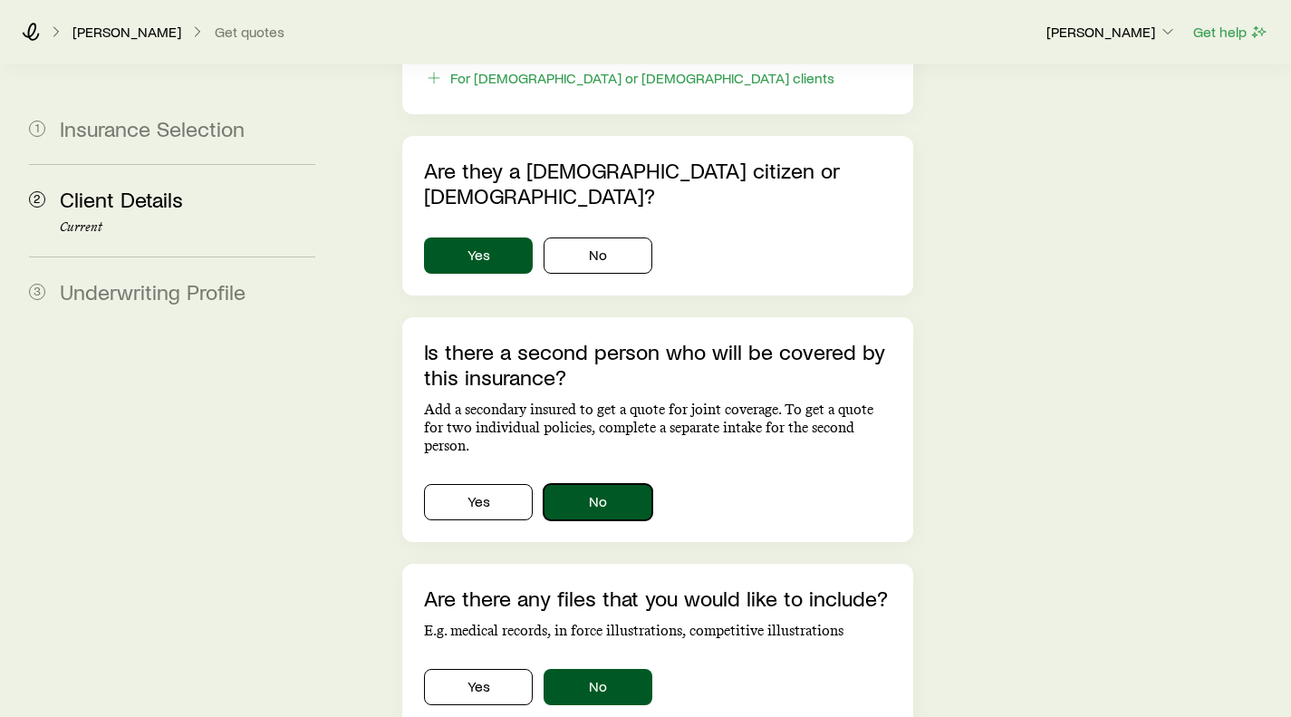
scroll to position [1228, 0]
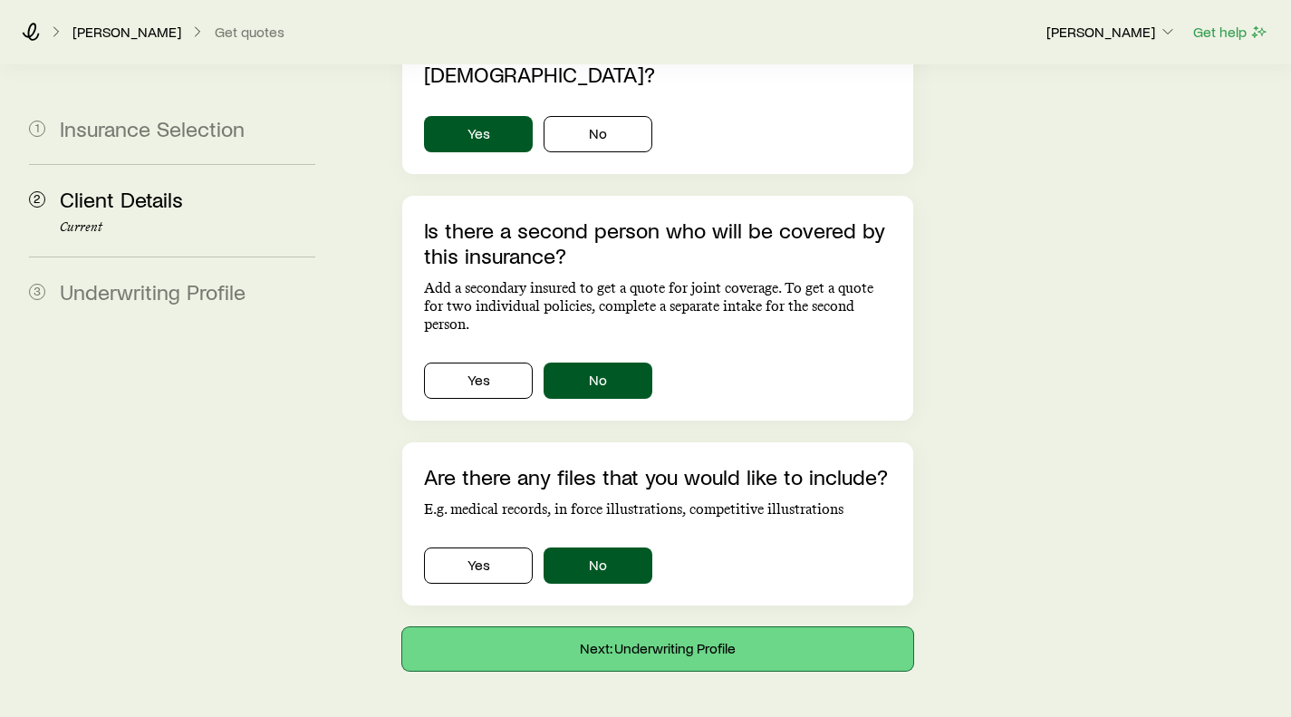
click at [635, 627] on button "Next: Underwriting Profile" at bounding box center [657, 648] width 510 height 43
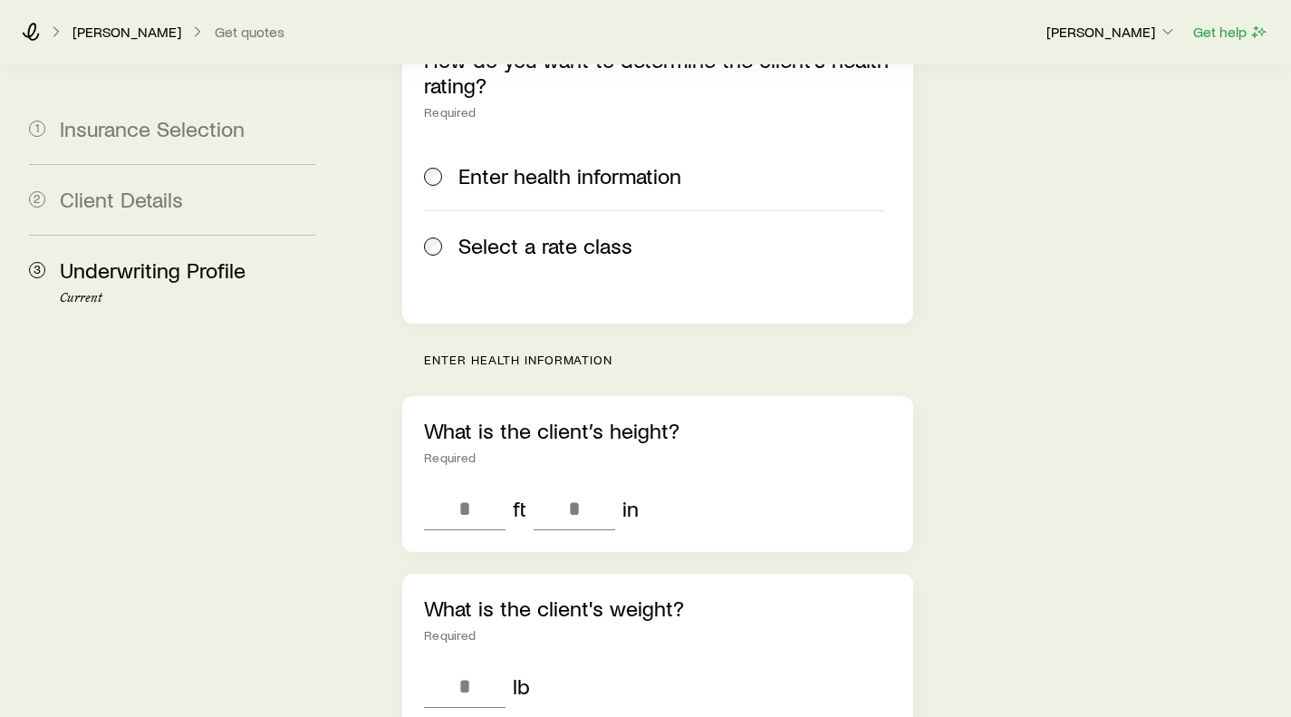
scroll to position [181, 0]
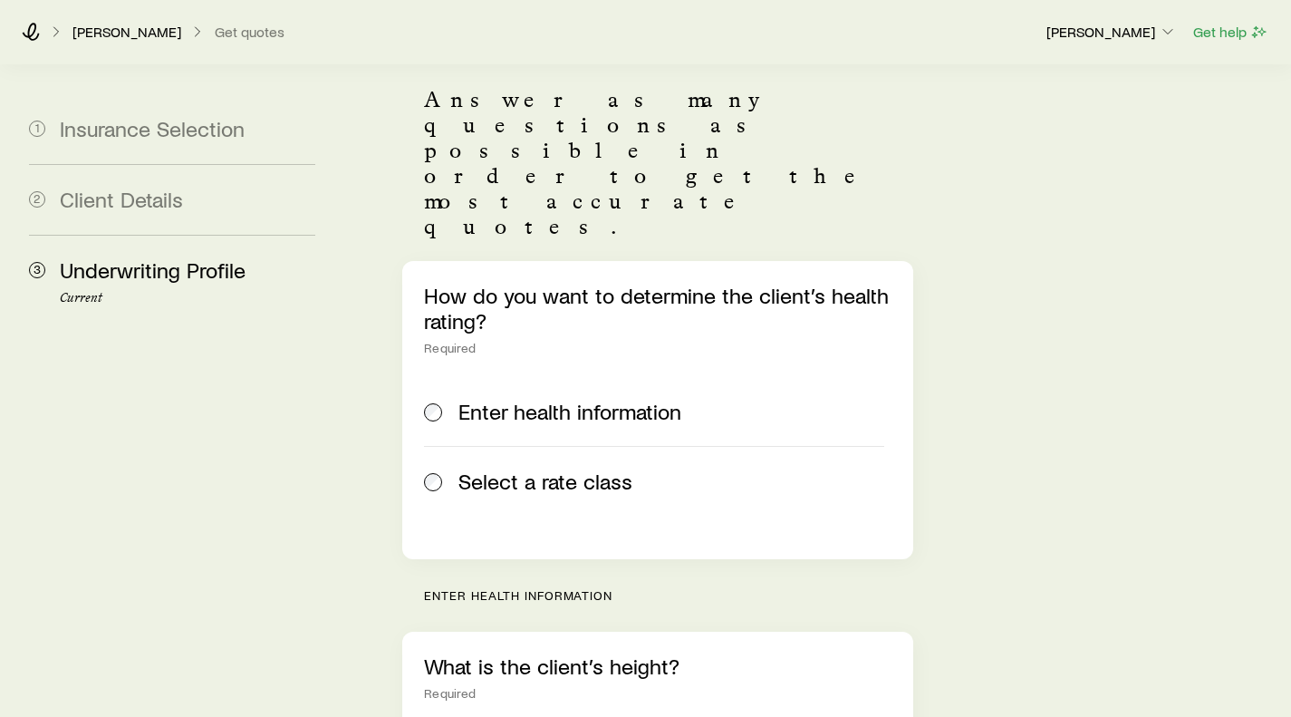
click at [443, 468] on span at bounding box center [434, 480] width 20 height 25
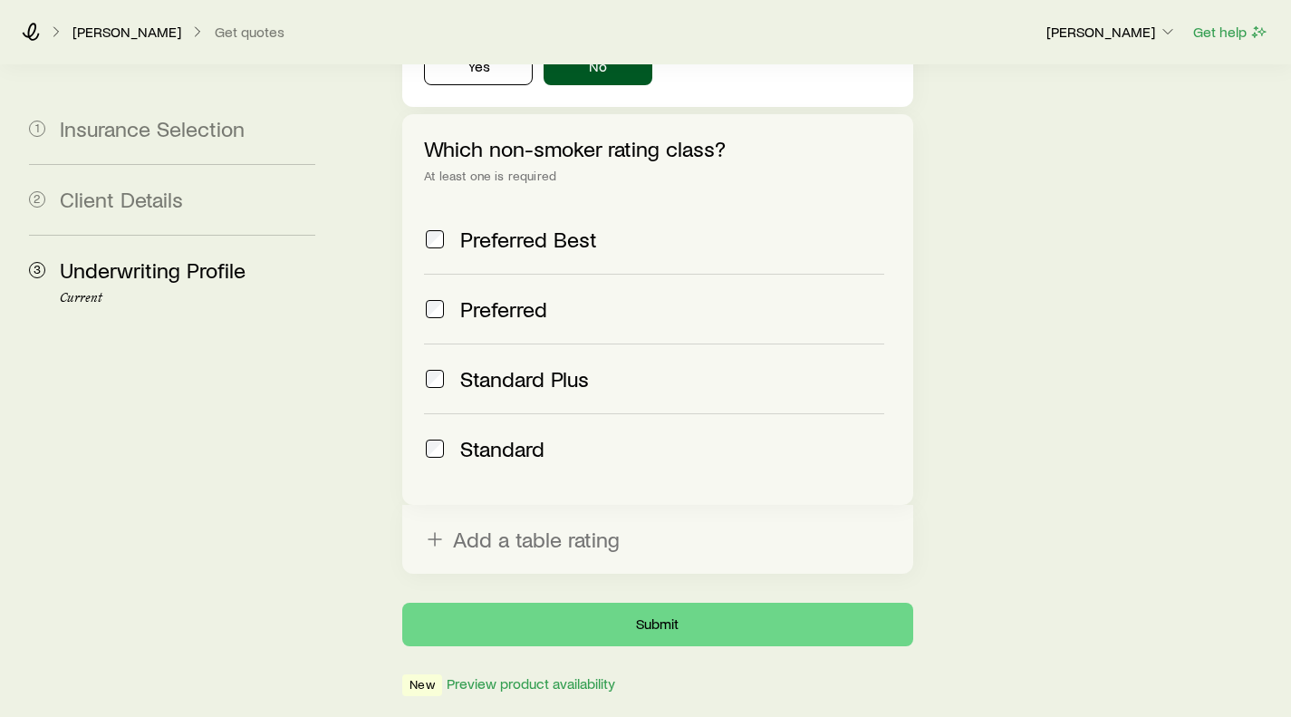
scroll to position [863, 0]
click at [602, 602] on button "Submit" at bounding box center [657, 623] width 510 height 43
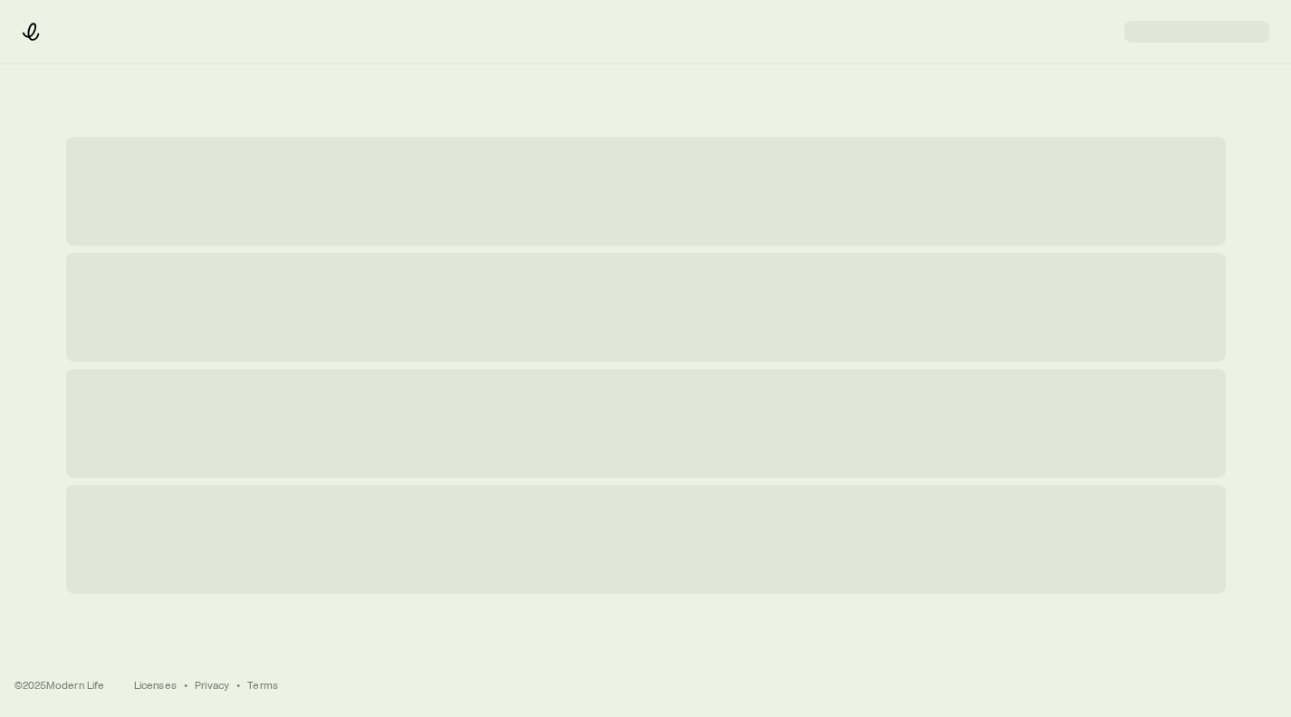
scroll to position [0, 0]
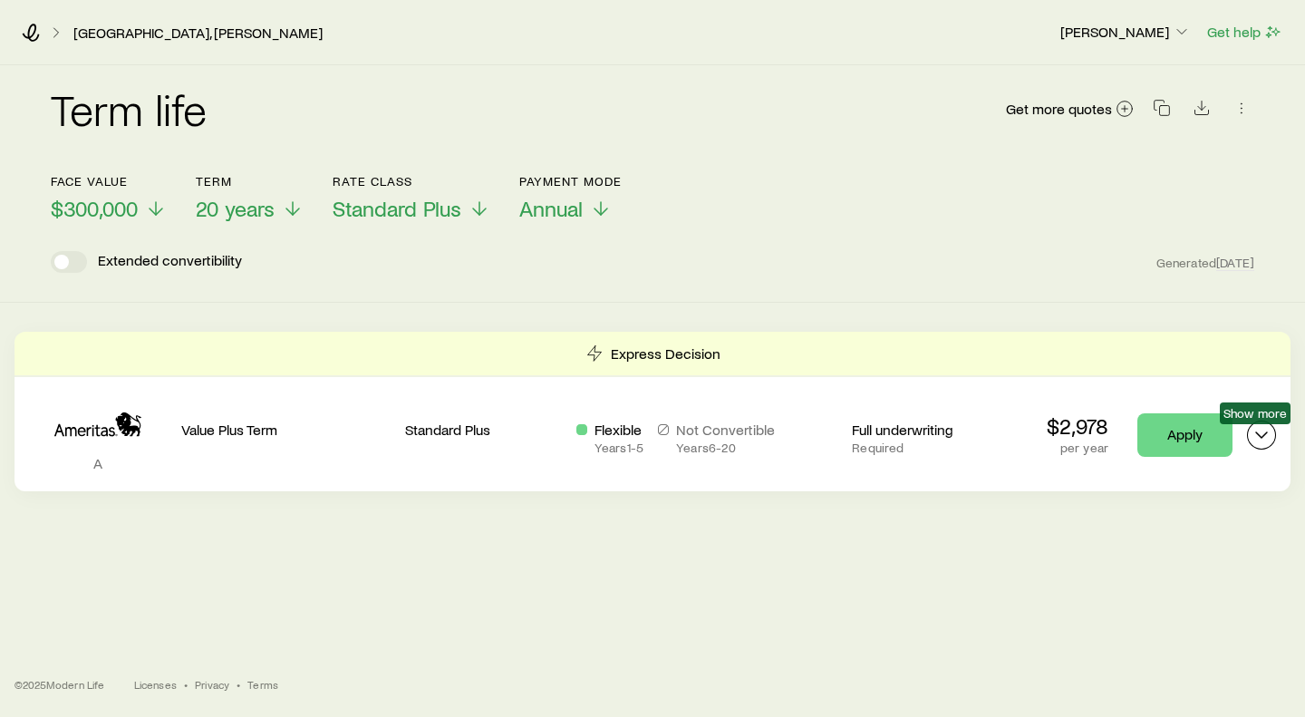
click at [1263, 439] on icon "Term quotes" at bounding box center [1261, 435] width 22 height 22
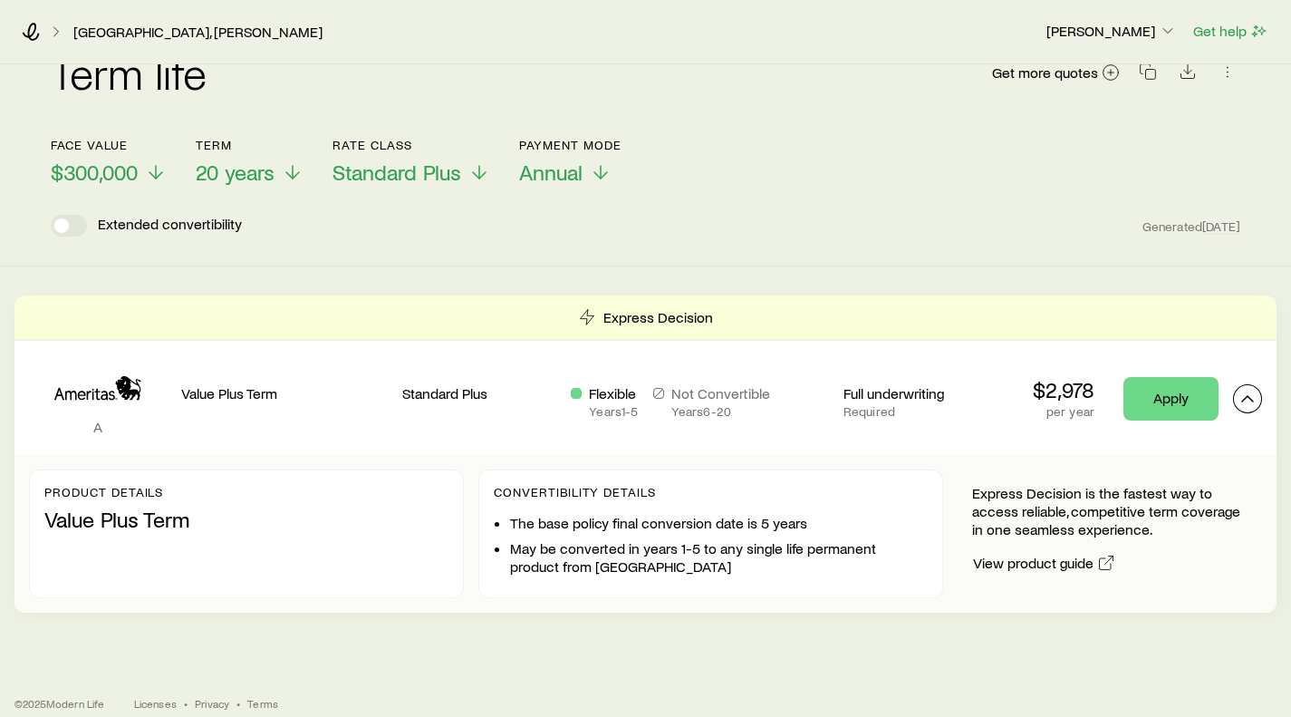
scroll to position [55, 0]
